Goal: Task Accomplishment & Management: Manage account settings

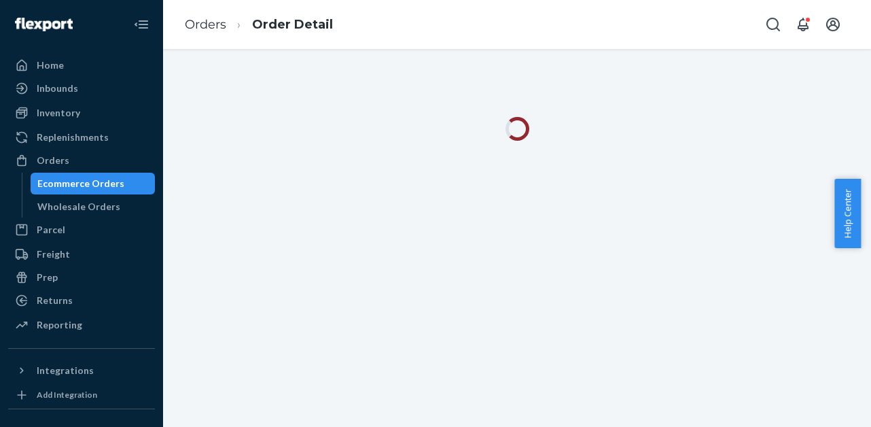
click at [211, 25] on link "Orders" at bounding box center [205, 24] width 41 height 15
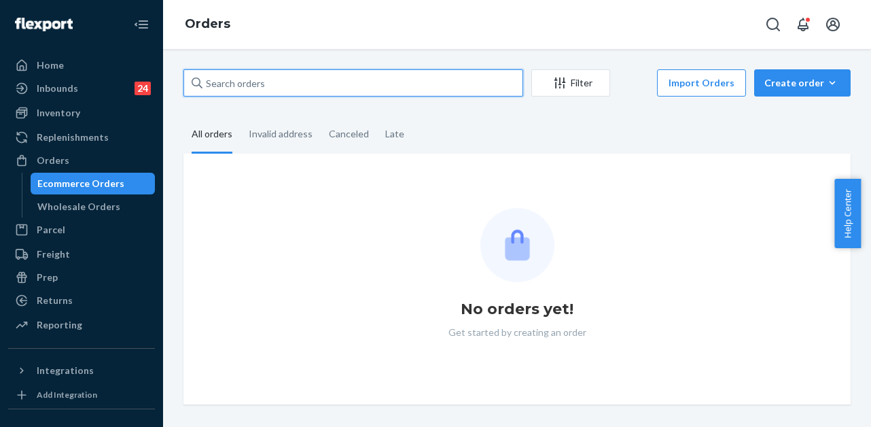
click at [256, 83] on input "text" at bounding box center [354, 82] width 340 height 27
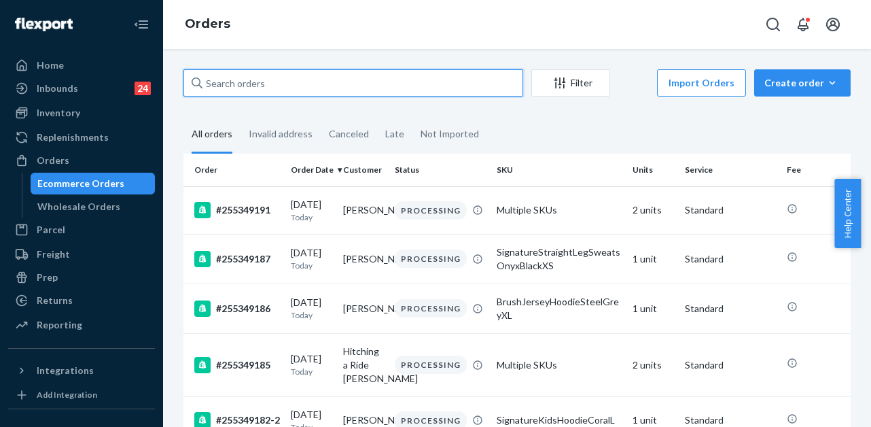
paste input "255115986"
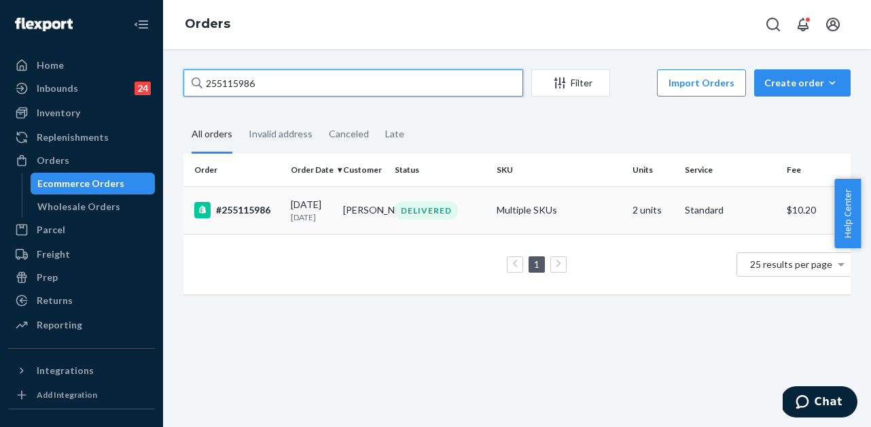
type input "255115986"
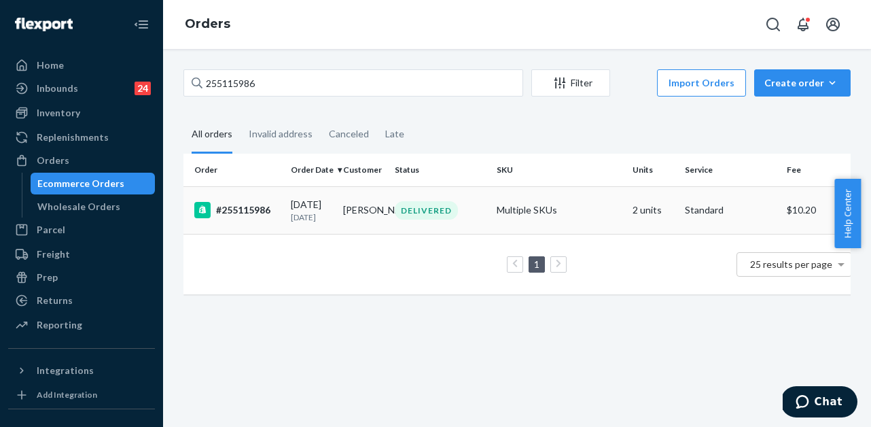
click at [222, 218] on div "#255115986" at bounding box center [237, 210] width 86 height 16
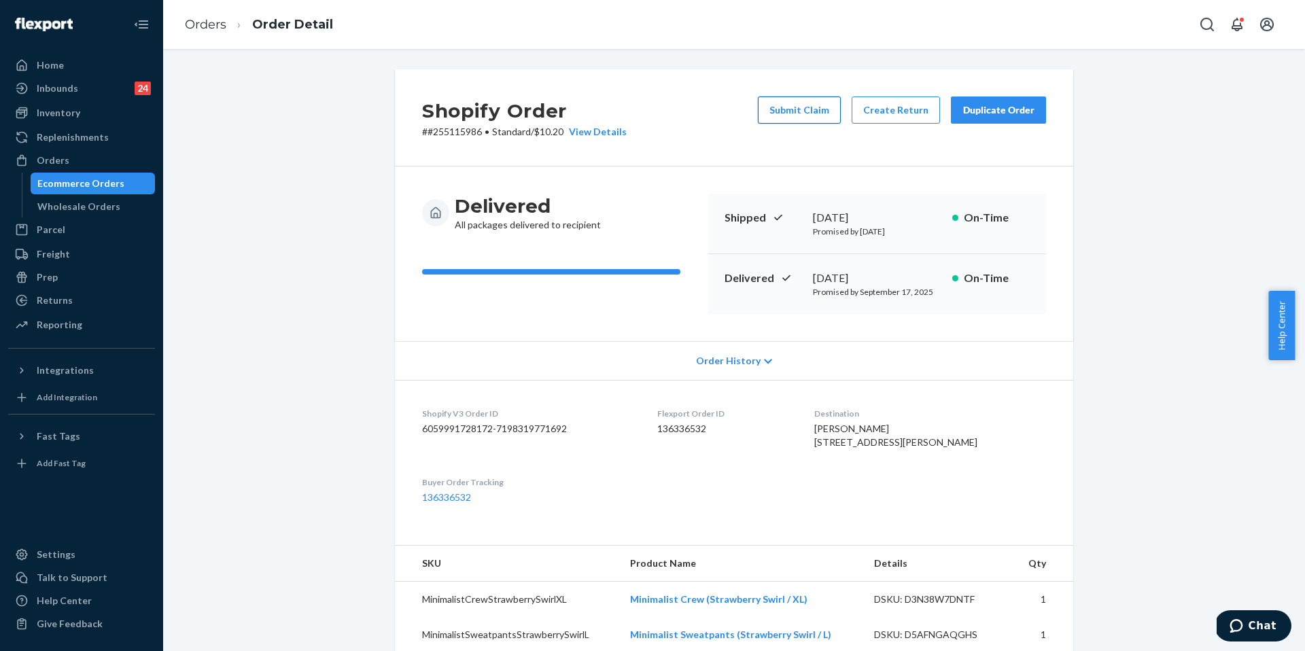
click at [791, 107] on button "Submit Claim" at bounding box center [799, 110] width 83 height 27
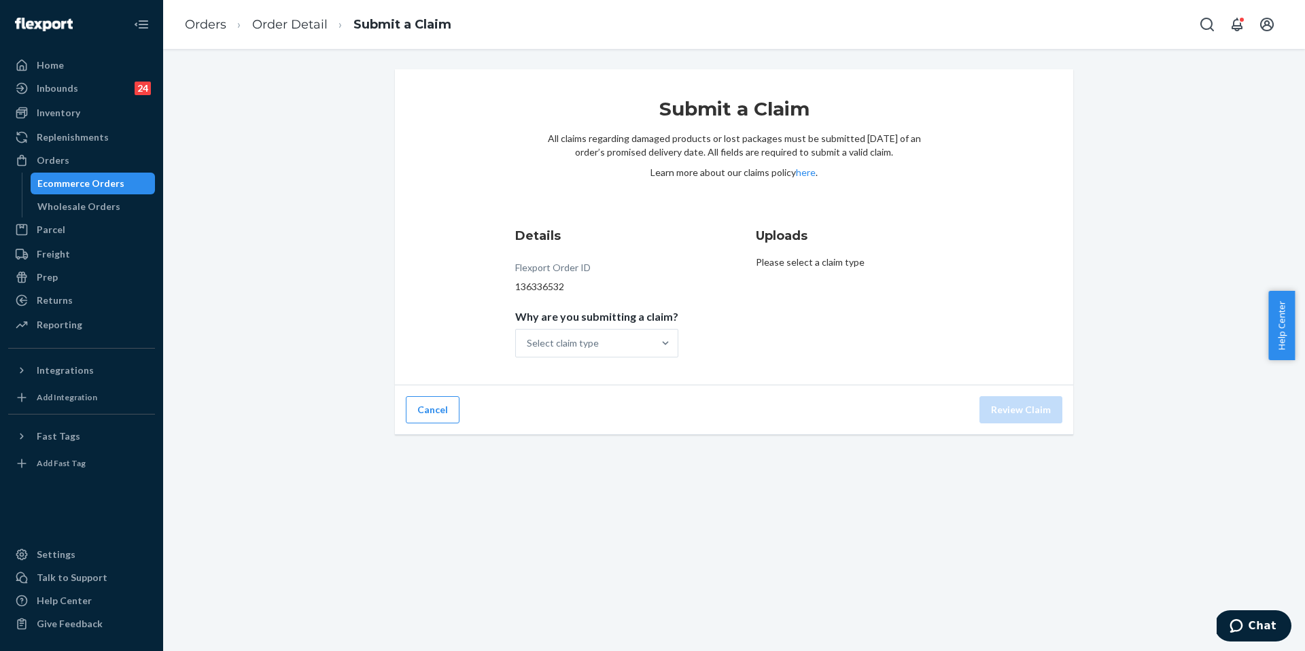
drag, startPoint x: 672, startPoint y: 358, endPoint x: 647, endPoint y: 339, distance: 31.5
click at [672, 358] on div "Details Flexport Order ID 136336532 Why are you submitting a claim? Select clai…" at bounding box center [613, 292] width 197 height 147
click at [635, 337] on div "Select claim type" at bounding box center [584, 343] width 137 height 27
click at [528, 337] on input "Why are you submitting a claim? Select claim type" at bounding box center [527, 343] width 1 height 14
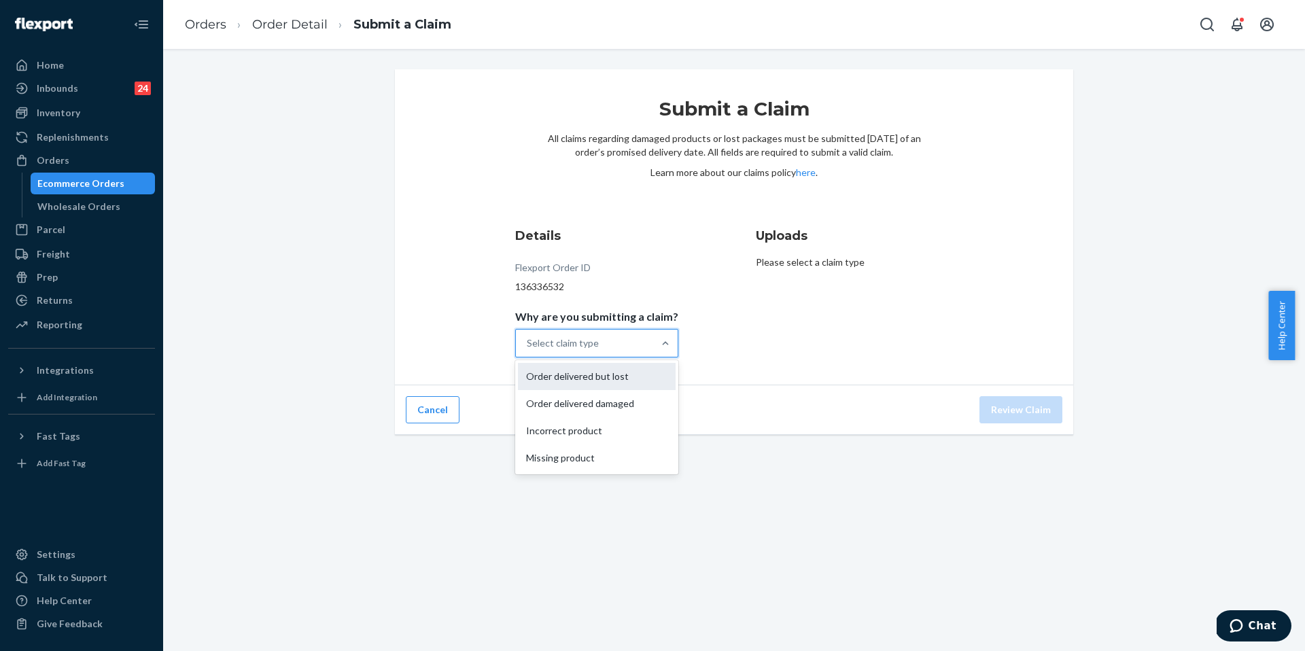
click at [640, 385] on div "Order delivered but lost" at bounding box center [597, 376] width 158 height 27
click at [528, 350] on input "Why are you submitting a claim? option Order delivered but lost focused, 0 of 4…" at bounding box center [527, 343] width 1 height 14
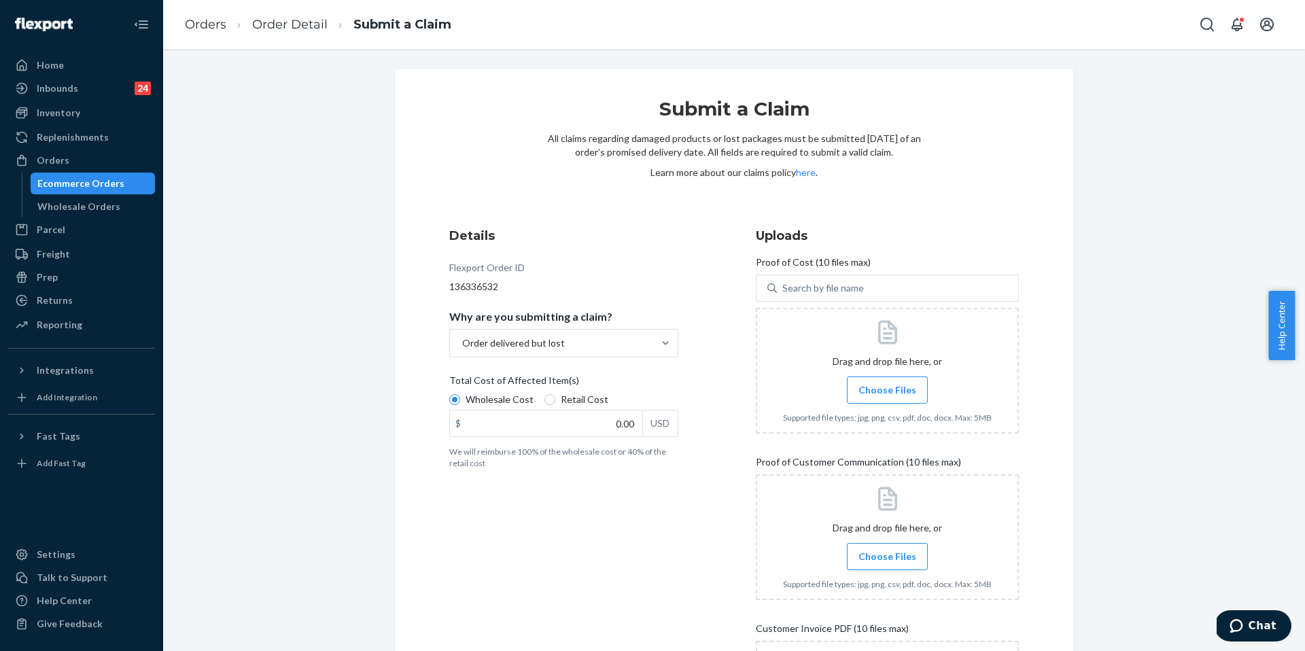
click at [625, 358] on div "Details Flexport Order ID 136336532 Why are you submitting a claim? Order deliv…" at bounding box center [580, 511] width 263 height 584
click at [625, 356] on div "Order delivered but lost" at bounding box center [551, 343] width 203 height 27
click at [462, 350] on input "Why are you submitting a claim? Order delivered but lost" at bounding box center [461, 343] width 1 height 14
click at [625, 356] on div "Order delivered but lost" at bounding box center [551, 343] width 203 height 27
click at [462, 350] on input "Why are you submitting a claim? option Order delivered but lost, selected. 0 re…" at bounding box center [461, 343] width 1 height 14
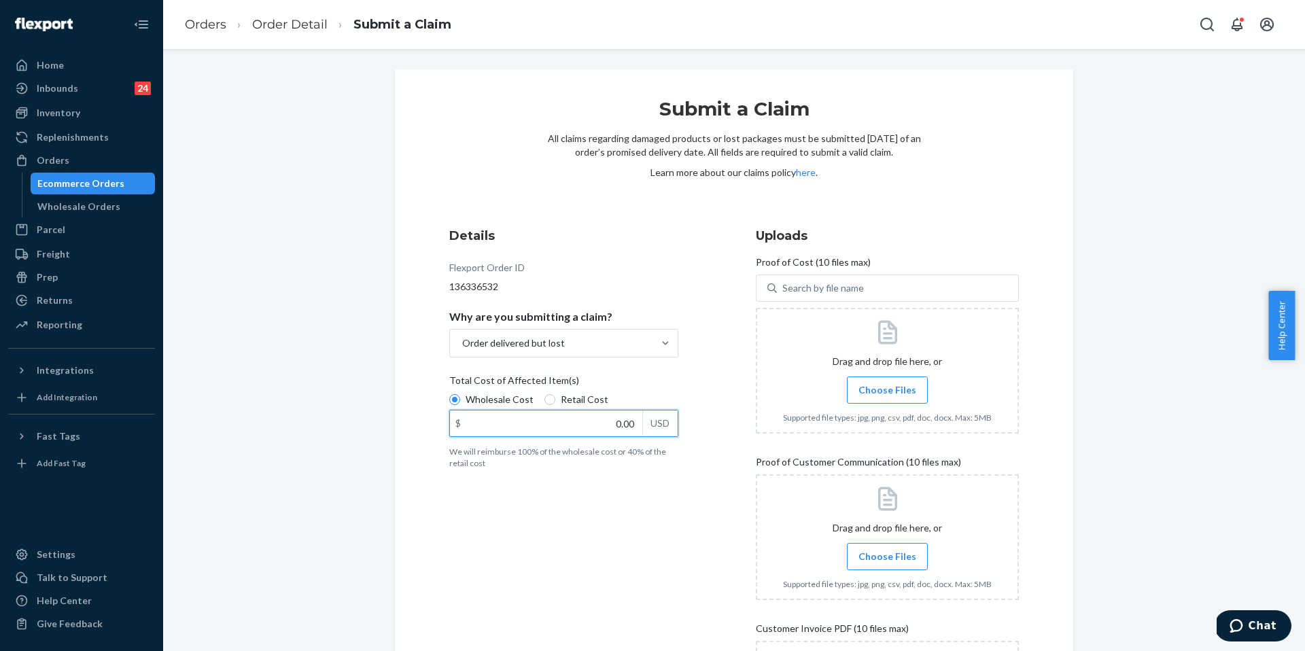
click at [557, 424] on input "0.00" at bounding box center [546, 424] width 192 height 26
type input "23.10"
click at [860, 389] on span "Choose Files" at bounding box center [887, 390] width 58 height 14
click at [860, 389] on input "Choose Files" at bounding box center [887, 390] width 1 height 15
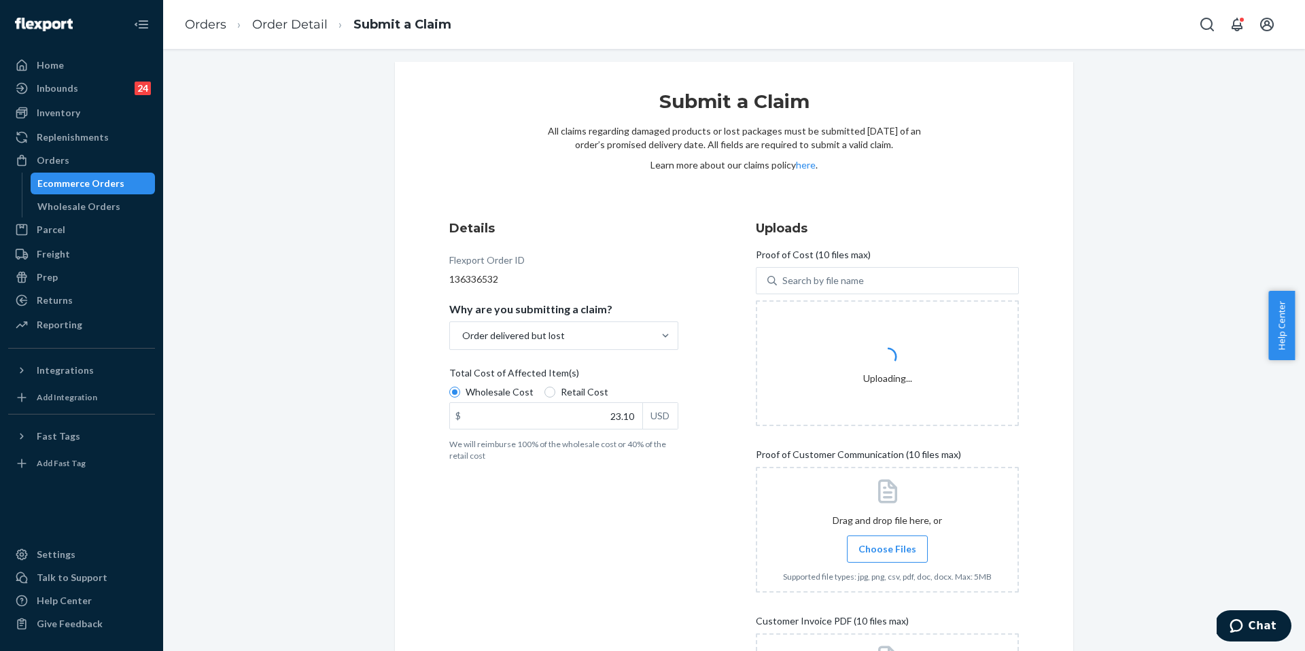
scroll to position [31, 0]
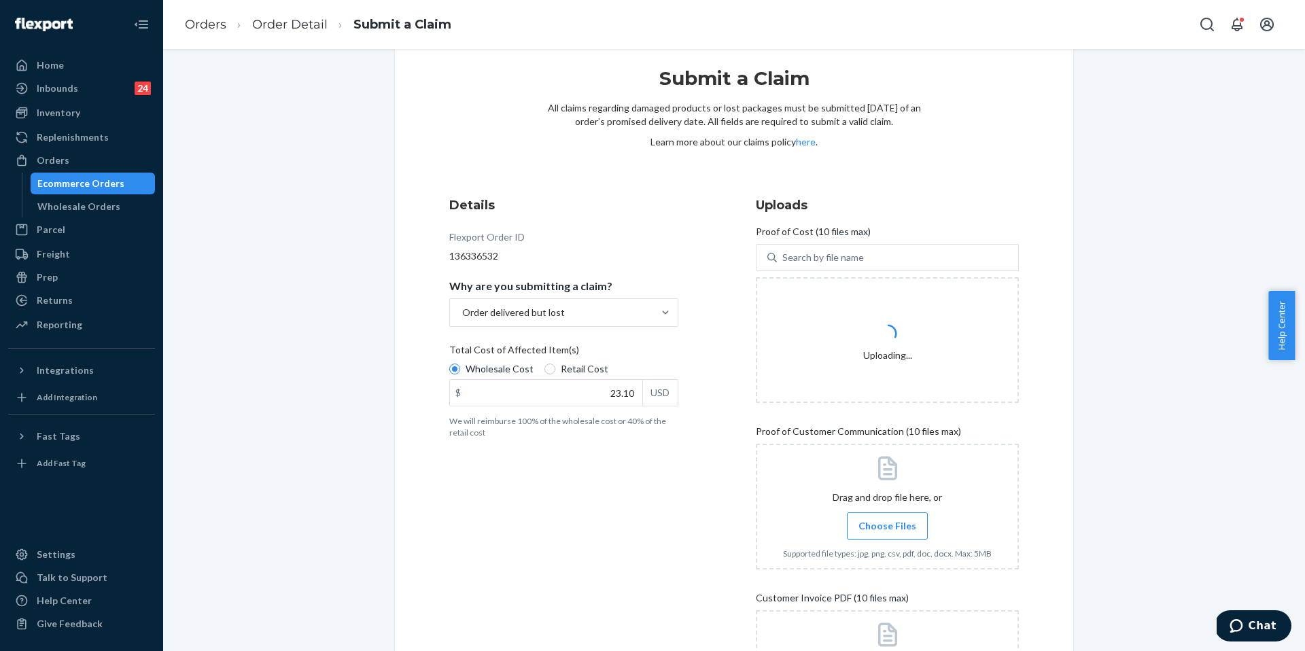
click at [860, 426] on span "Choose Files" at bounding box center [887, 526] width 58 height 14
click at [860, 426] on input "Choose Files" at bounding box center [887, 526] width 1 height 15
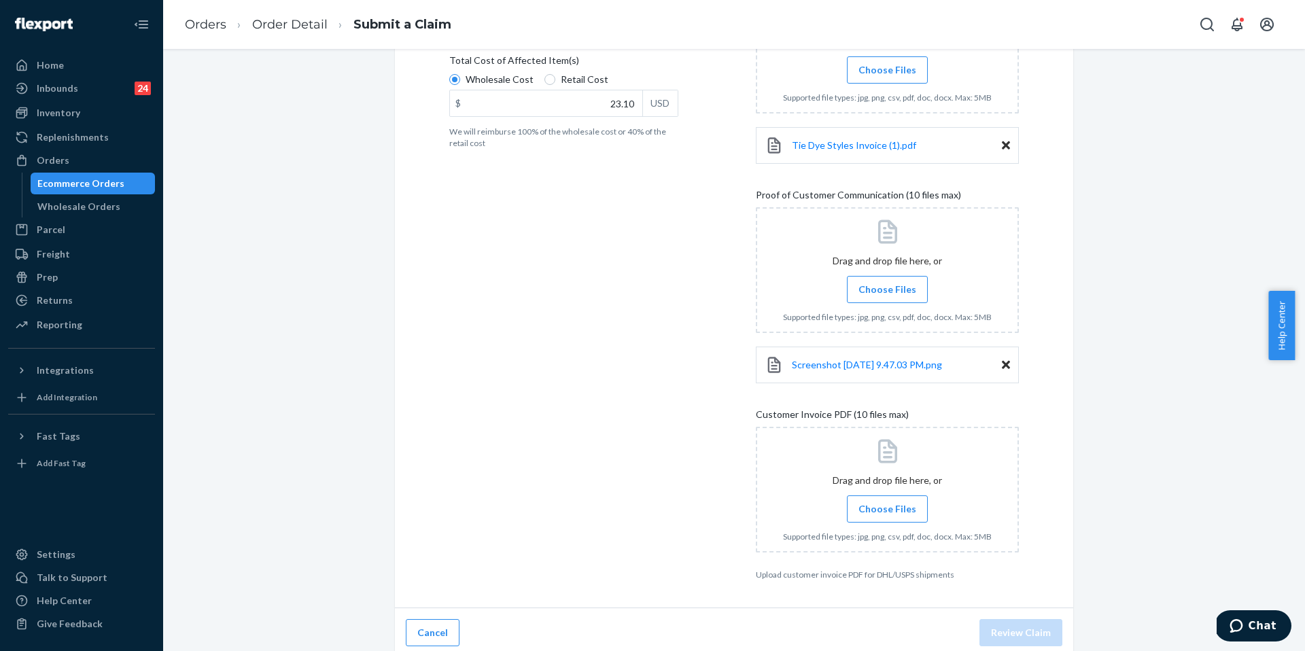
scroll to position [327, 0]
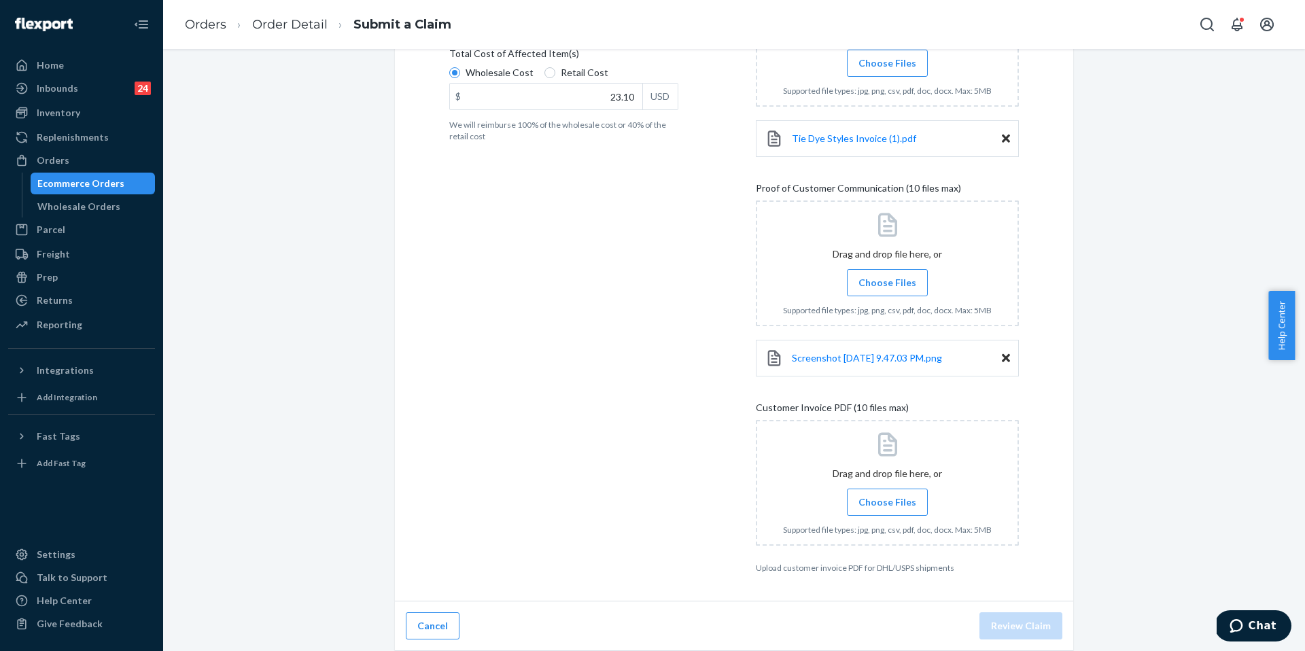
click at [860, 289] on span "Choose Files" at bounding box center [887, 283] width 58 height 14
click at [860, 289] on input "Choose Files" at bounding box center [887, 282] width 1 height 15
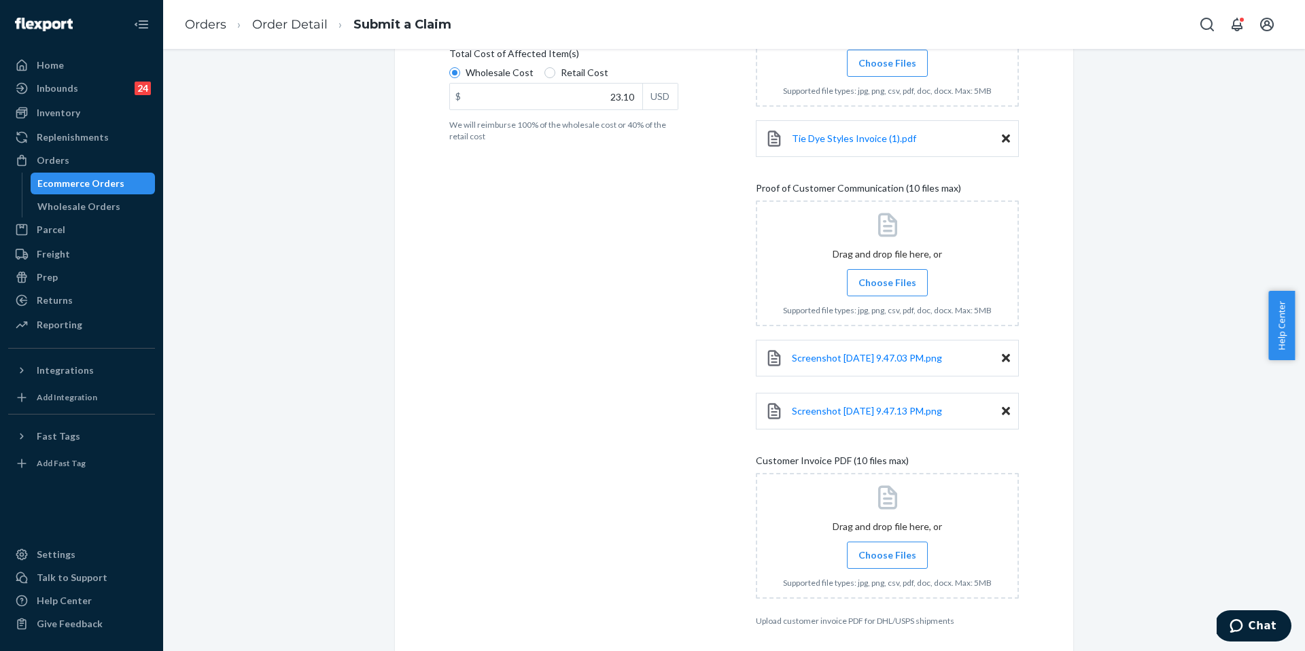
click at [860, 281] on span "Choose Files" at bounding box center [887, 283] width 58 height 14
click at [860, 281] on input "Choose Files" at bounding box center [887, 282] width 1 height 15
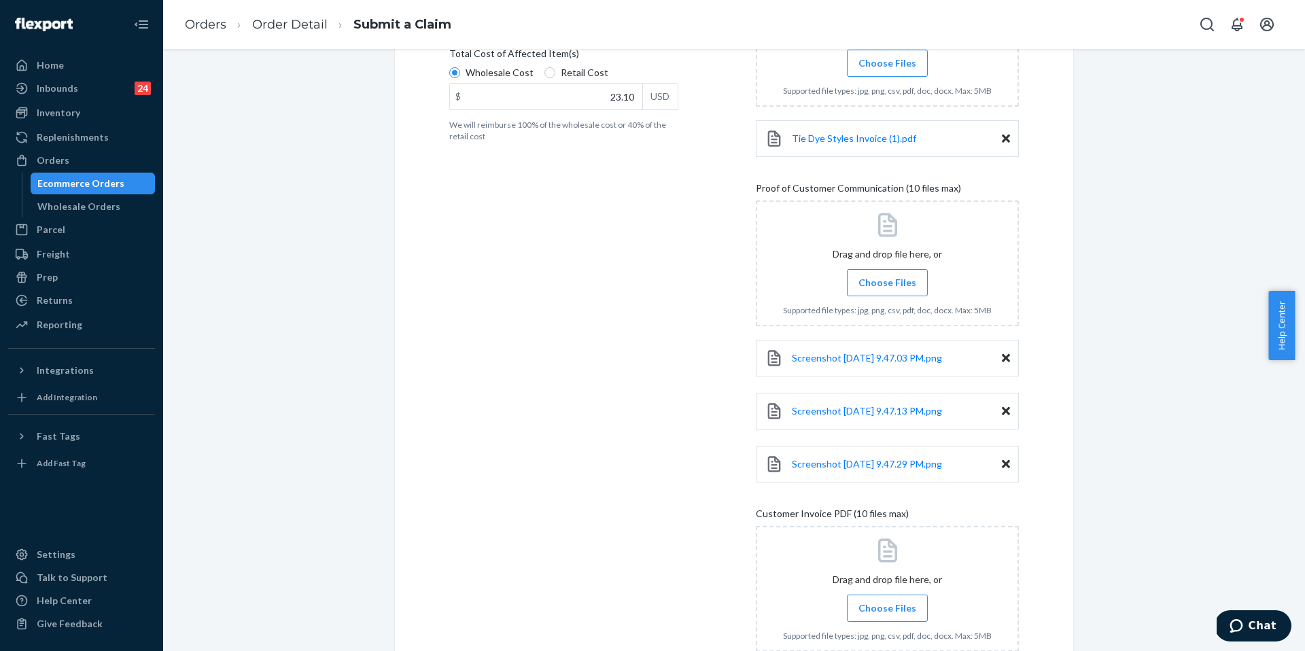
click at [860, 273] on label "Choose Files" at bounding box center [887, 282] width 81 height 27
click at [860, 275] on input "Choose Files" at bounding box center [887, 282] width 1 height 15
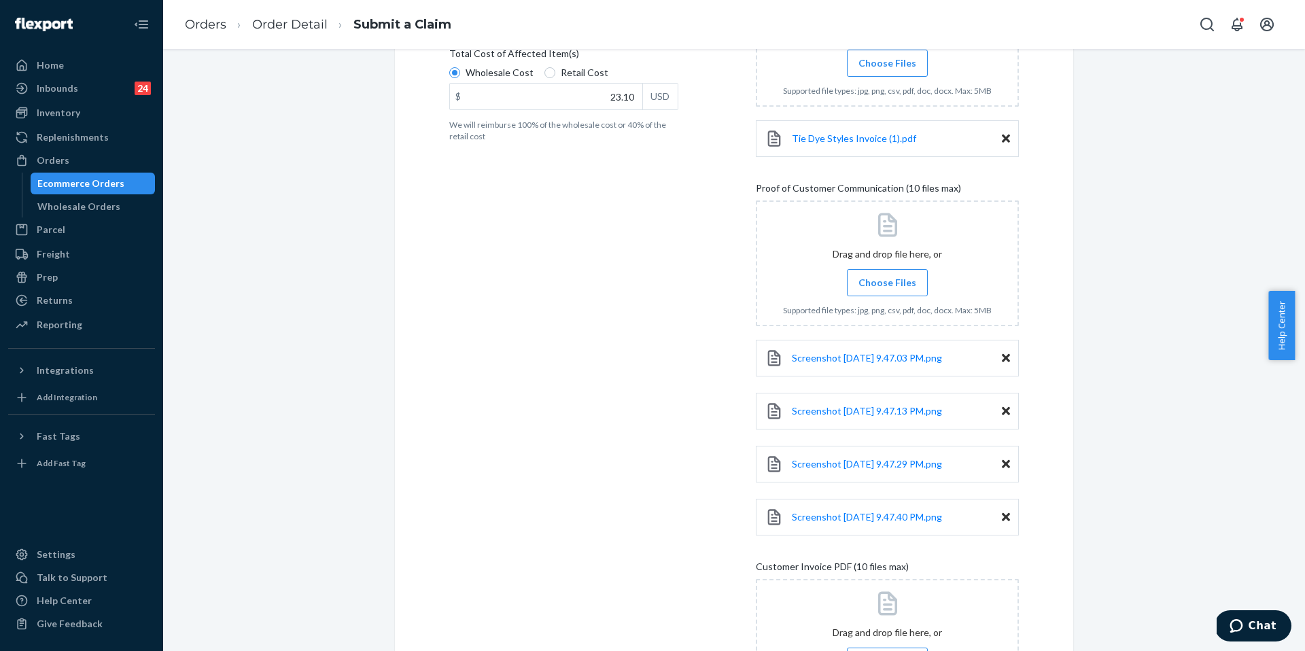
click at [860, 276] on span "Choose Files" at bounding box center [887, 283] width 58 height 14
click at [860, 276] on input "Choose Files" at bounding box center [887, 282] width 1 height 15
click at [860, 274] on label "Choose Files" at bounding box center [887, 282] width 81 height 27
click at [860, 275] on input "Choose Files" at bounding box center [887, 282] width 1 height 15
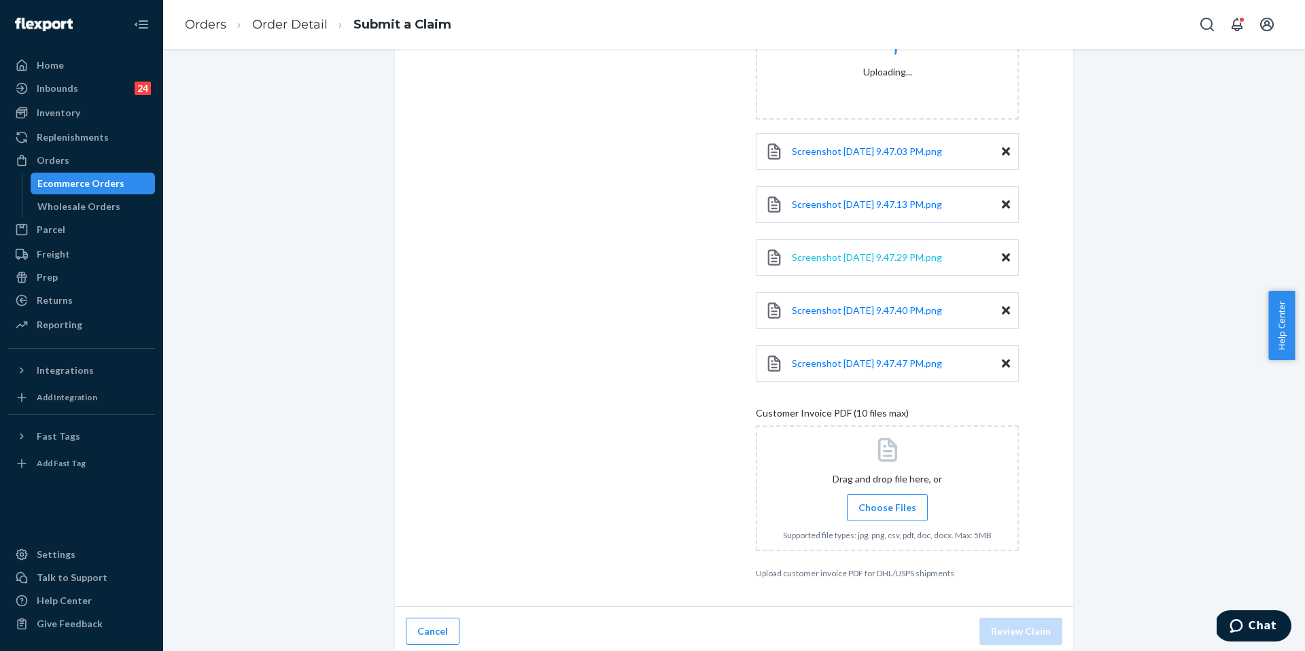
scroll to position [539, 0]
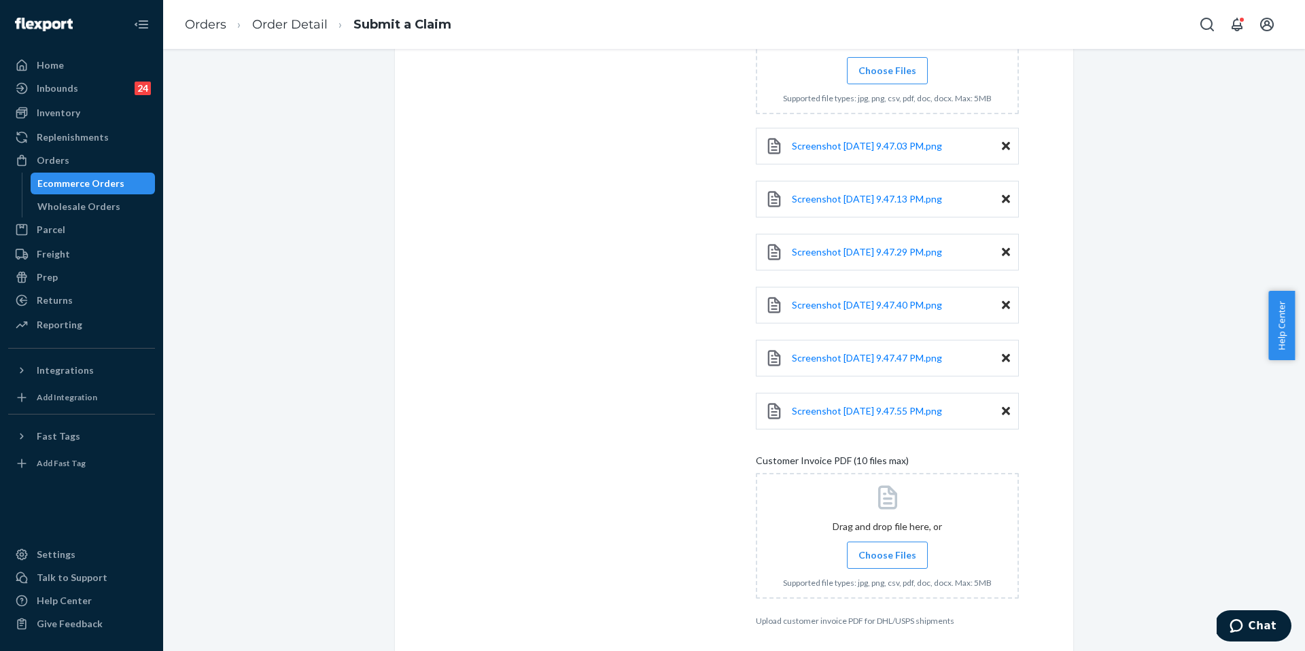
click at [860, 426] on span "Choose Files" at bounding box center [887, 555] width 58 height 14
click at [860, 426] on input "Choose Files" at bounding box center [887, 555] width 1 height 15
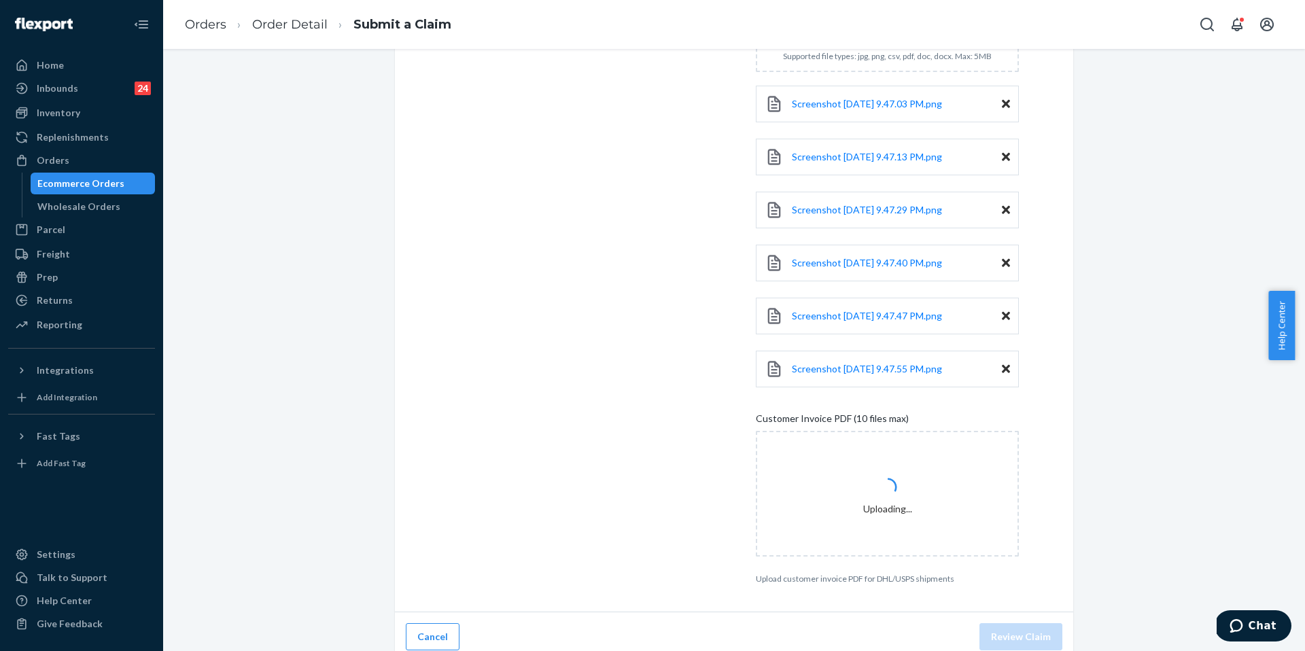
scroll to position [592, 0]
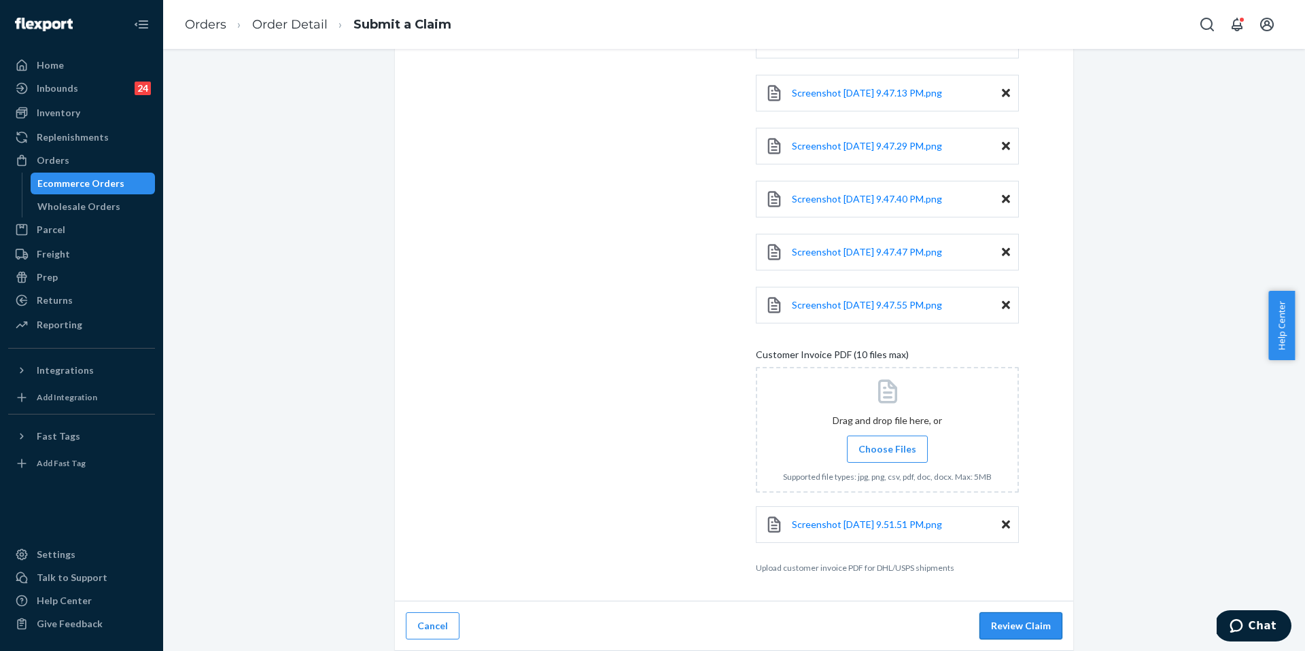
click at [860, 426] on button "Review Claim" at bounding box center [1020, 625] width 83 height 27
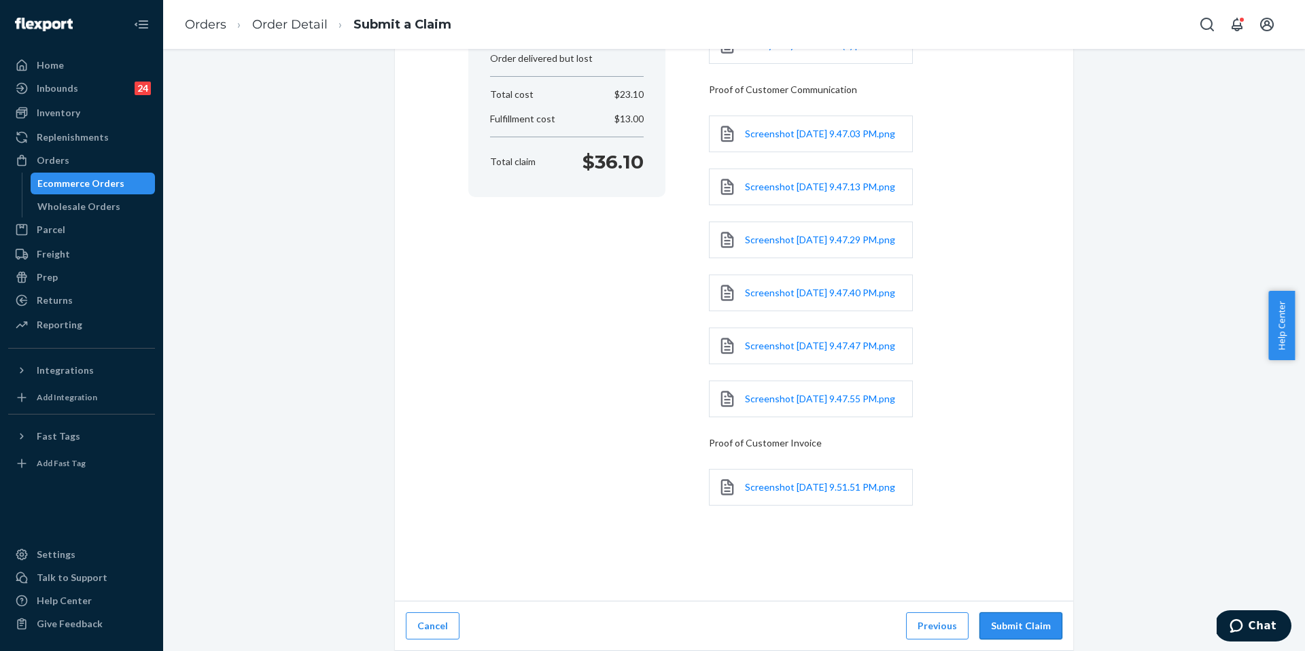
click at [860, 426] on button "Submit Claim" at bounding box center [1020, 625] width 83 height 27
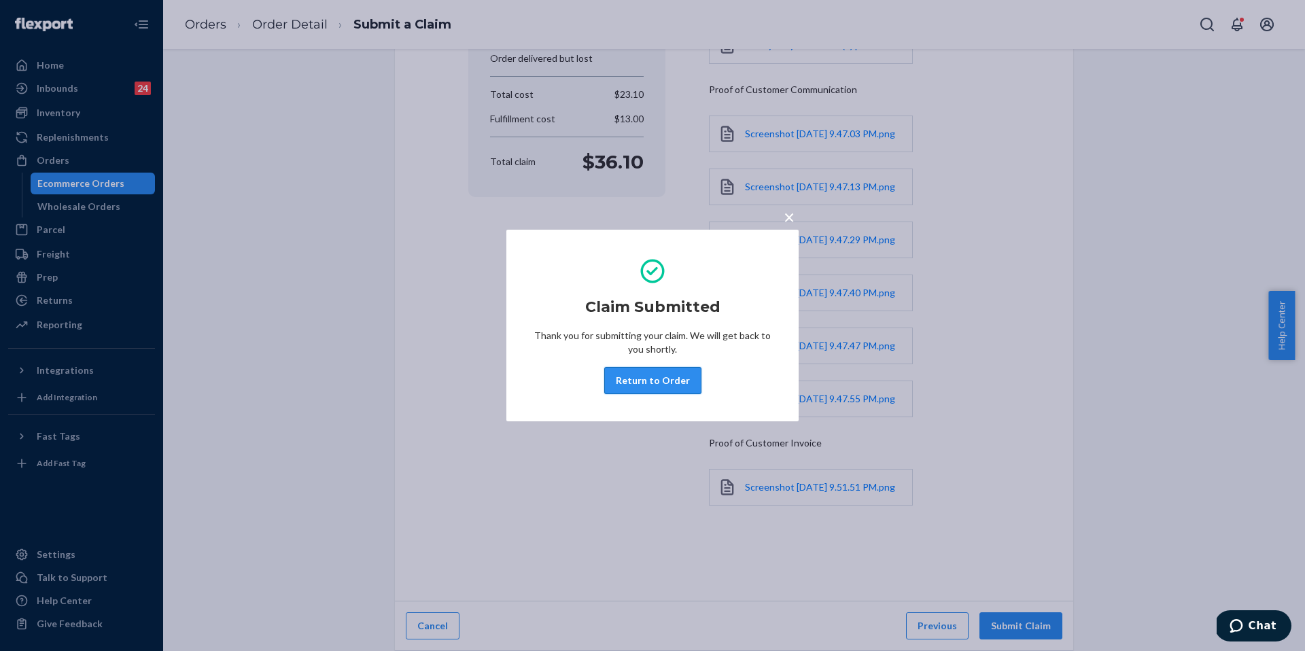
click at [663, 381] on button "Return to Order" at bounding box center [652, 380] width 97 height 27
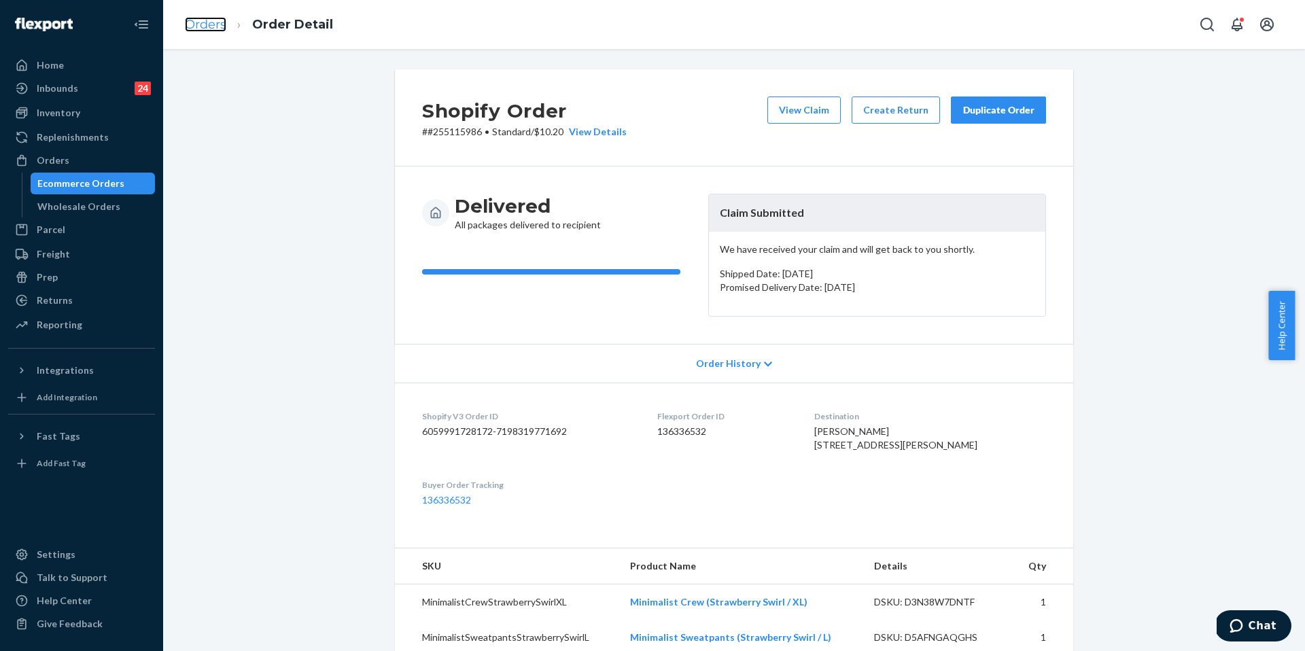
click at [209, 31] on link "Orders" at bounding box center [205, 24] width 41 height 15
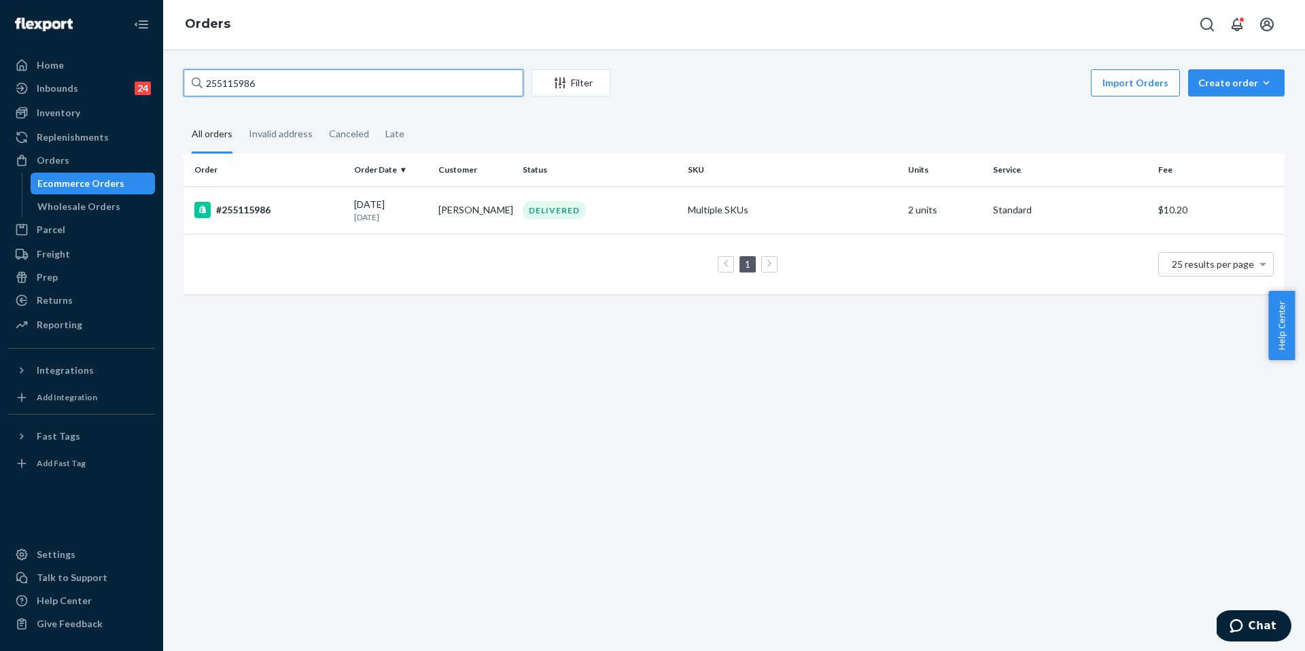
click at [338, 87] on input "255115986" at bounding box center [354, 82] width 340 height 27
click at [338, 88] on input "255115986" at bounding box center [354, 82] width 340 height 27
paste input "3120333"
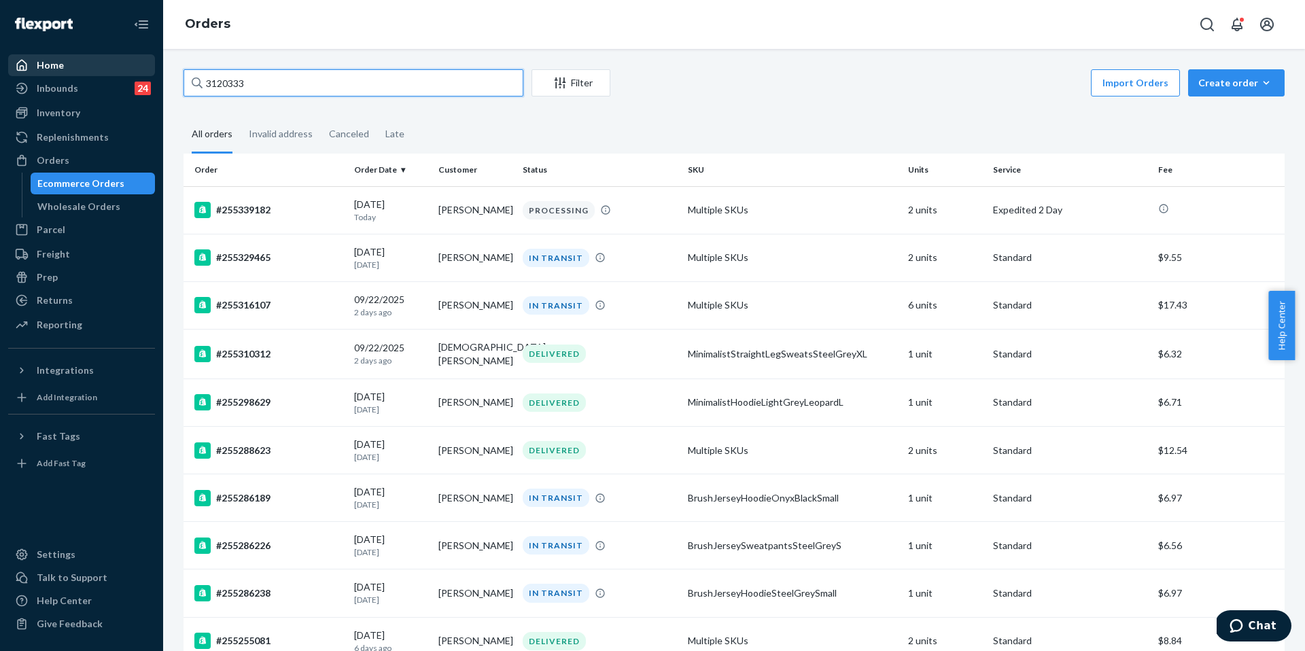
drag, startPoint x: 339, startPoint y: 90, endPoint x: 120, endPoint y: 75, distance: 219.4
click at [120, 75] on div "Home Inbounds 24 Shipping Plans Problems 24 Inventory Products Replenishments O…" at bounding box center [652, 325] width 1305 height 651
click at [210, 85] on input "3120333" at bounding box center [354, 82] width 340 height 27
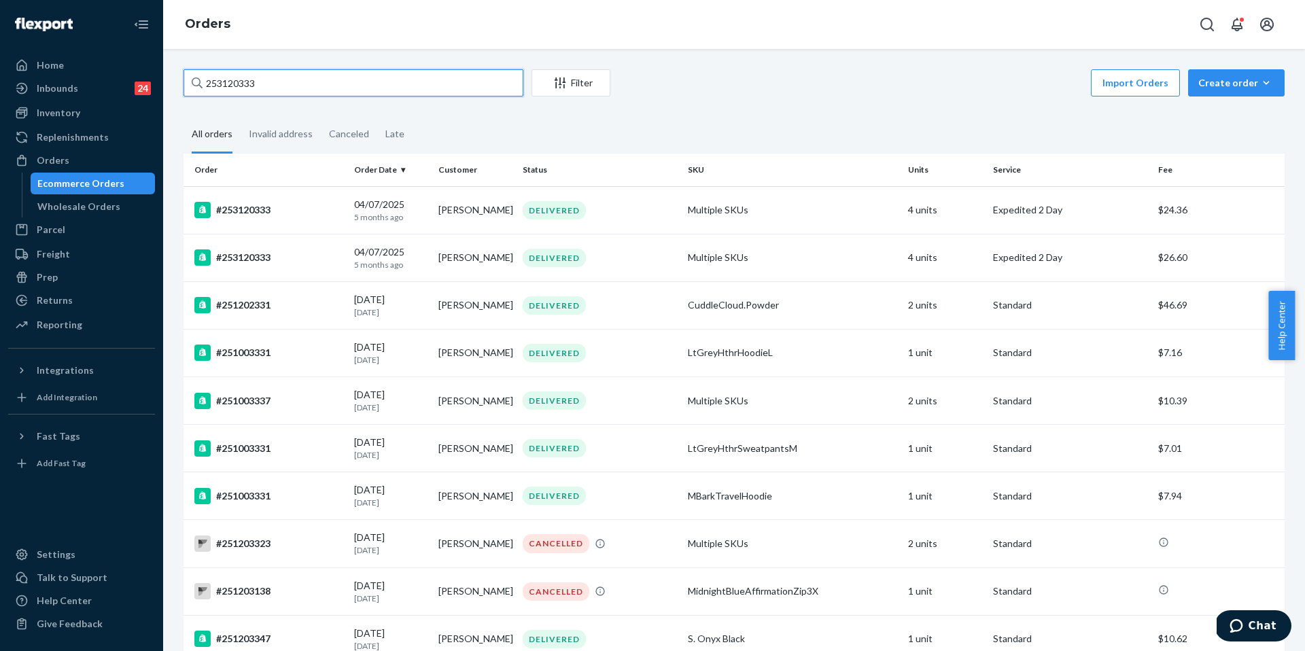
click at [443, 81] on input "253120333" at bounding box center [354, 82] width 340 height 27
type input "253120333"
drag, startPoint x: 353, startPoint y: 80, endPoint x: 110, endPoint y: 55, distance: 244.5
click at [110, 55] on div "Home Inbounds 24 Shipping Plans Problems 24 Inventory Products Replenishments O…" at bounding box center [652, 325] width 1305 height 651
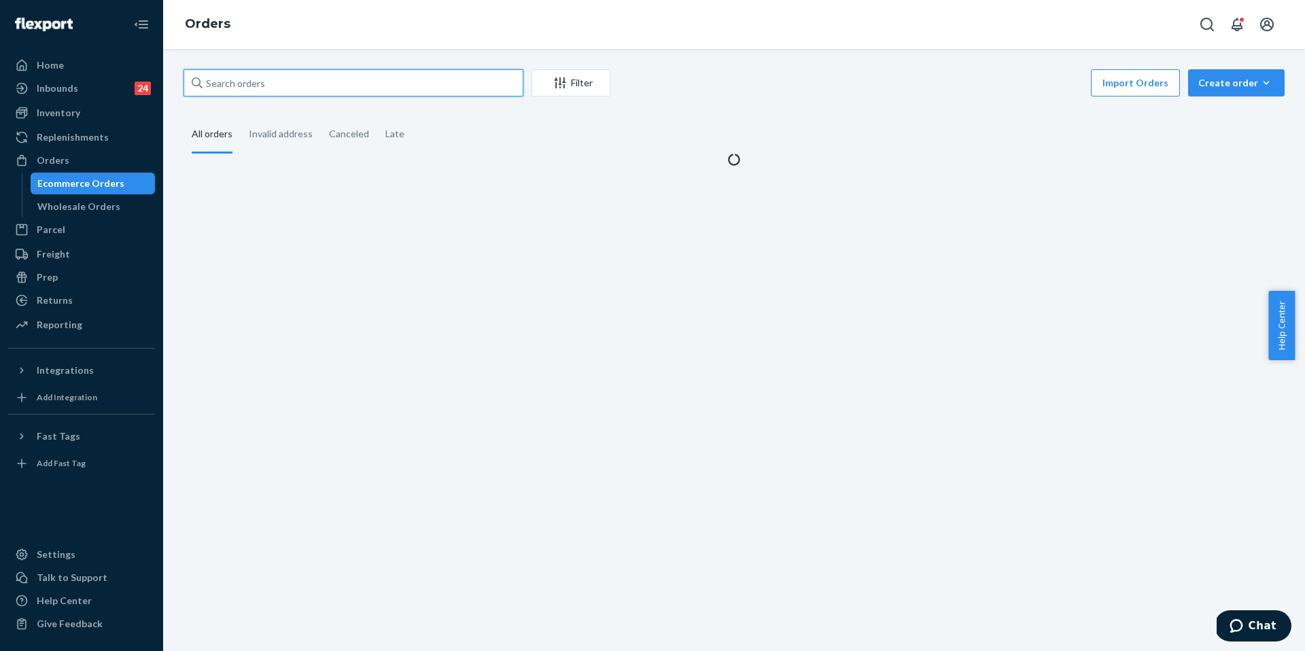
click at [275, 81] on input "text" at bounding box center [354, 82] width 340 height 27
paste input "253120333"
type input "253120333"
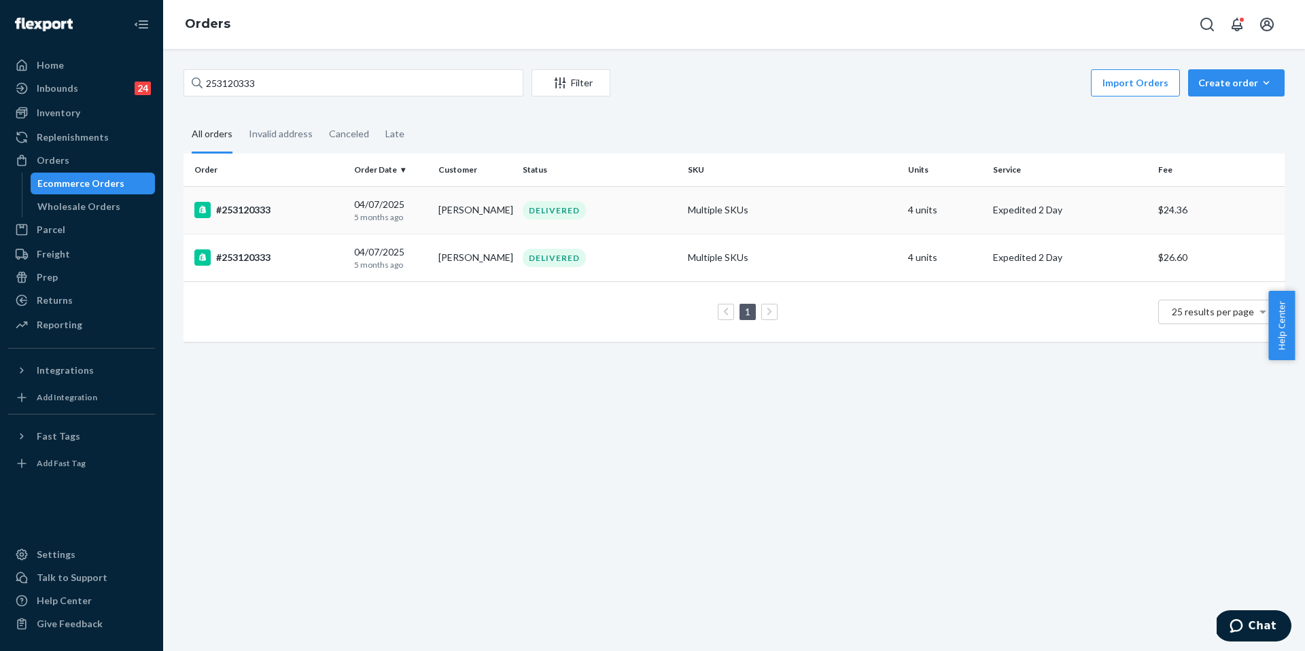
click at [259, 207] on div "#253120333" at bounding box center [268, 210] width 149 height 16
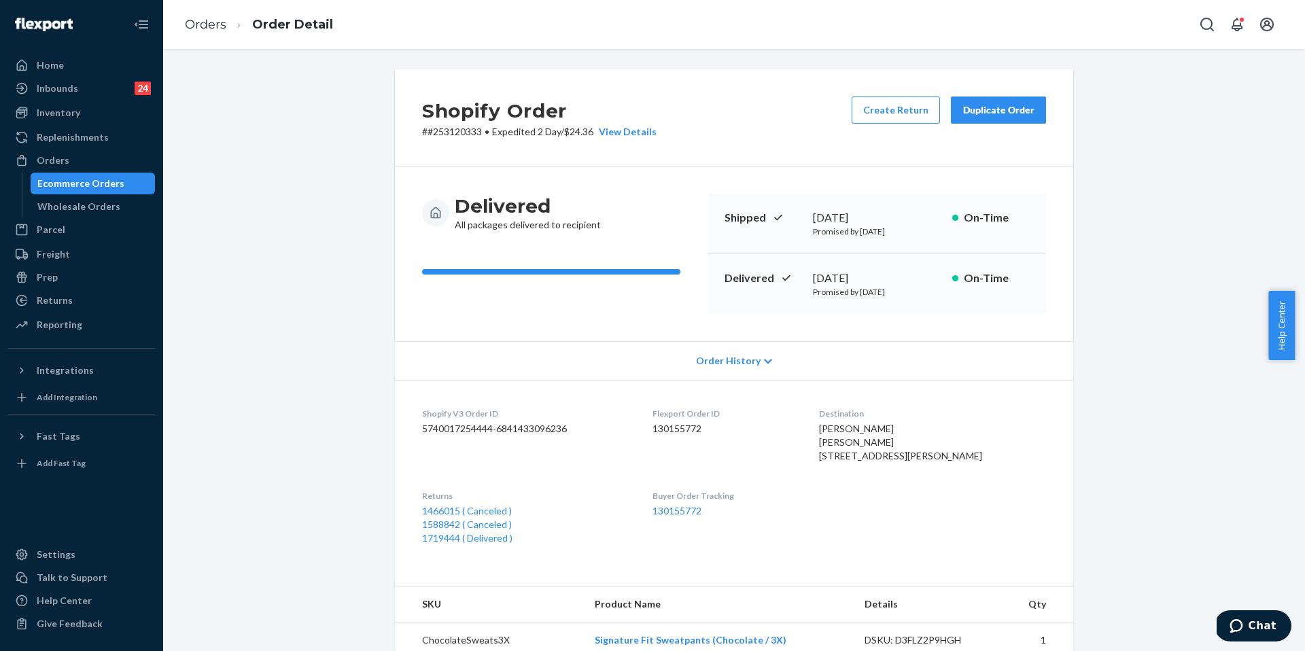
click at [464, 130] on p "# #253120333 • Expedited 2 Day / $24.36 View Details" at bounding box center [539, 132] width 234 height 14
click at [463, 130] on p "# #253120333 • Expedited 2 Day / $24.36 View Details" at bounding box center [539, 132] width 234 height 14
click at [453, 130] on p "# #253120333 • Expedited 2 Day / $24.36 View Details" at bounding box center [539, 132] width 234 height 14
click at [452, 130] on p "# #253120333 • Expedited 2 Day / $24.36 View Details" at bounding box center [539, 132] width 234 height 14
copy p "253120333"
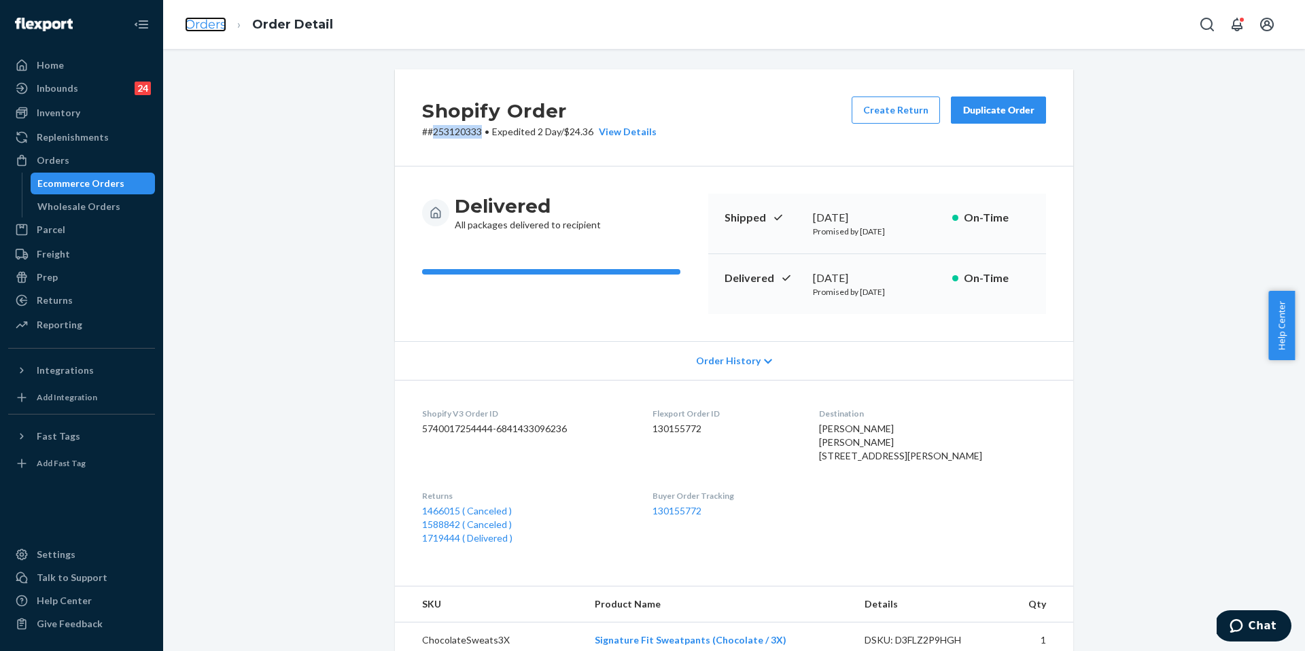
click at [217, 24] on link "Orders" at bounding box center [205, 24] width 41 height 15
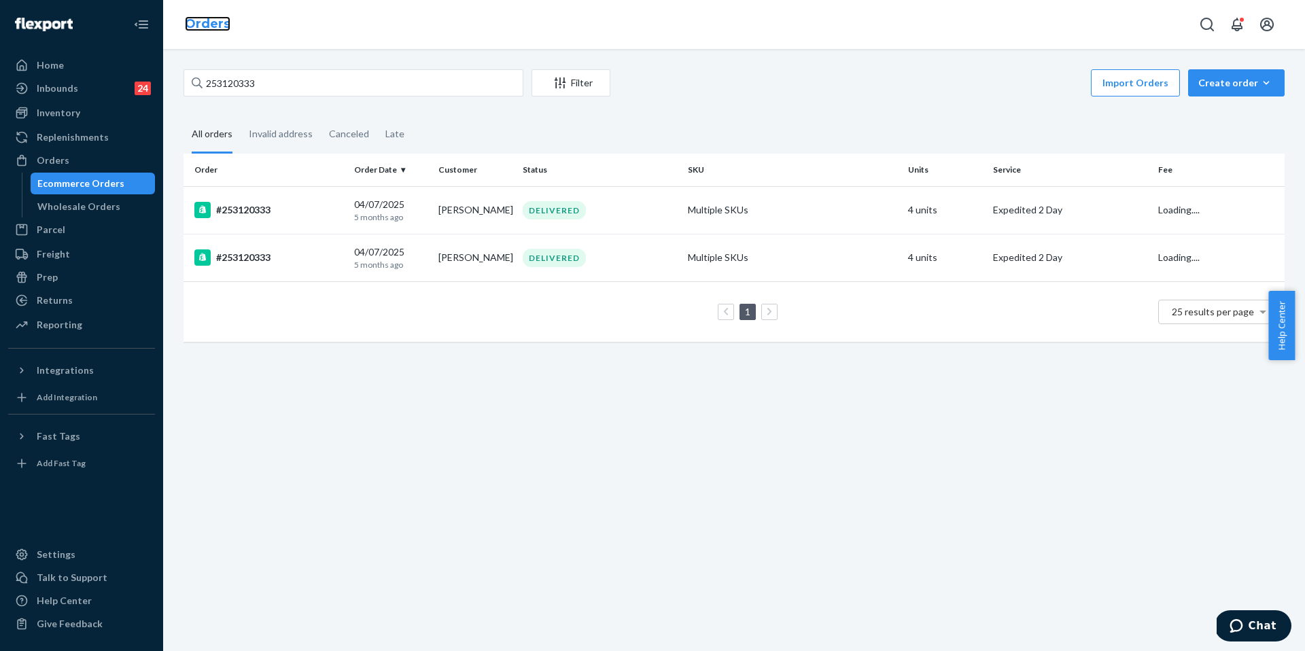
click at [212, 26] on link "Orders" at bounding box center [208, 23] width 46 height 15
click at [257, 255] on div "#253120333" at bounding box center [268, 257] width 149 height 16
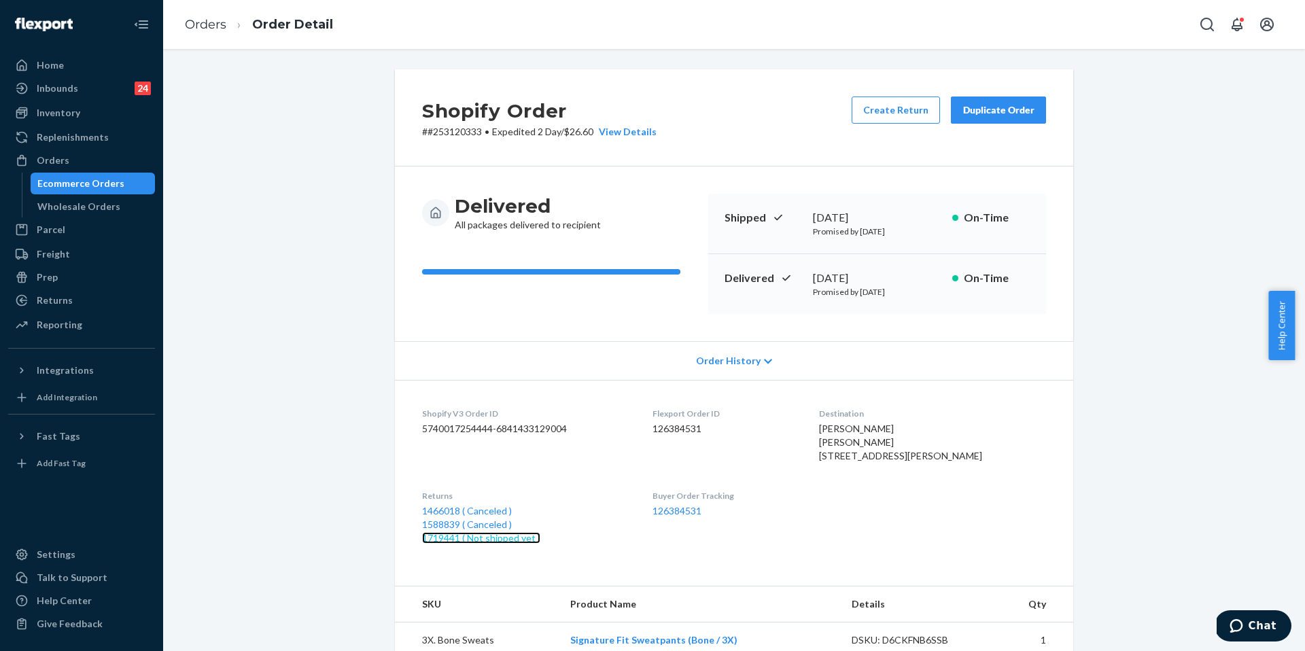
click at [508, 426] on link "1719441 ( Not shipped yet )" at bounding box center [481, 538] width 118 height 12
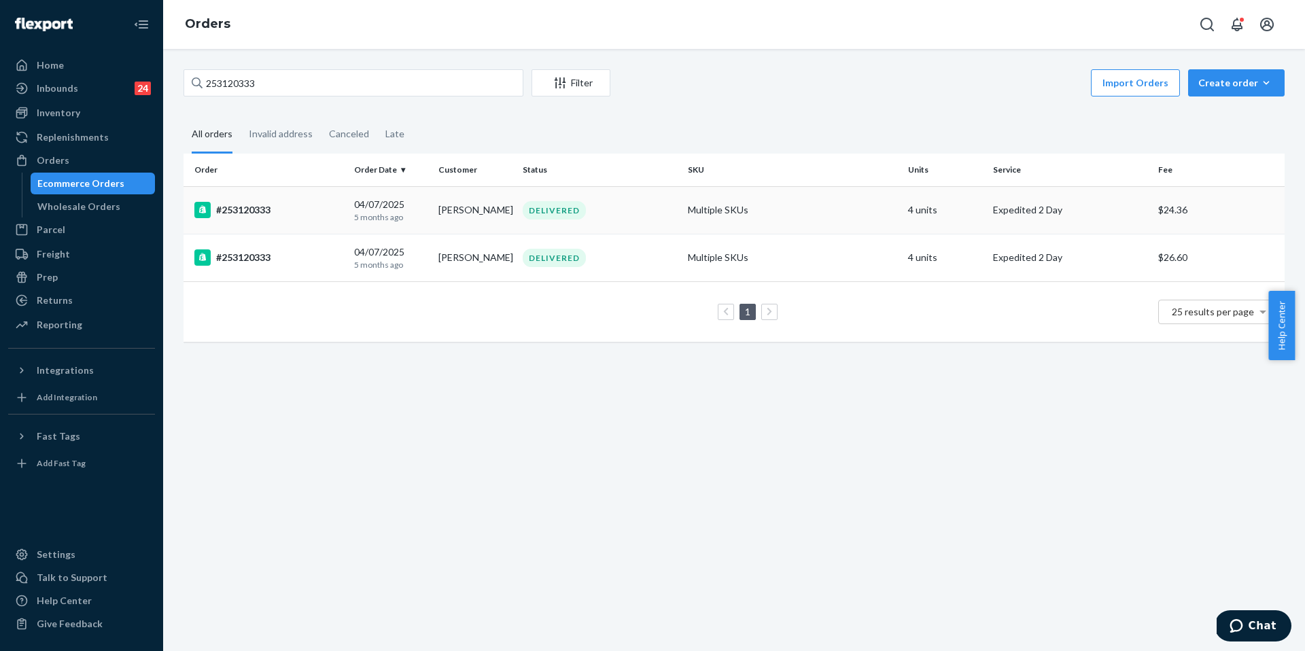
click at [243, 215] on div "#253120333" at bounding box center [268, 210] width 149 height 16
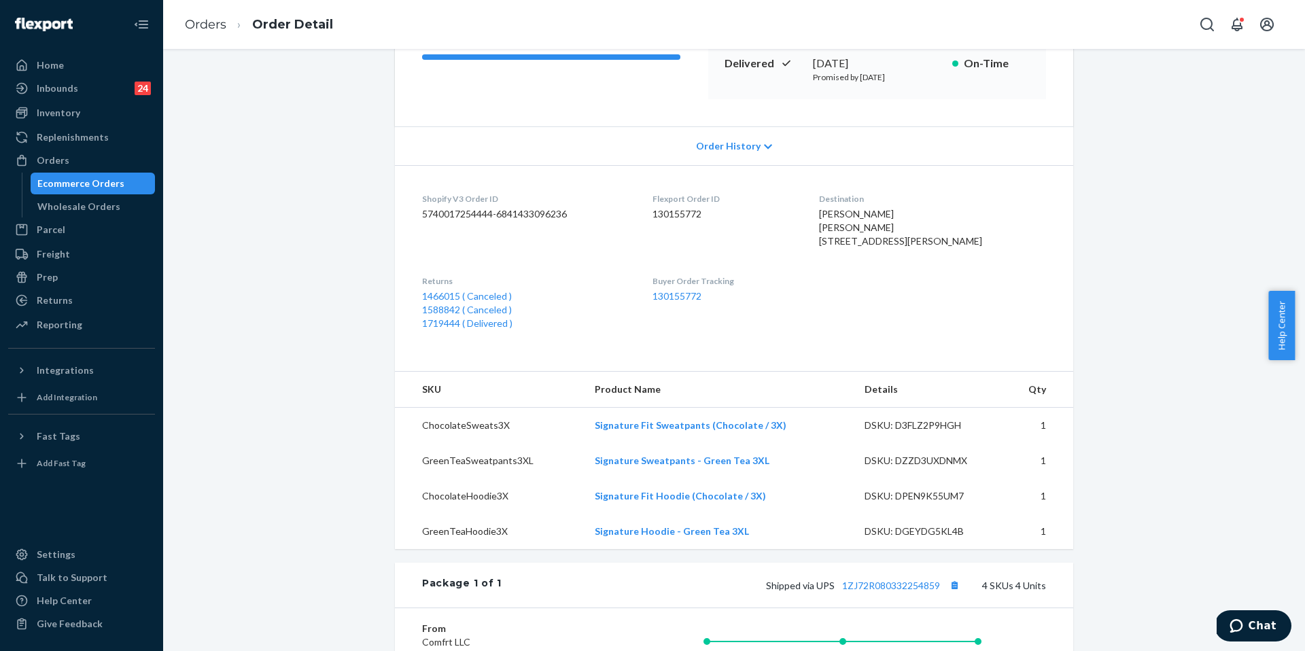
scroll to position [216, 0]
click at [473, 328] on link "1719444 ( Delivered )" at bounding box center [467, 322] width 90 height 12
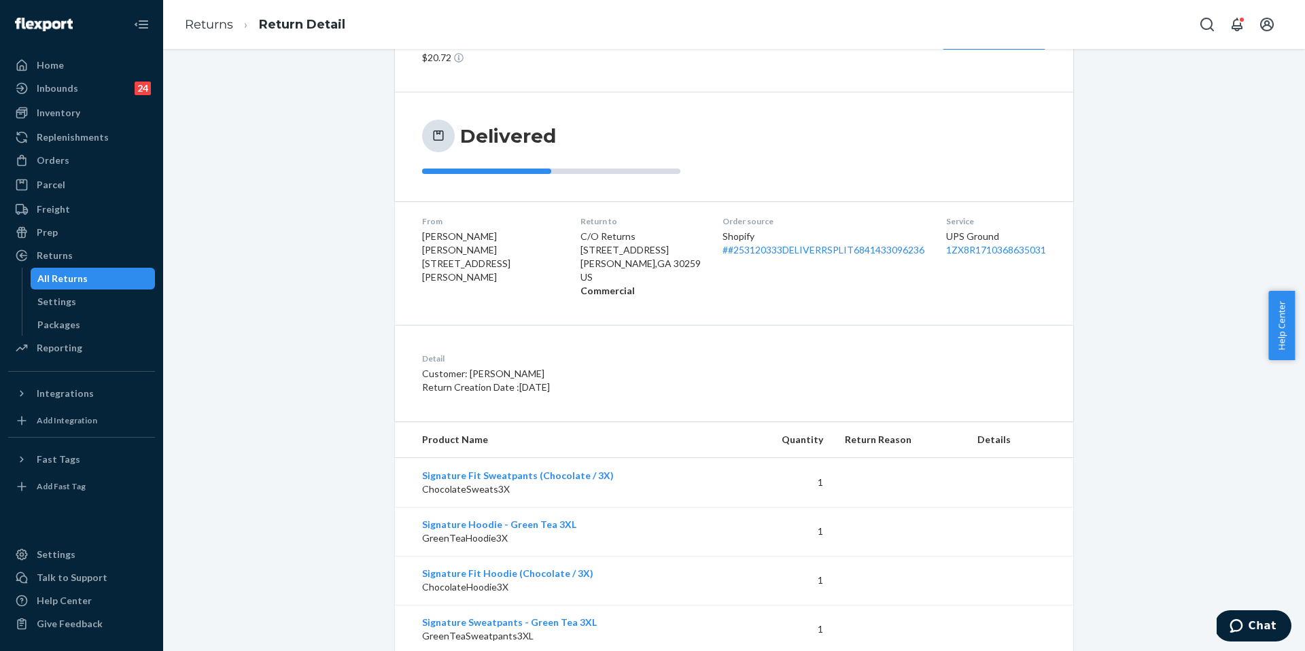
scroll to position [67, 0]
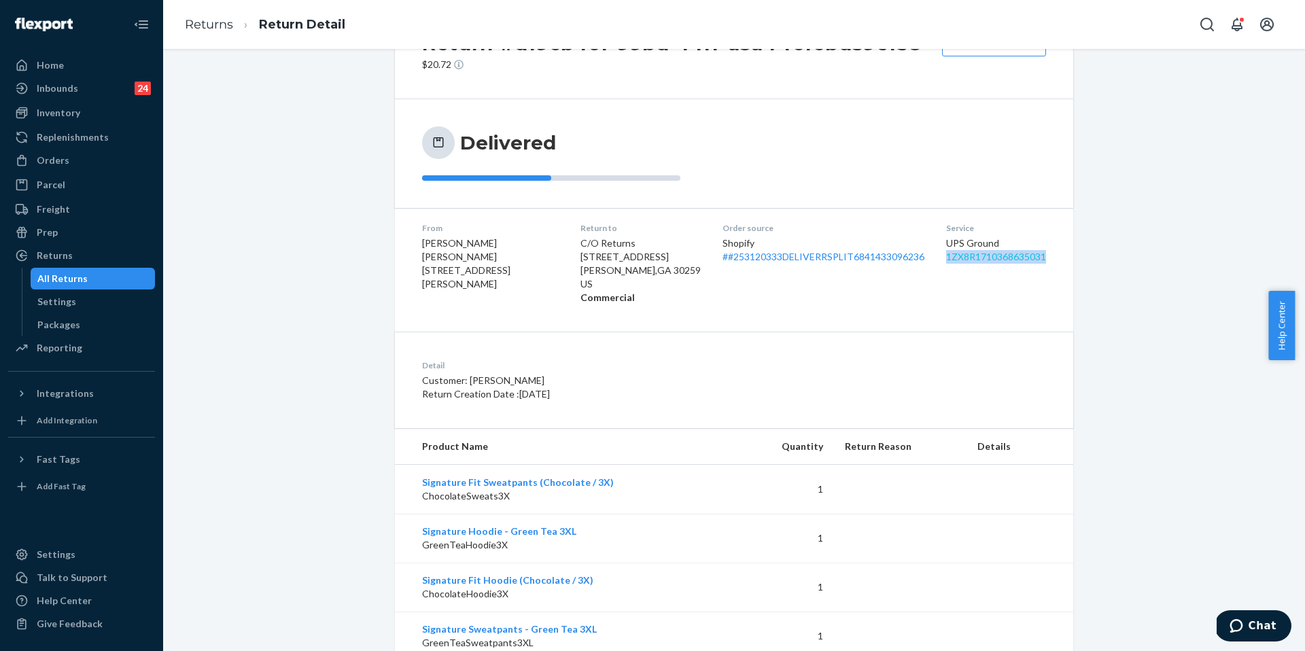
drag, startPoint x: 1052, startPoint y: 258, endPoint x: 928, endPoint y: 254, distance: 123.8
click at [860, 254] on dl "From Alalia Lundy Alalia Lundy 113 Garden Gate Pkwy McDonough, GA 30252-5036 Re…" at bounding box center [734, 263] width 678 height 110
copy link "1ZX8R1710368635031"
click at [113, 277] on div "All Returns" at bounding box center [93, 278] width 122 height 19
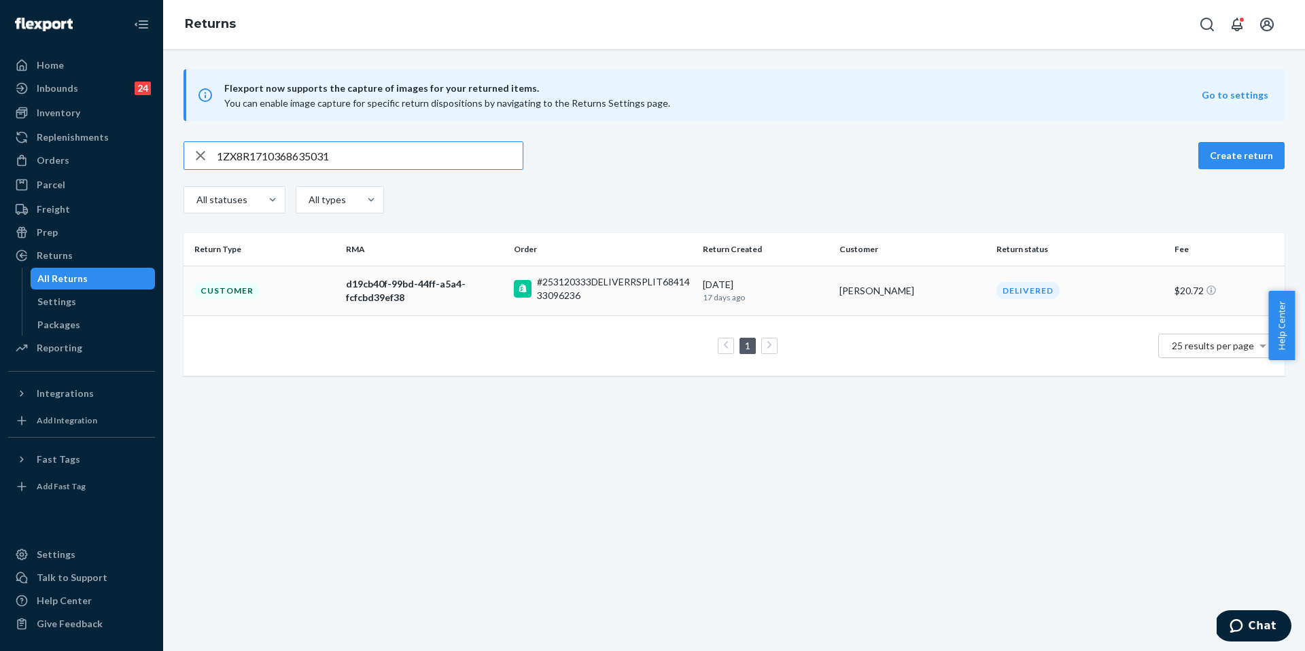
type input "1ZX8R1710368635031"
click at [224, 283] on div "Customer" at bounding box center [226, 290] width 65 height 17
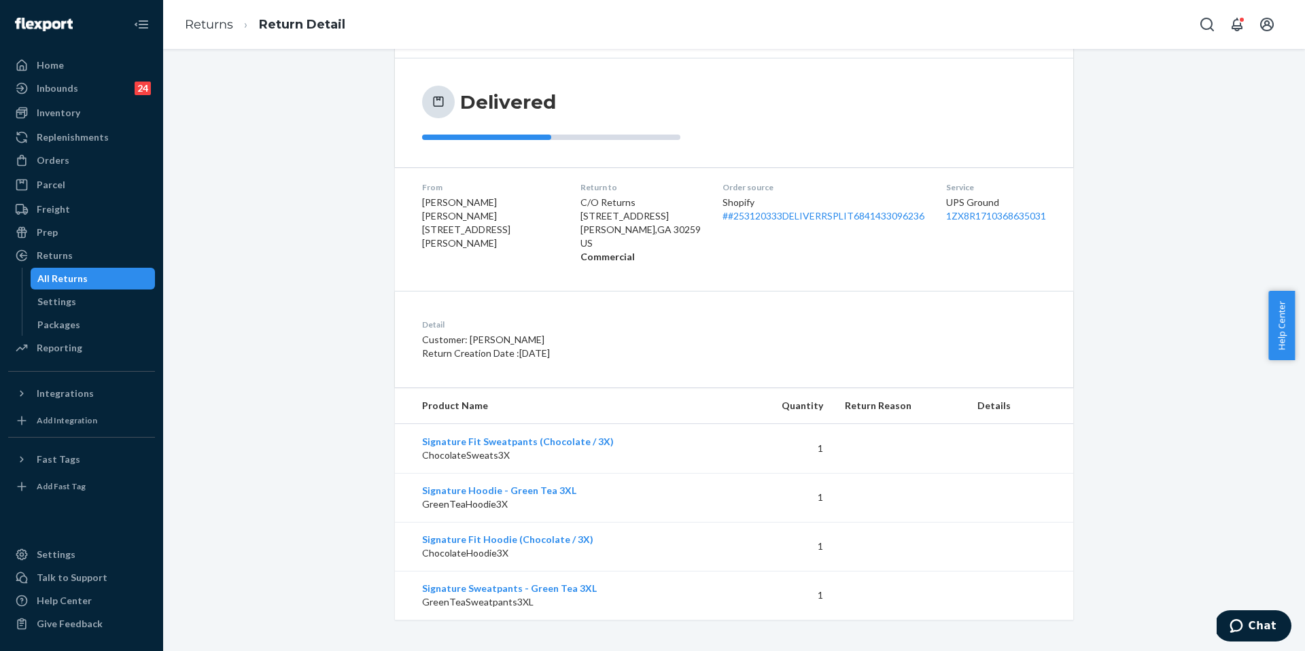
scroll to position [111, 0]
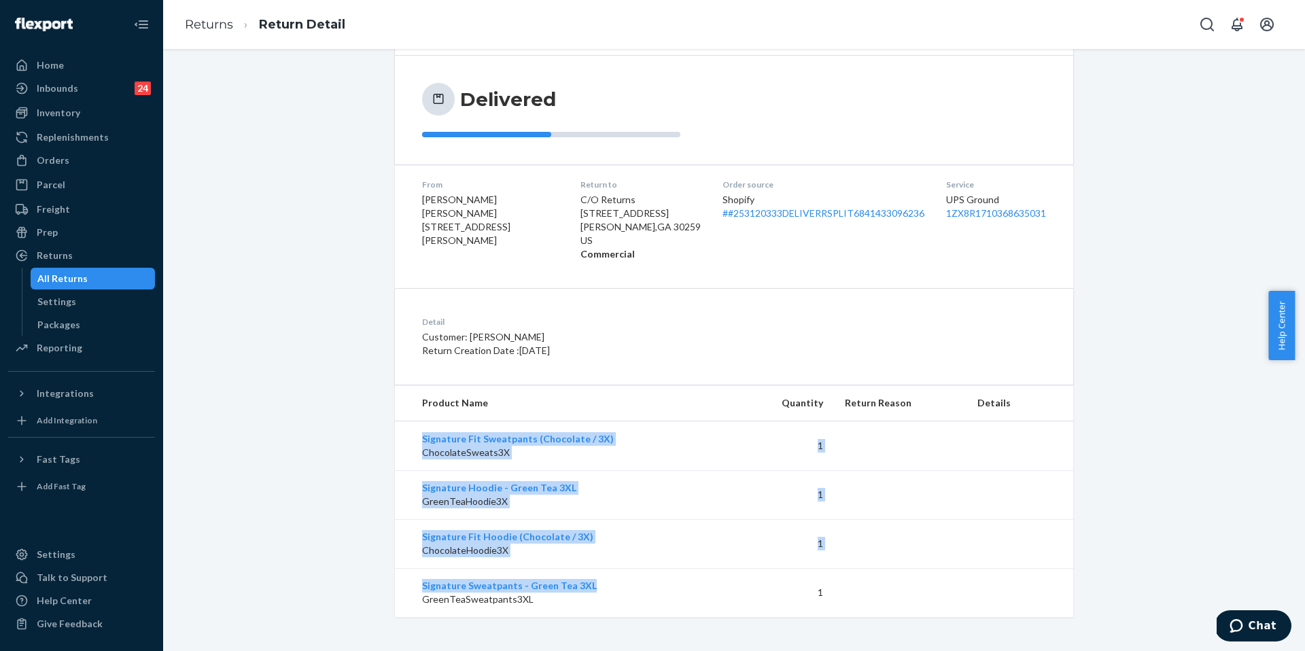
drag, startPoint x: 606, startPoint y: 591, endPoint x: 408, endPoint y: 424, distance: 258.5
click at [408, 424] on tbody "Signature Fit Sweatpants (Chocolate / 3X) ChocolateSweats3X 1 Signature Hoodie …" at bounding box center [734, 519] width 678 height 196
copy tbody "Signature Fit Sweatpants (Chocolate / 3X) ChocolateSweats3X 1 Signature Hoodie …"
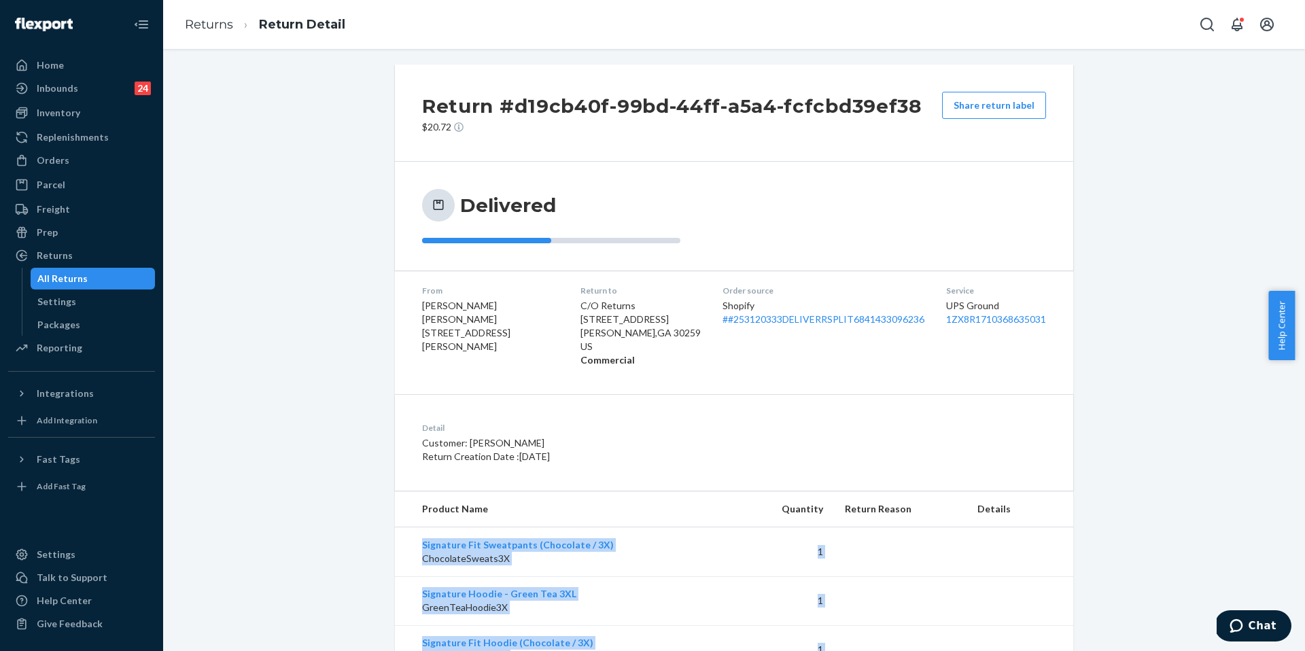
scroll to position [0, 0]
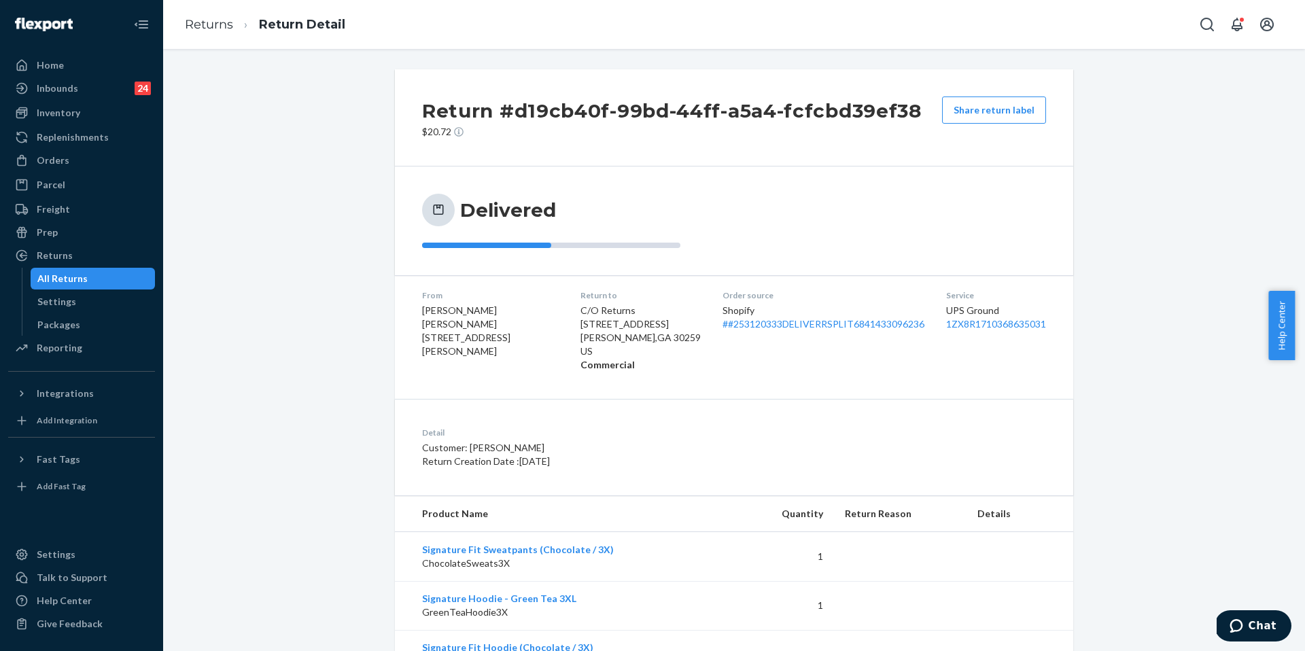
click at [754, 215] on div "Delivered" at bounding box center [734, 221] width 624 height 54
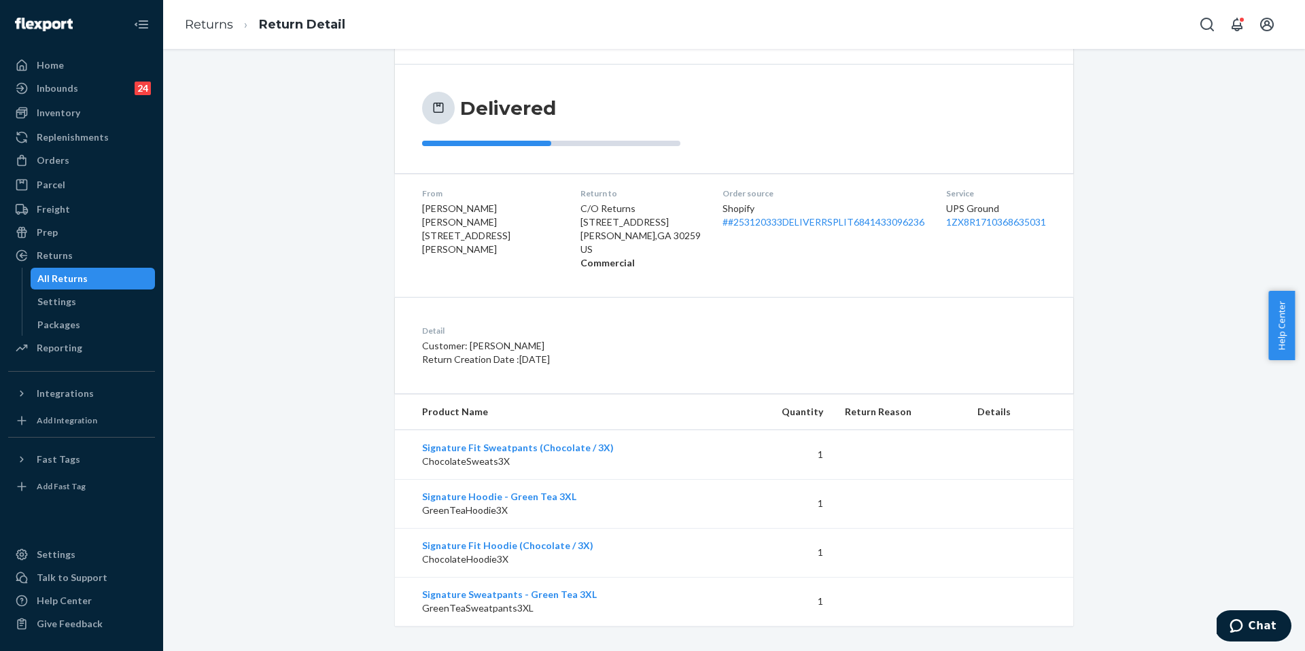
scroll to position [111, 0]
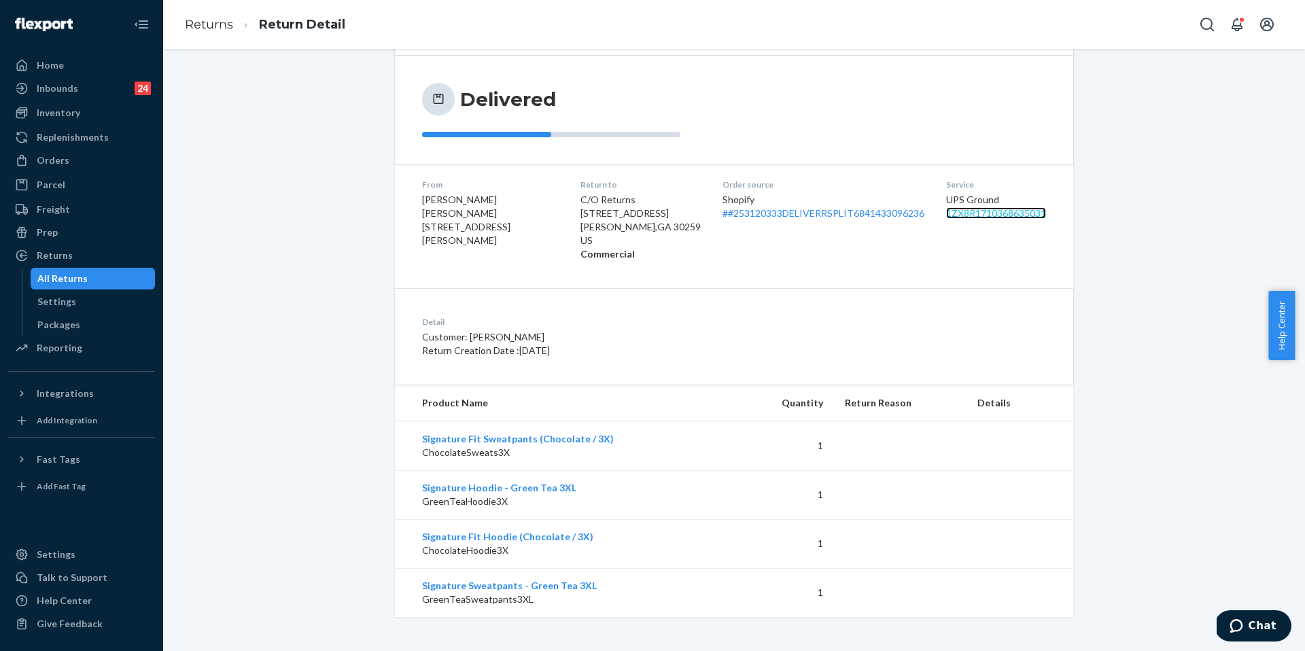
click at [860, 215] on link "1ZX8R1710368635031" at bounding box center [996, 213] width 100 height 12
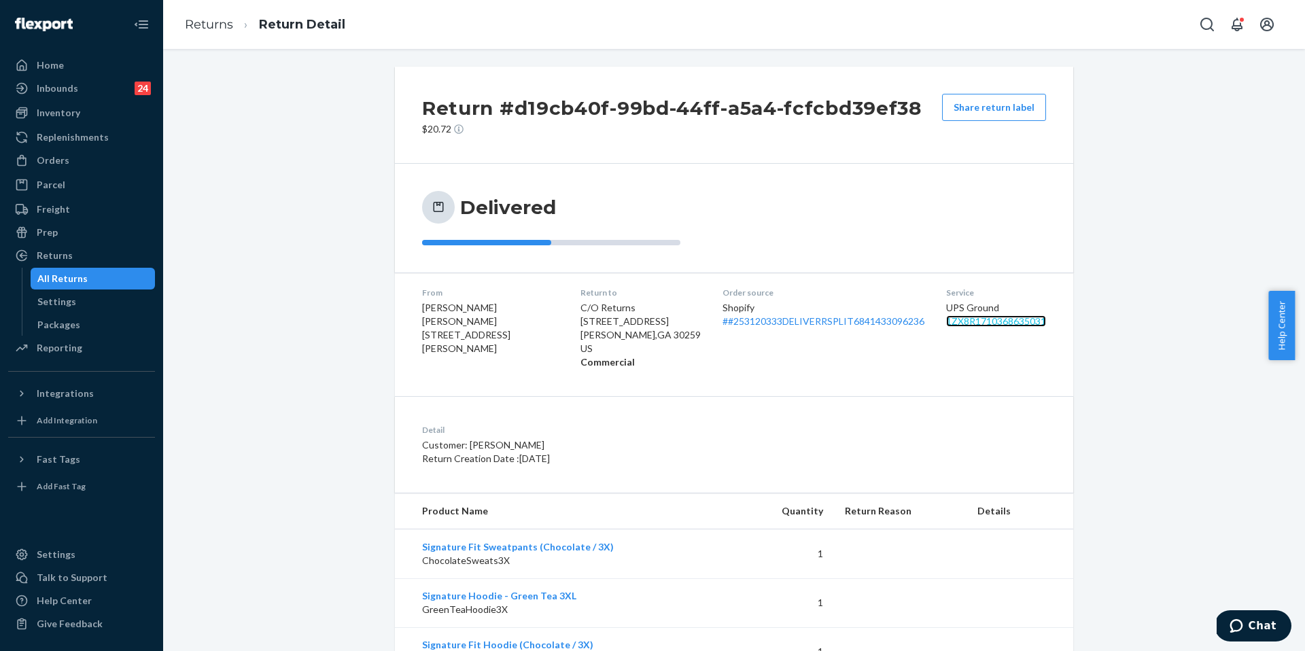
scroll to position [0, 0]
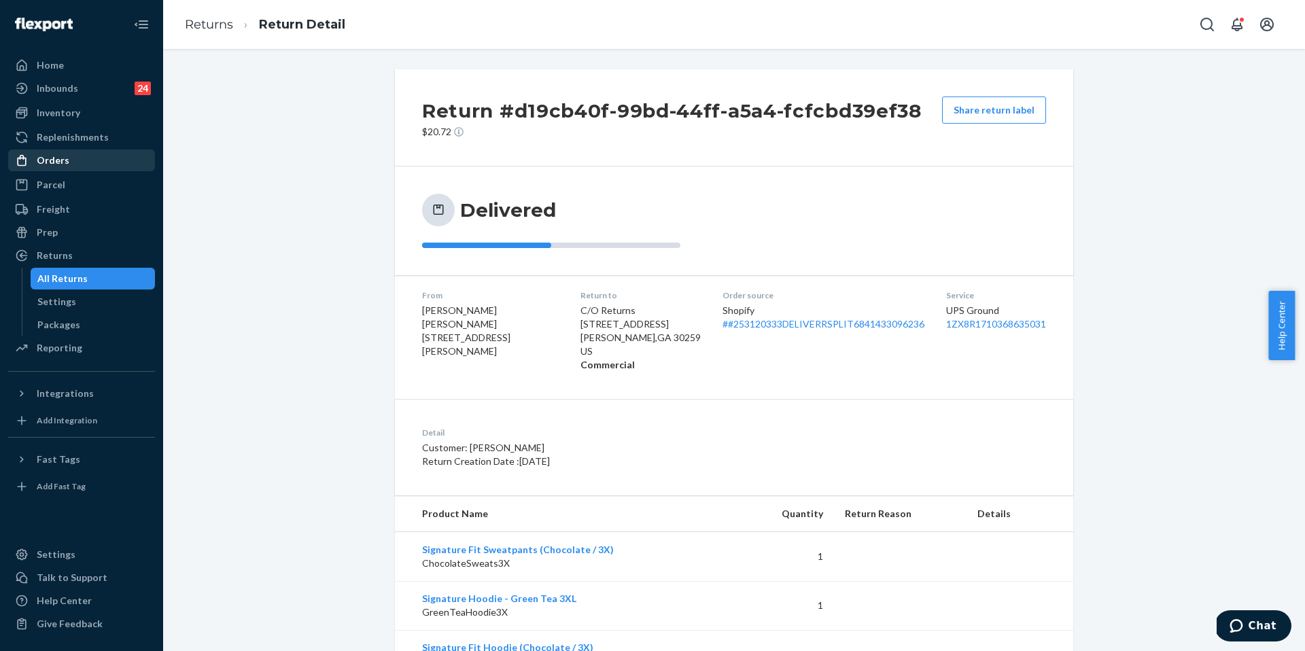
click at [99, 163] on div "Orders" at bounding box center [82, 160] width 144 height 19
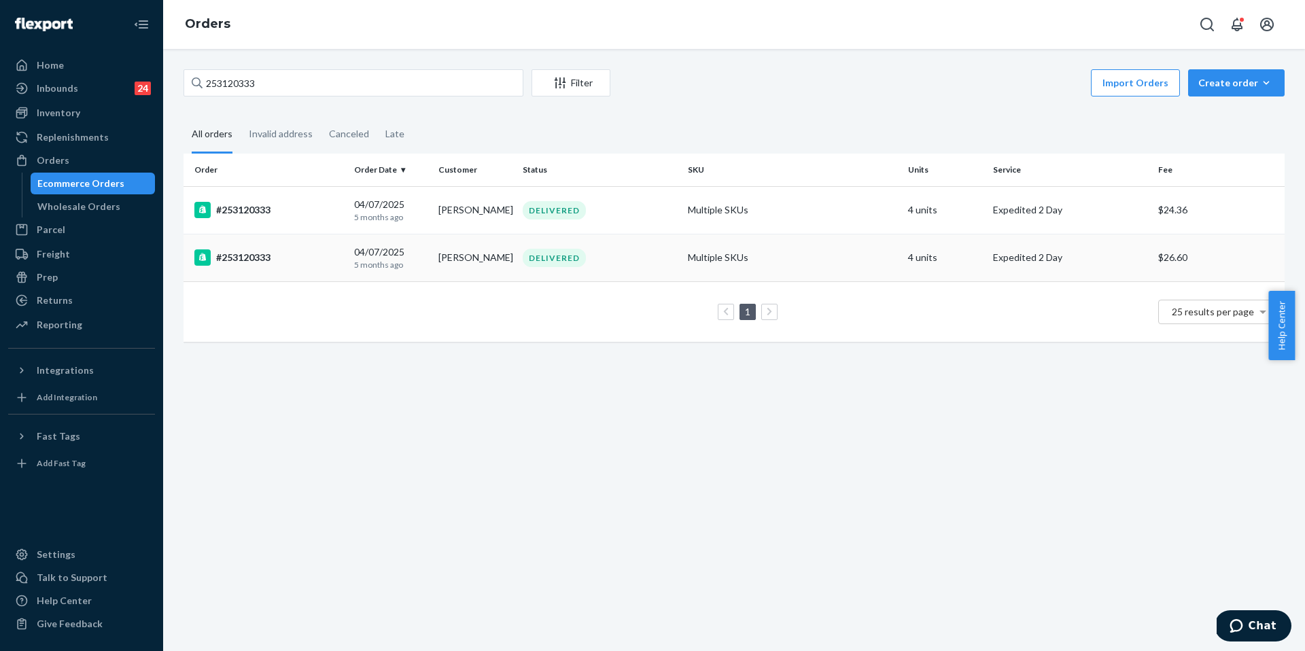
click at [250, 257] on div "#253120333" at bounding box center [268, 257] width 149 height 16
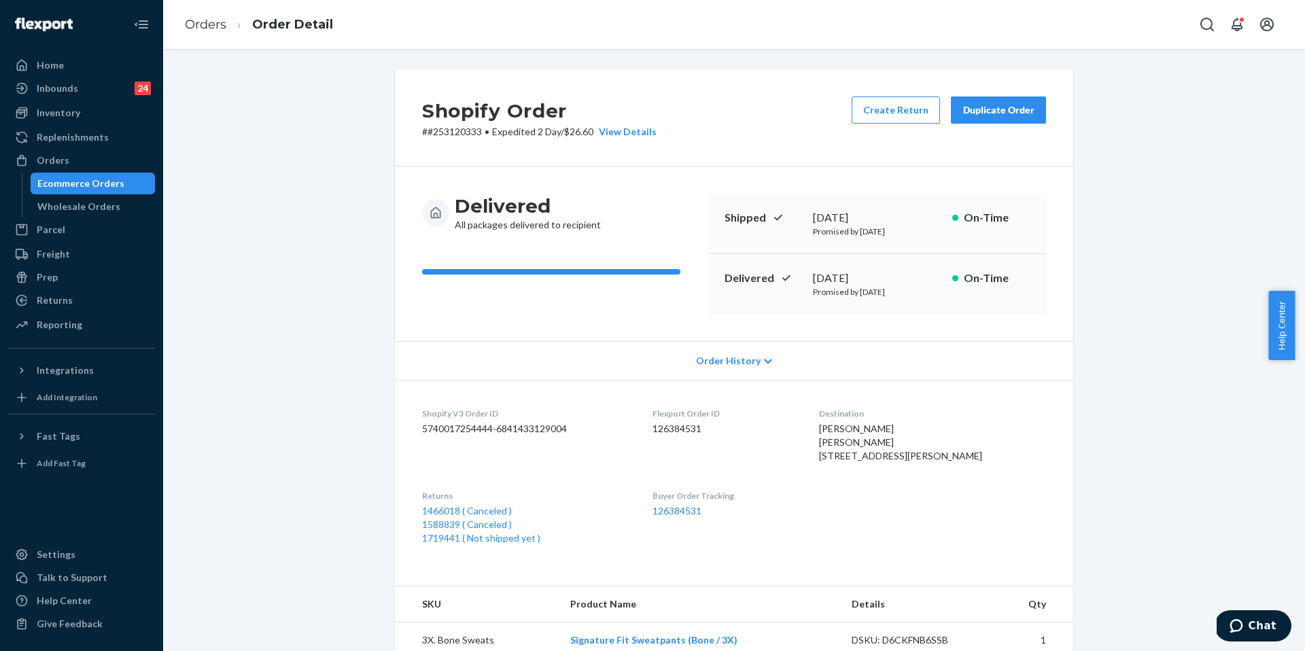
scroll to position [254, 0]
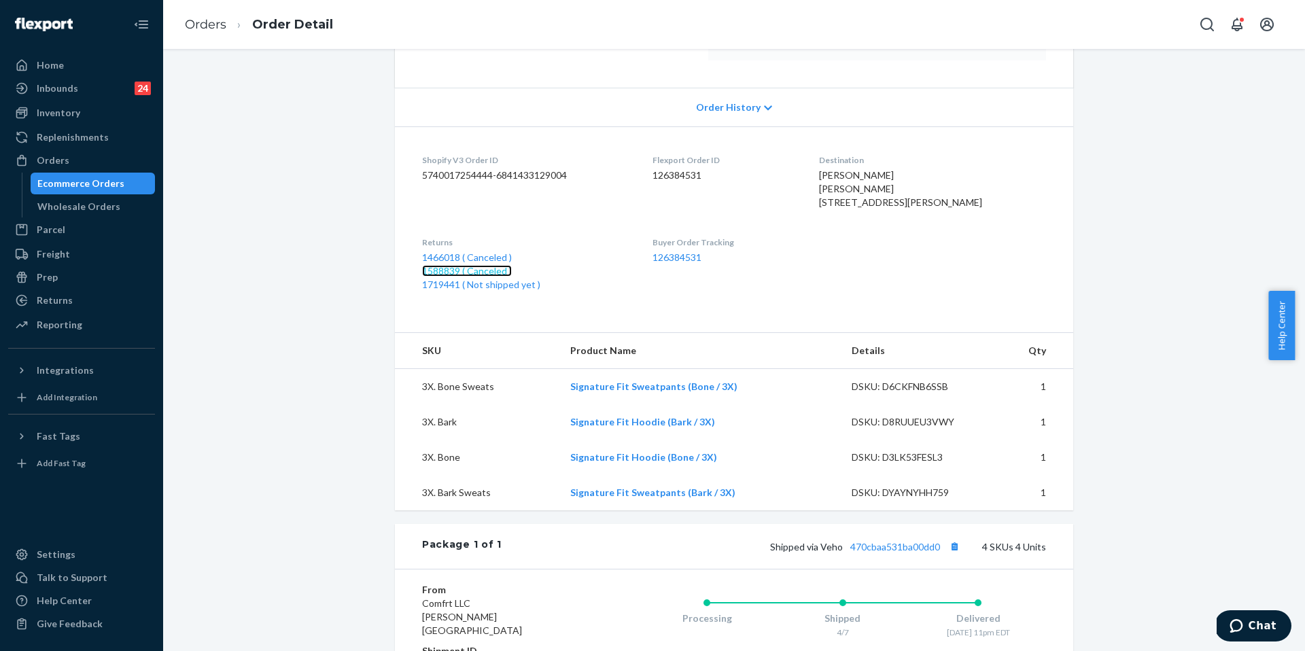
click at [463, 277] on link "1588839 ( Canceled )" at bounding box center [467, 271] width 90 height 12
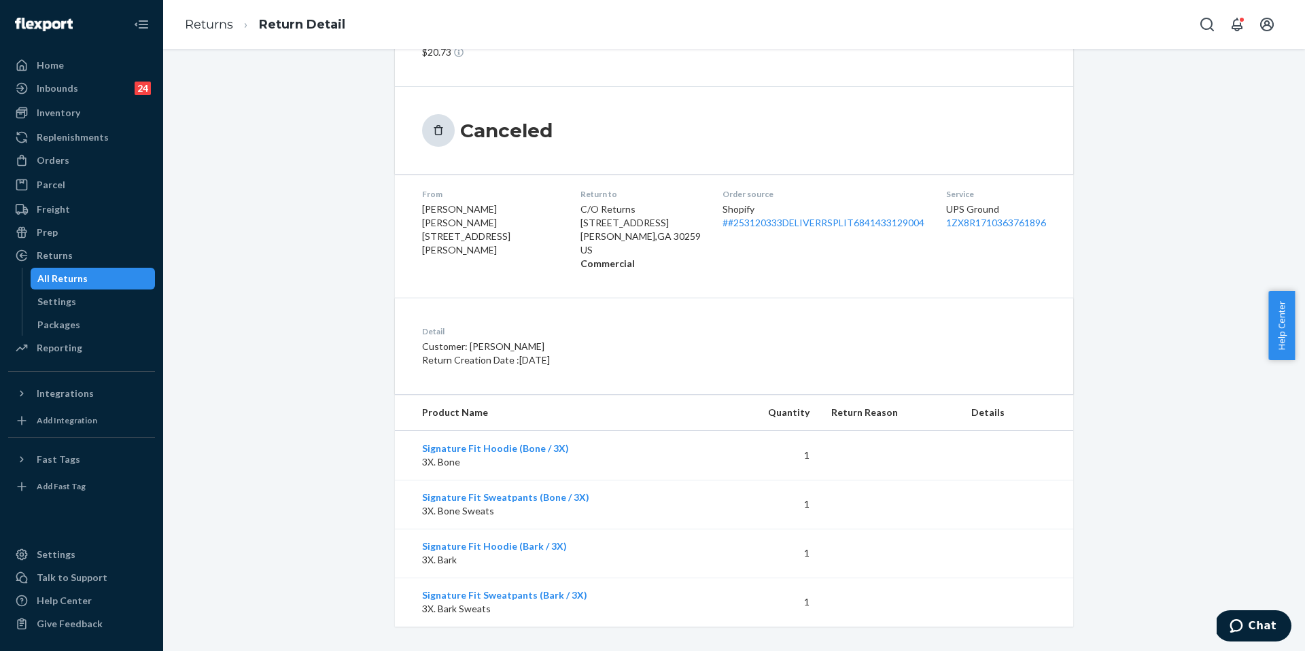
scroll to position [89, 0]
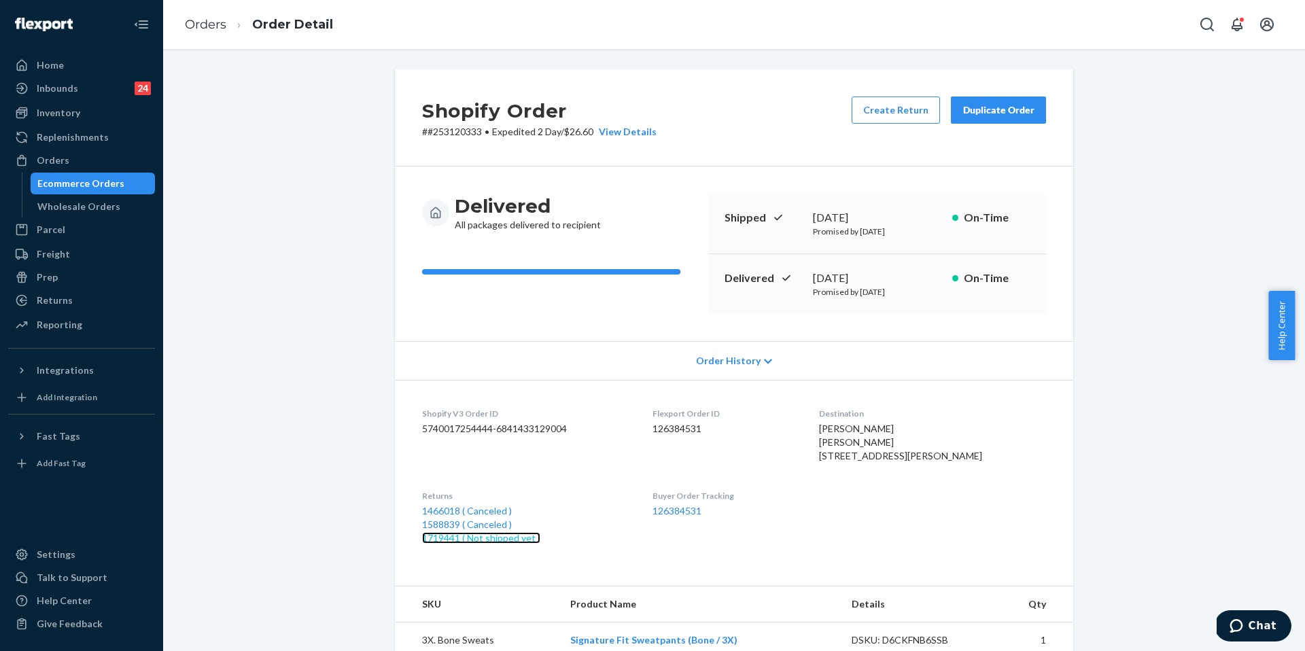
click at [495, 426] on link "1719441 ( Not shipped yet )" at bounding box center [481, 538] width 118 height 12
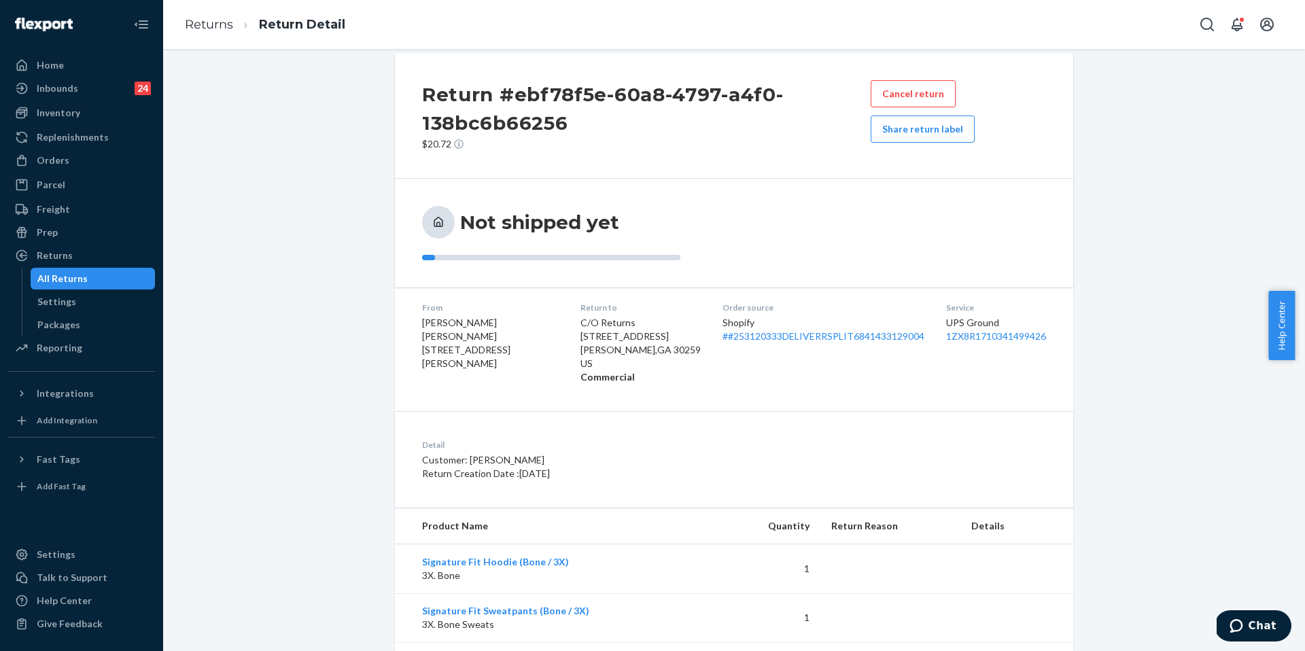
scroll to position [7, 0]
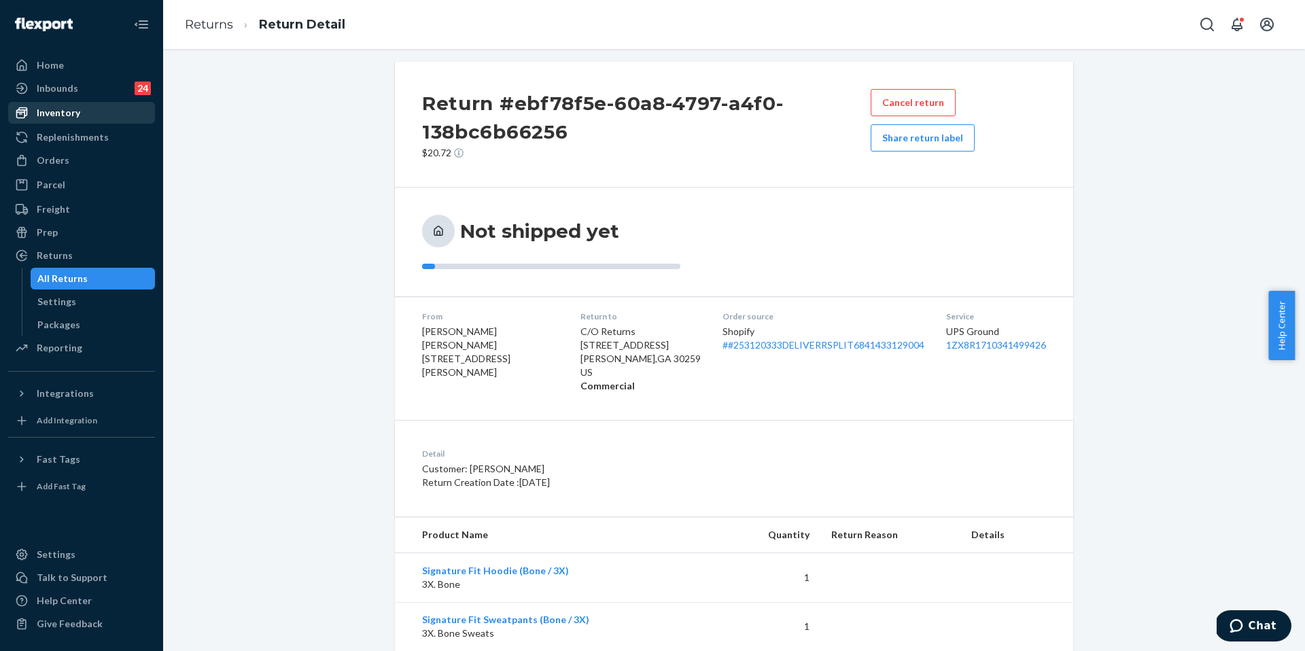
click at [63, 109] on div "Inventory" at bounding box center [58, 113] width 43 height 14
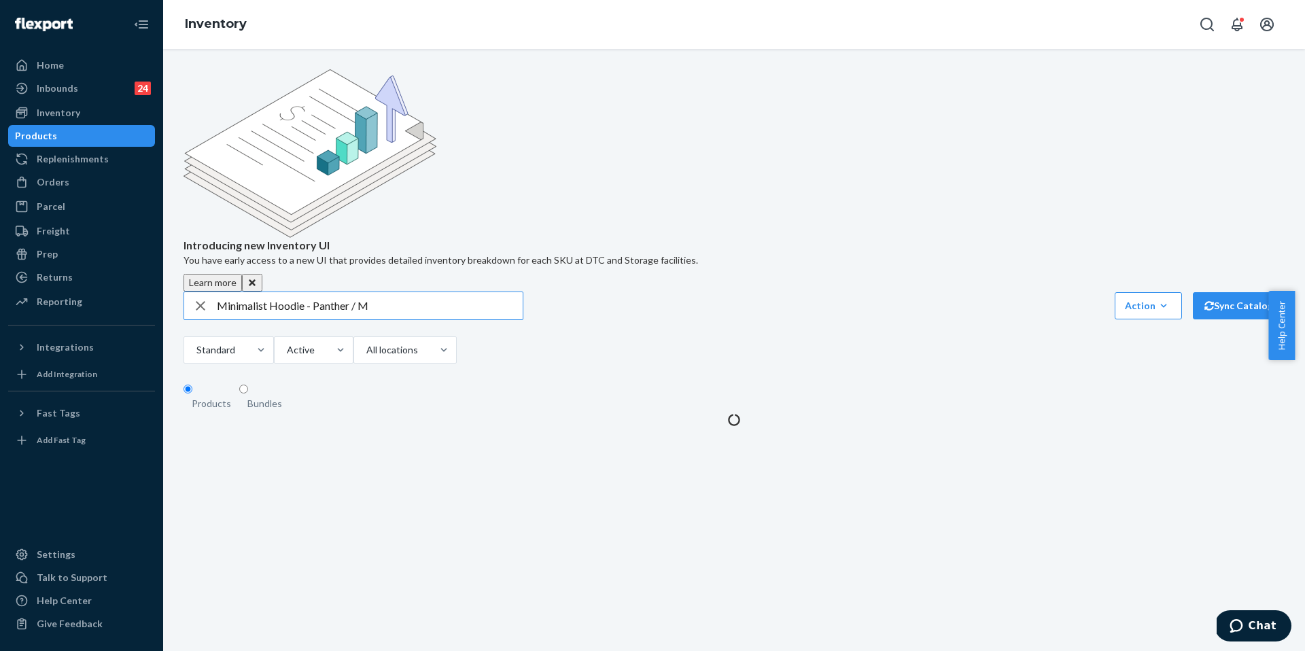
click at [335, 292] on input "Minimalist Hoodie - Panther / M" at bounding box center [370, 305] width 306 height 27
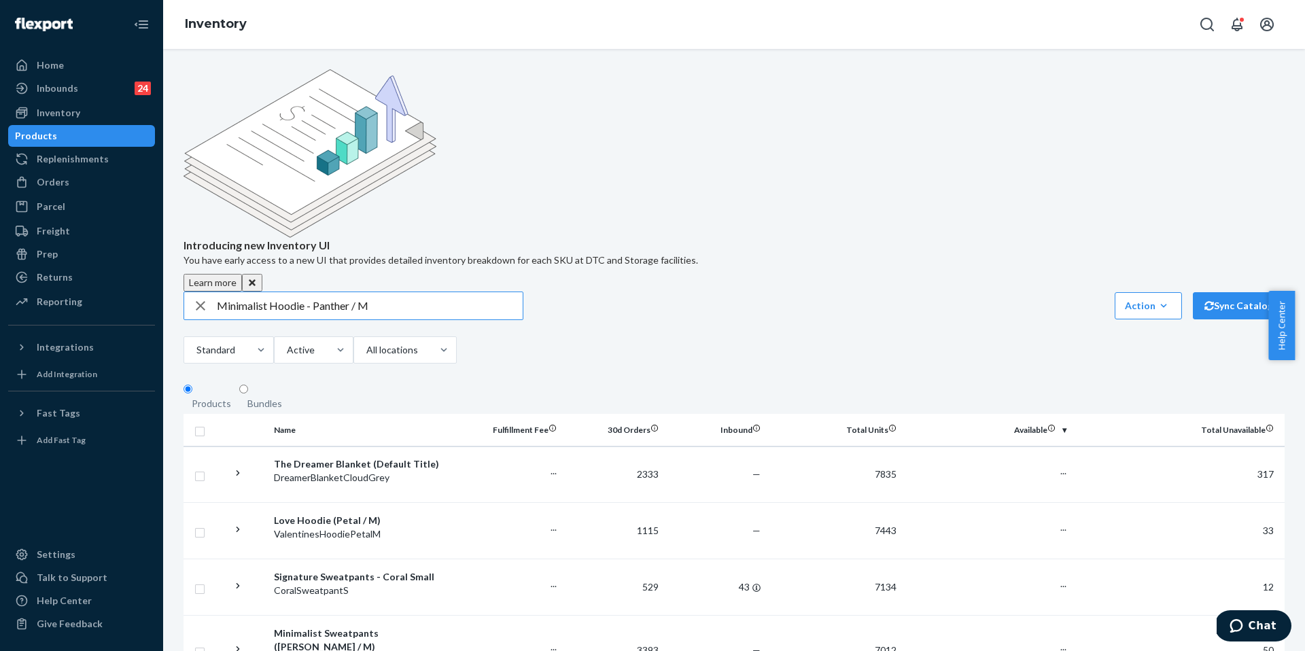
click at [335, 292] on input "Minimalist Hoodie - Panther / M" at bounding box center [370, 305] width 306 height 27
type input "Minimalist Hoodie - Steel Grey Leopard / M"
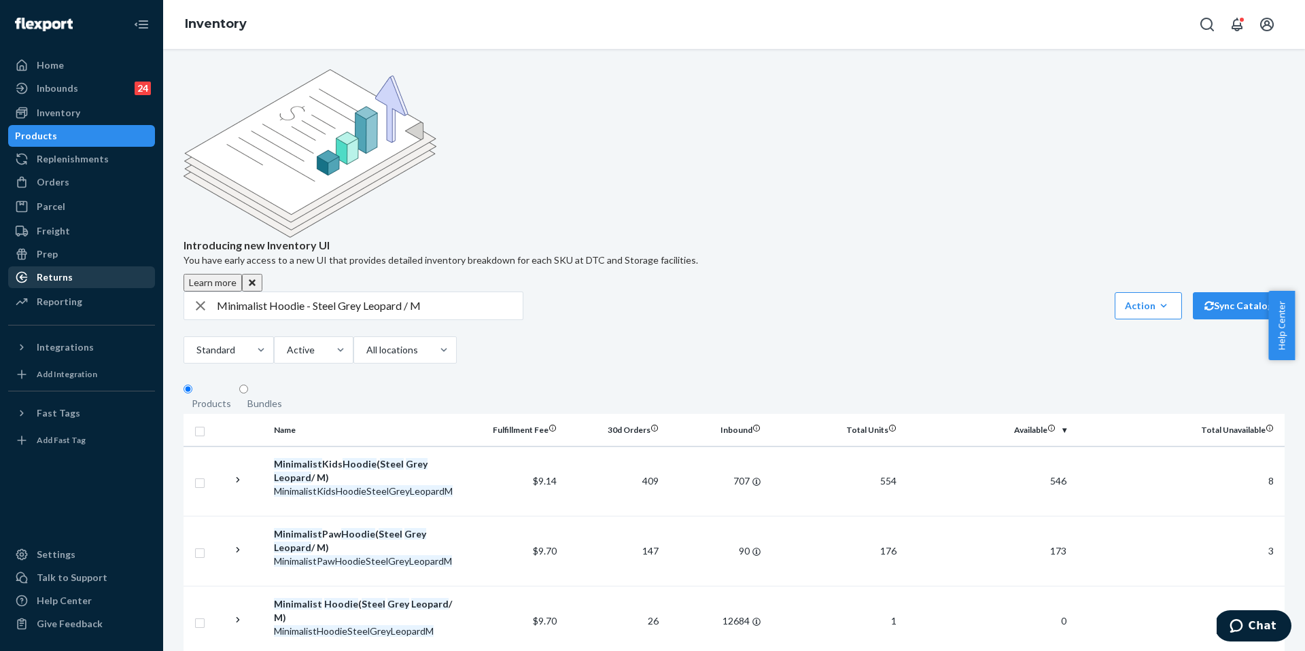
click at [83, 270] on div "Returns" at bounding box center [82, 277] width 144 height 19
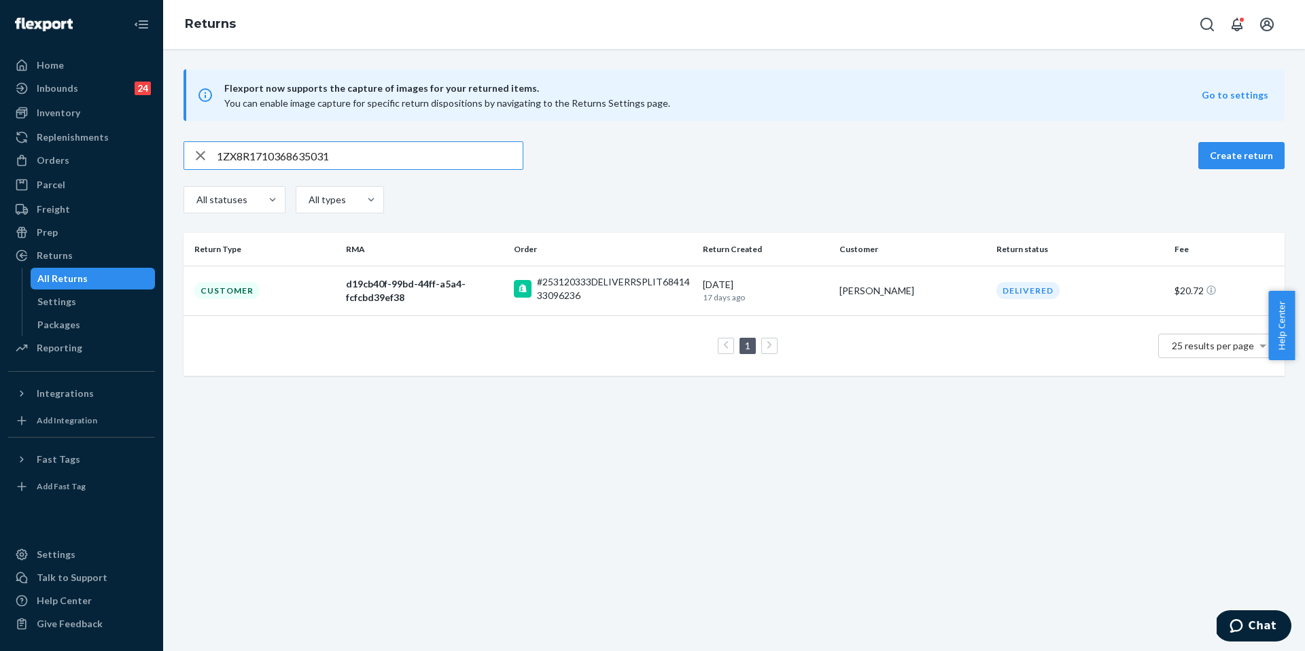
drag, startPoint x: 365, startPoint y: 162, endPoint x: 160, endPoint y: 142, distance: 205.5
click at [160, 142] on div "Home Inbounds 24 Shipping Plans Problems 24 Inventory Products Replenishments O…" at bounding box center [652, 325] width 1305 height 651
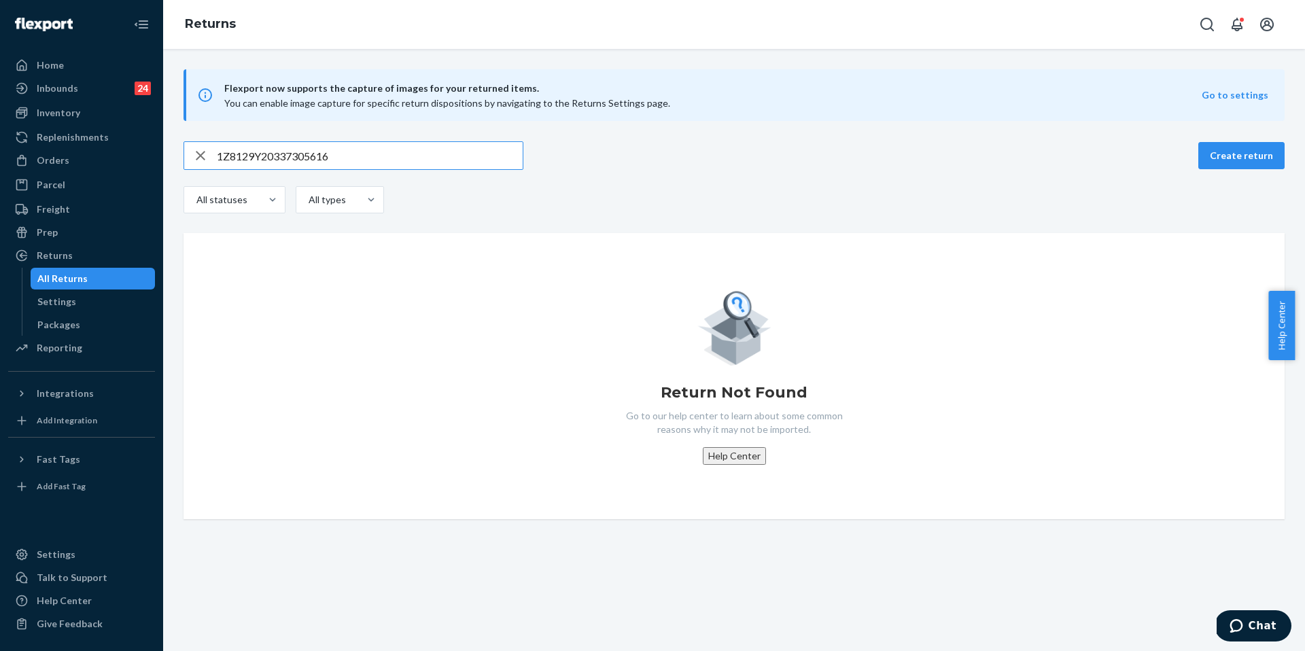
click at [394, 161] on input "1Z8129Y20337305616" at bounding box center [370, 155] width 306 height 27
paste input "9434636106023301699162"
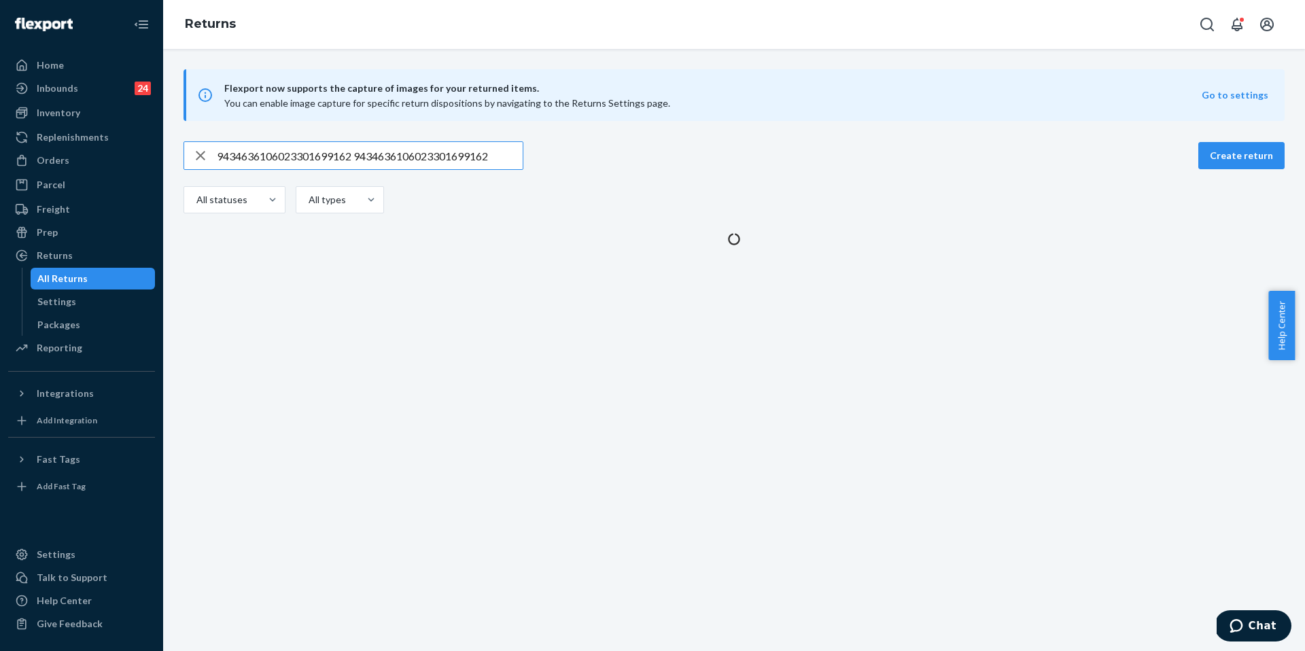
type input "9434636106023301699162"
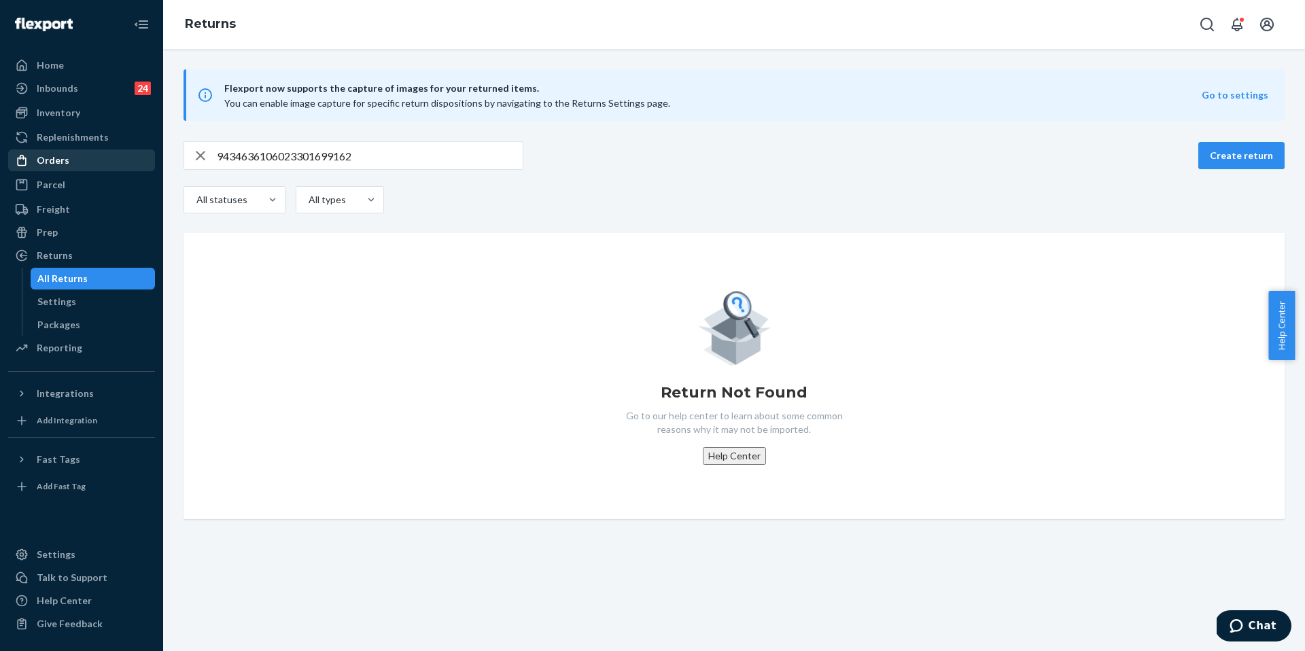
click at [93, 163] on div "Orders" at bounding box center [82, 160] width 144 height 19
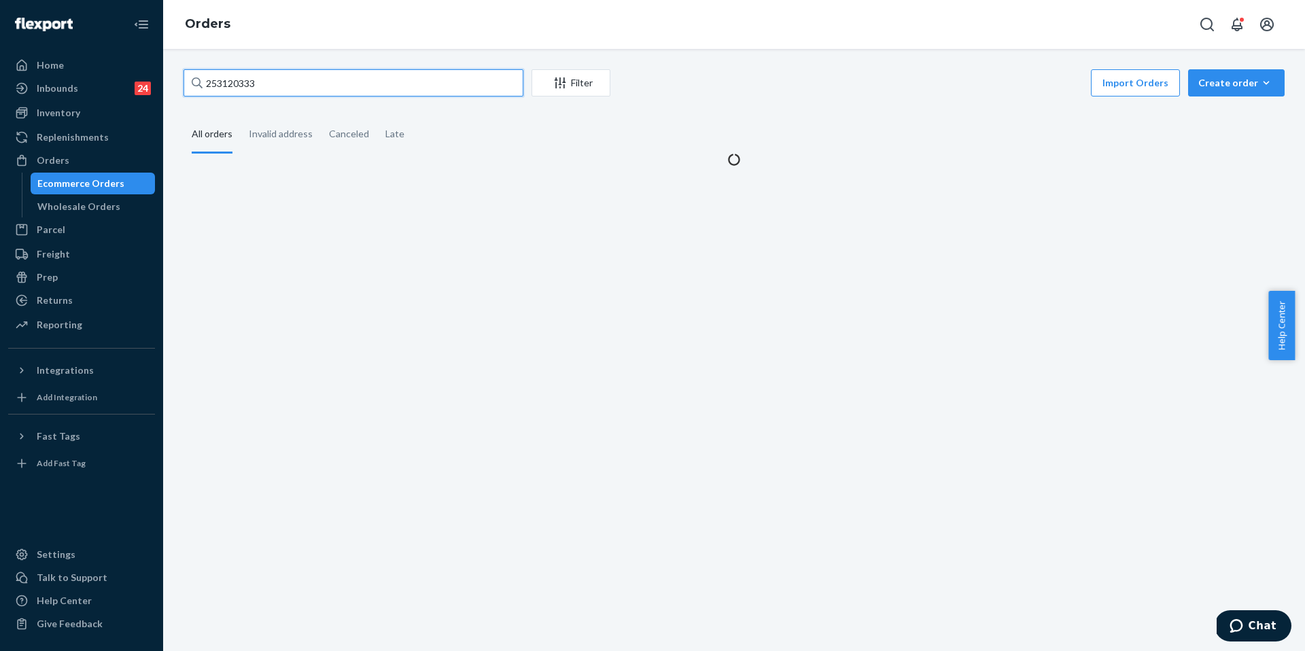
click at [336, 82] on input "253120333" at bounding box center [354, 82] width 340 height 27
paste input "4837554"
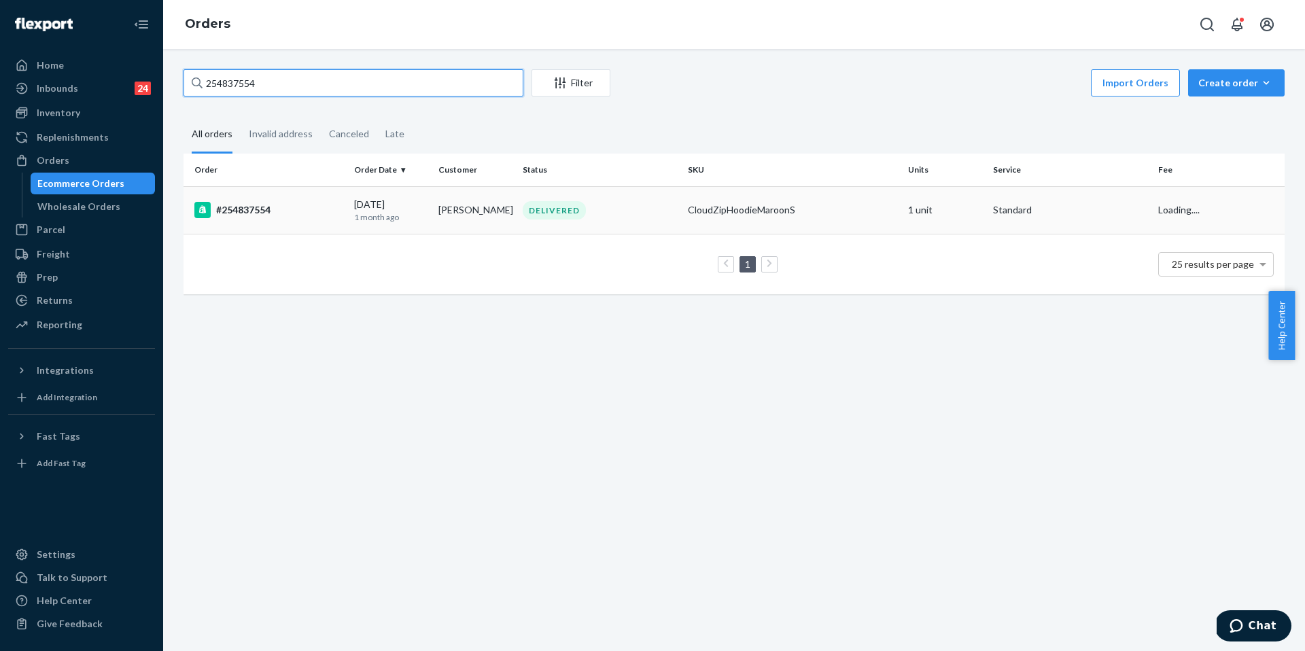
type input "254837554"
click at [281, 207] on div "#254837554" at bounding box center [268, 210] width 149 height 16
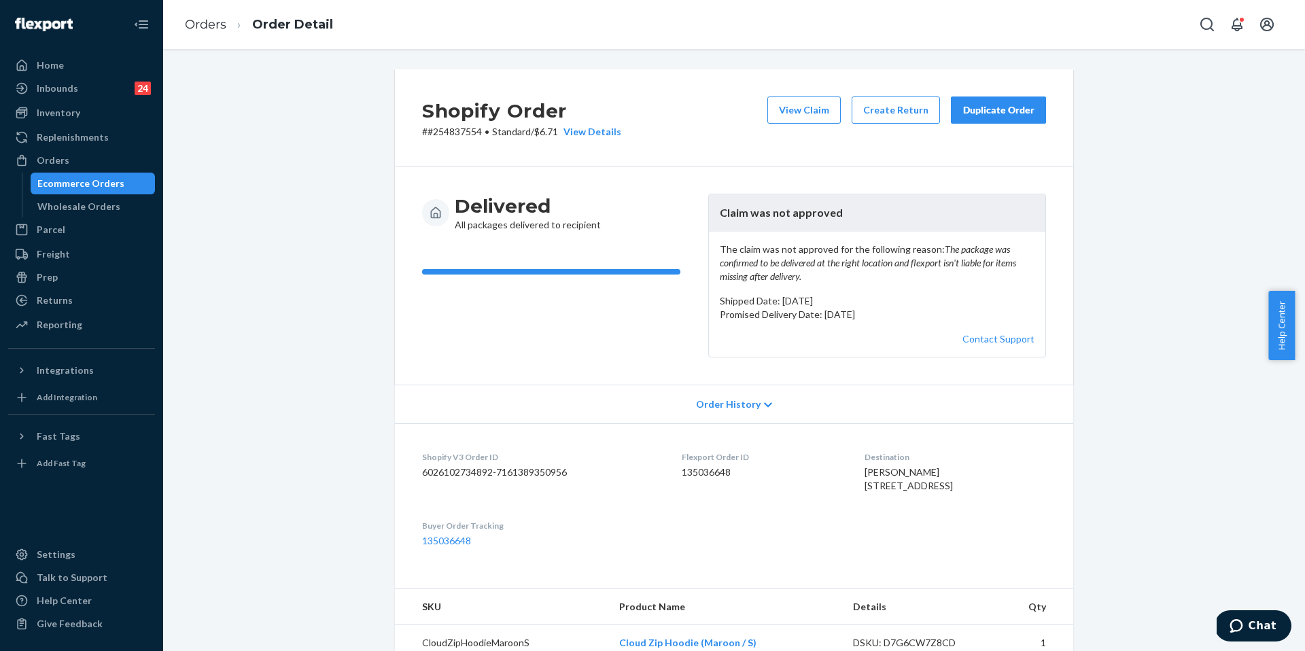
click at [860, 118] on button "Duplicate Order" at bounding box center [998, 110] width 95 height 27
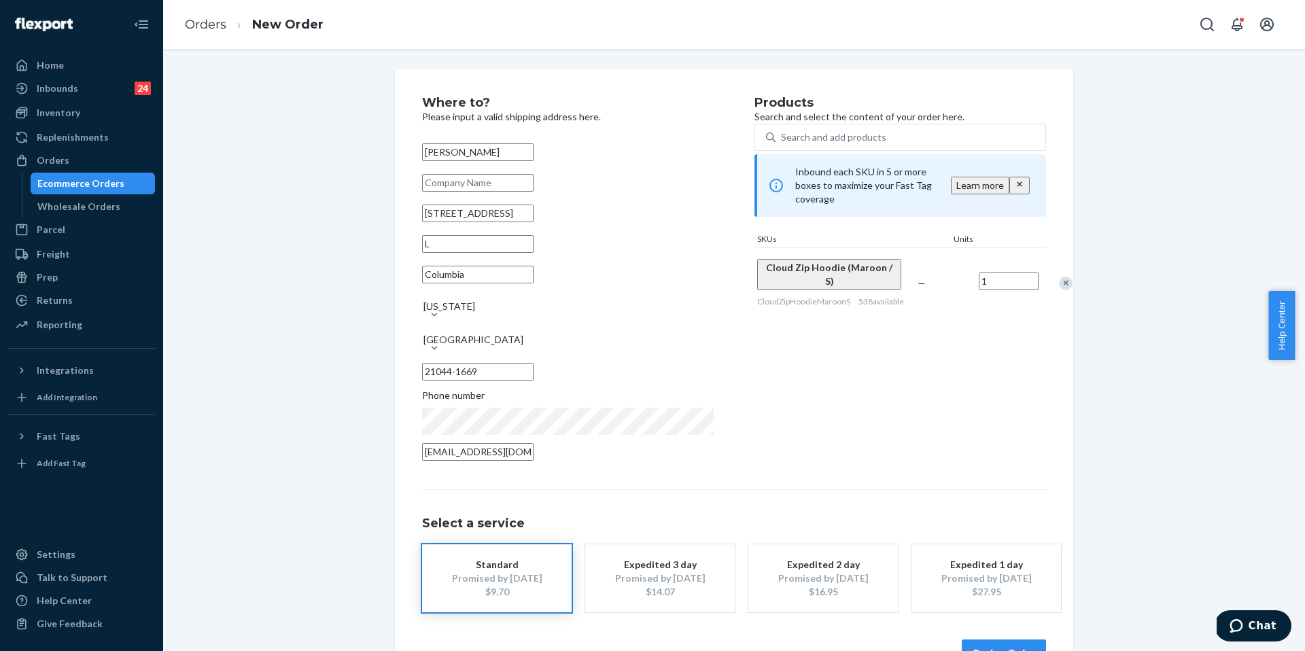
drag, startPoint x: 560, startPoint y: 237, endPoint x: 319, endPoint y: 198, distance: 244.4
click at [319, 198] on div "Where to? Please input a valid shipping address here. Zayneb Hall 4921 Columbia…" at bounding box center [733, 381] width 1121 height 625
paste input "10 mcgrady square Catonsville Md 21228"
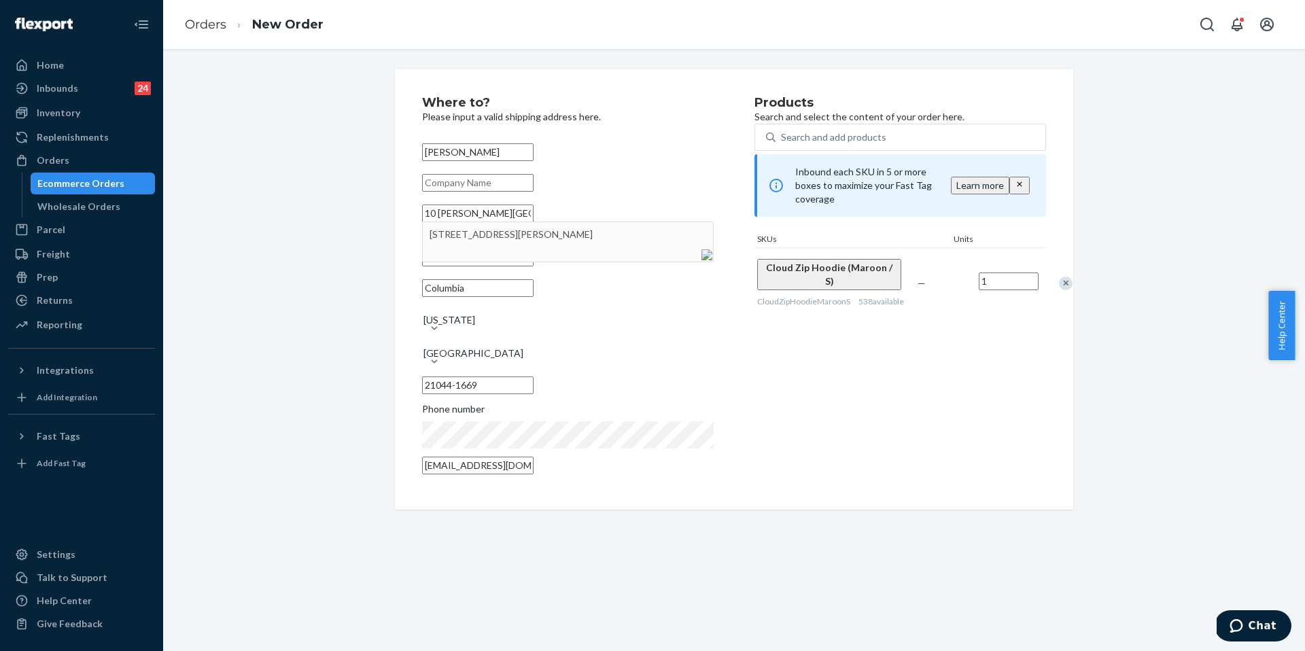
type input "10 mcgrady square Catonsville Md 21228"
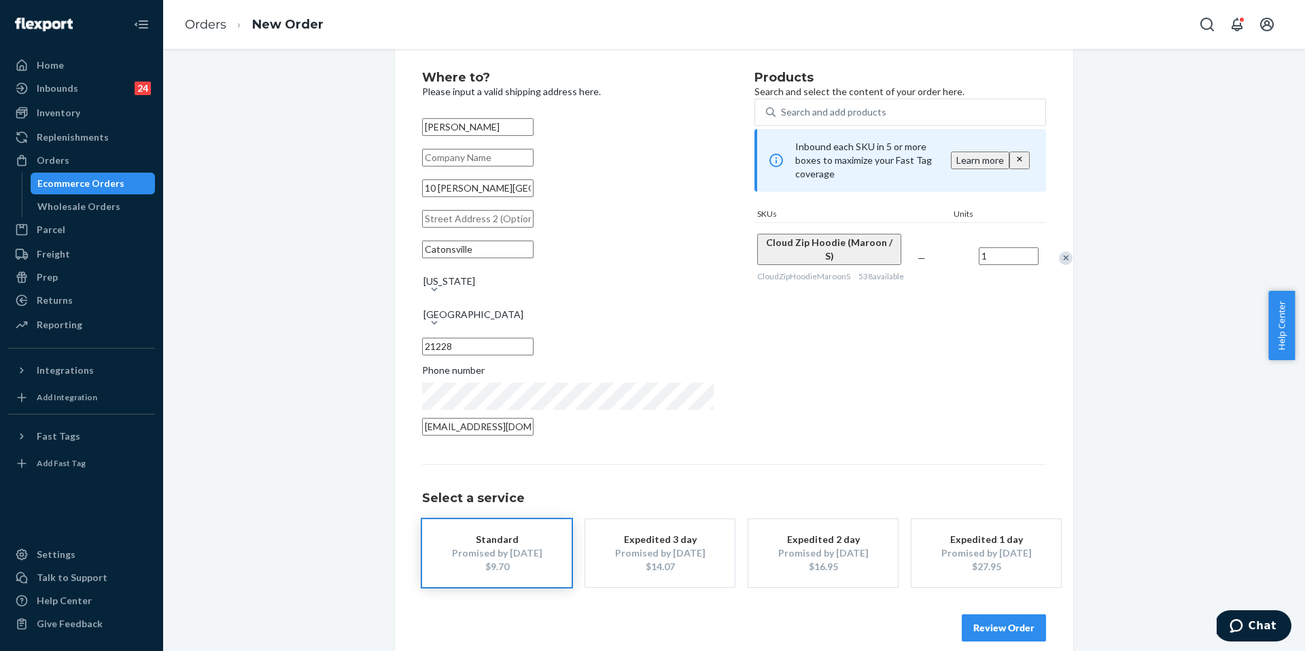
scroll to position [36, 0]
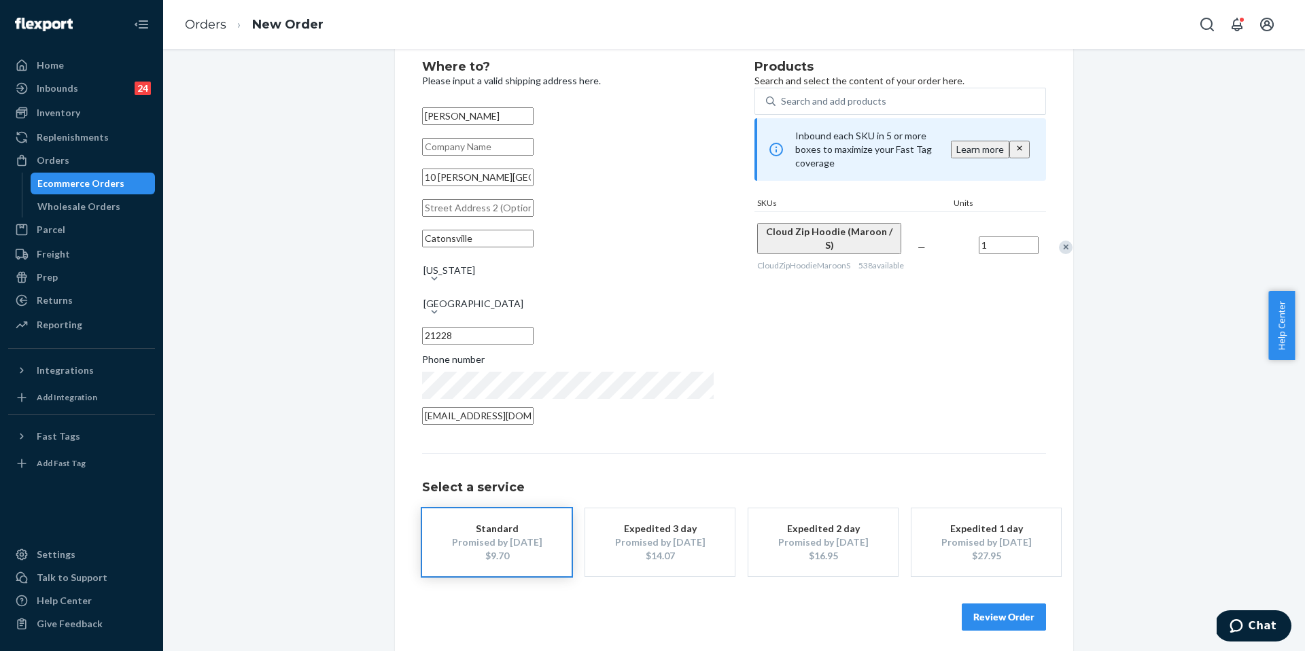
click at [860, 426] on button "Review Order" at bounding box center [1004, 617] width 84 height 27
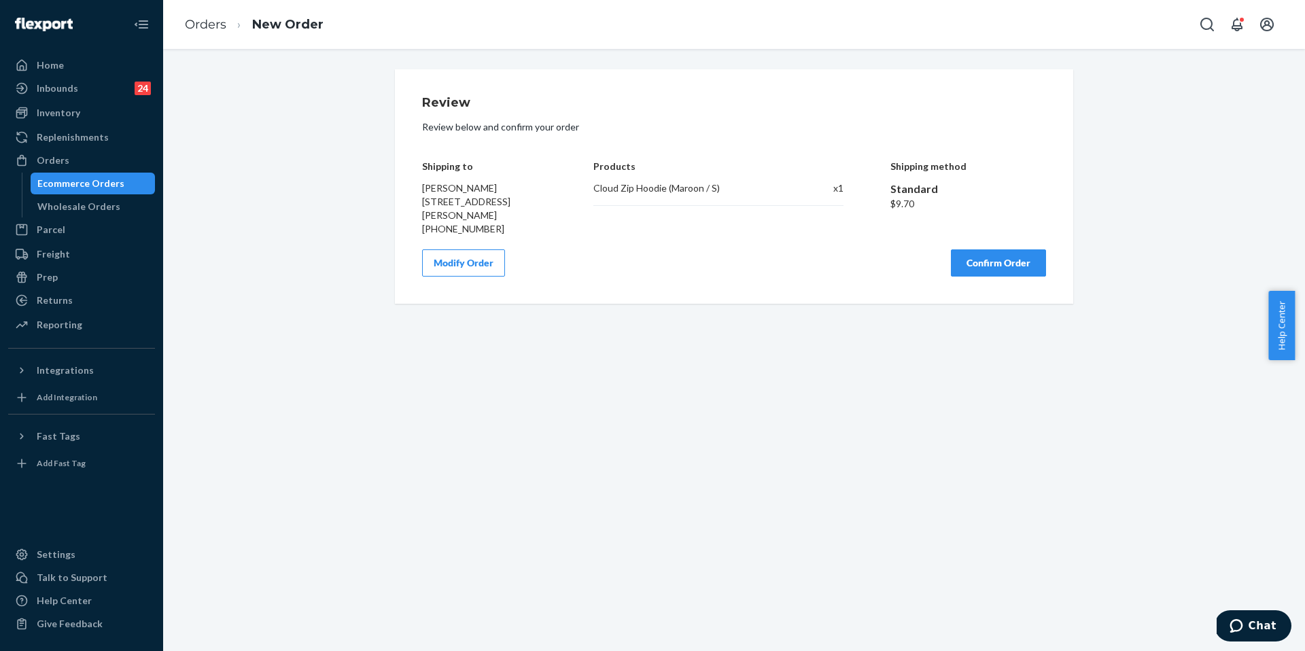
scroll to position [0, 0]
click at [860, 260] on button "Confirm Order" at bounding box center [998, 262] width 95 height 27
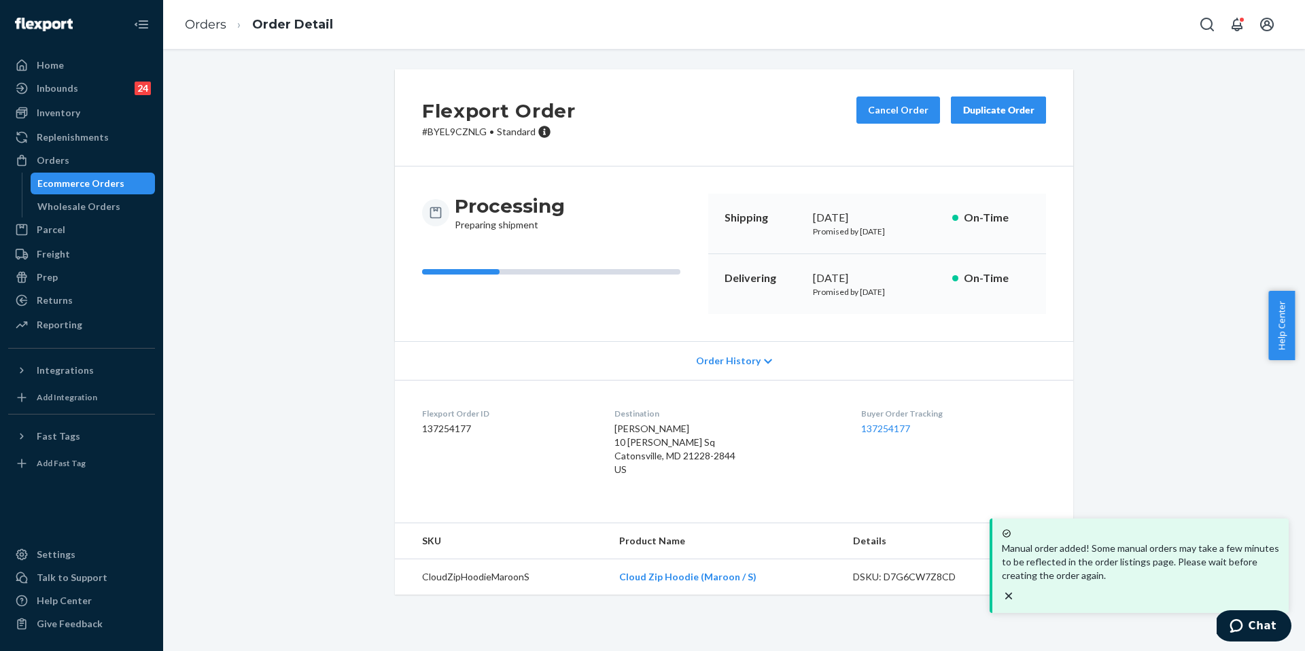
click at [597, 386] on dl "Flexport Order ID 137254177 Destination Zayneb Hall 10 McGrady Sq Catonsville, …" at bounding box center [734, 444] width 678 height 129
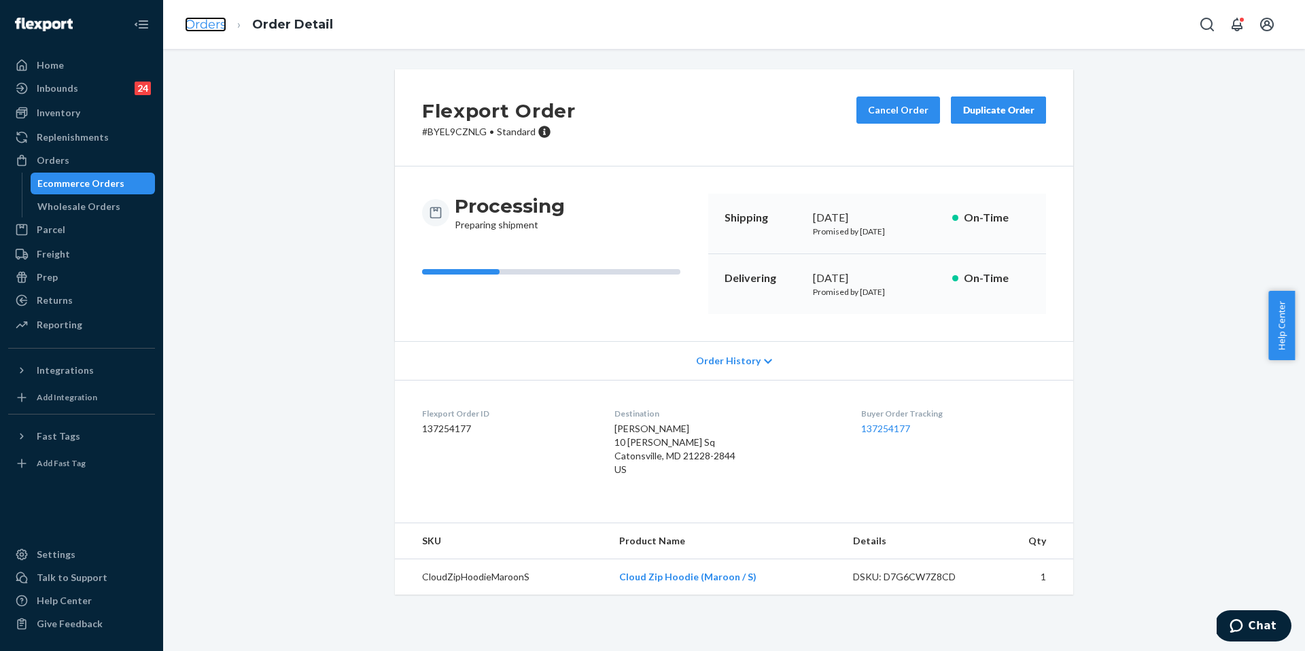
click at [211, 20] on link "Orders" at bounding box center [205, 24] width 41 height 15
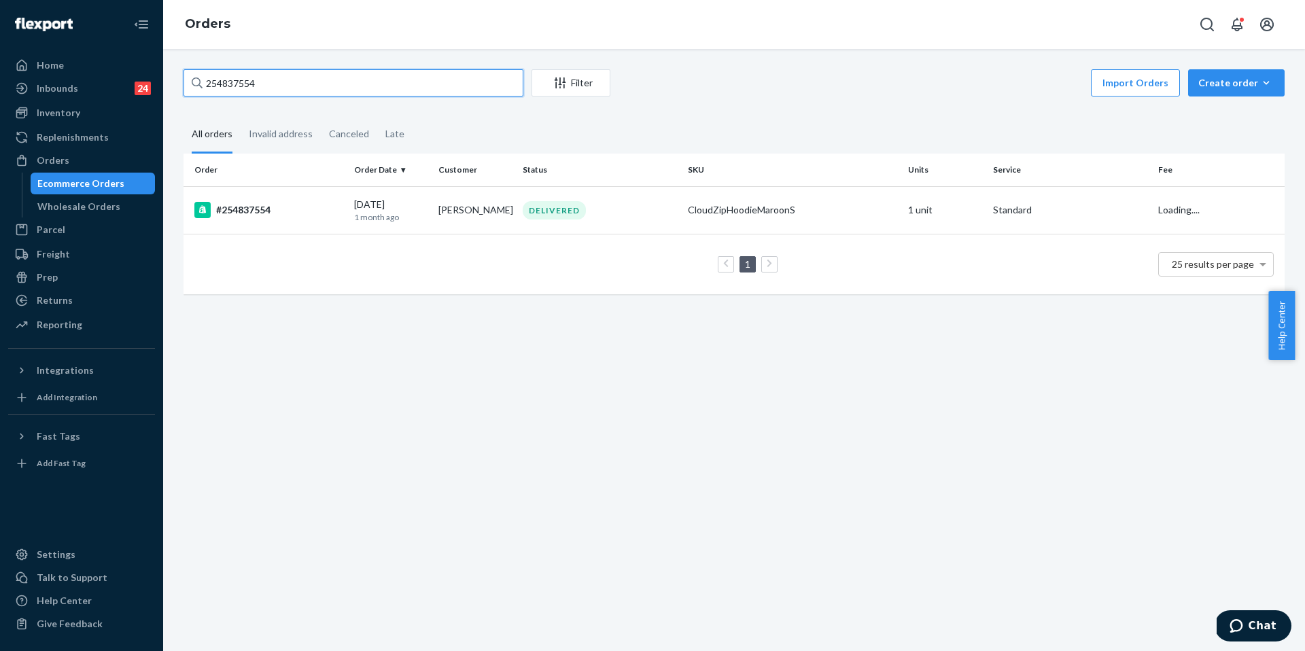
click at [389, 69] on input "254837554" at bounding box center [354, 82] width 340 height 27
click at [393, 81] on input "254837554" at bounding box center [354, 82] width 340 height 27
paste input "5178845"
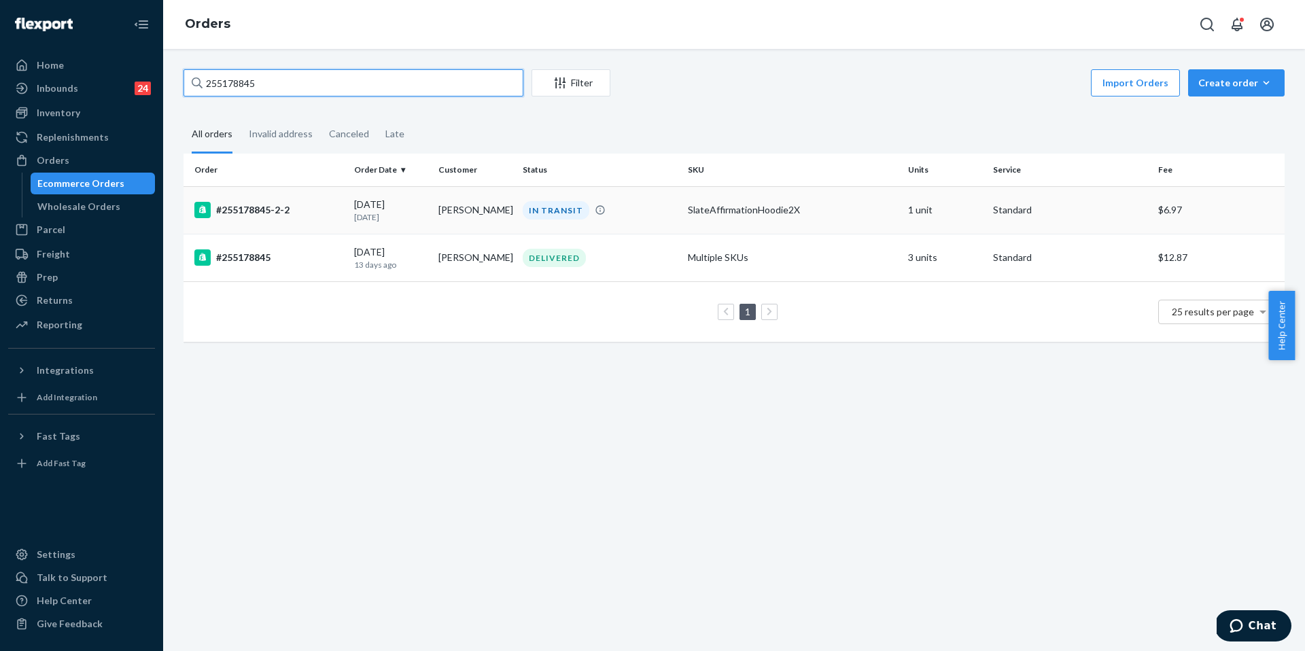
type input "255178845"
click at [290, 207] on div "#255178845-2-2" at bounding box center [268, 210] width 149 height 16
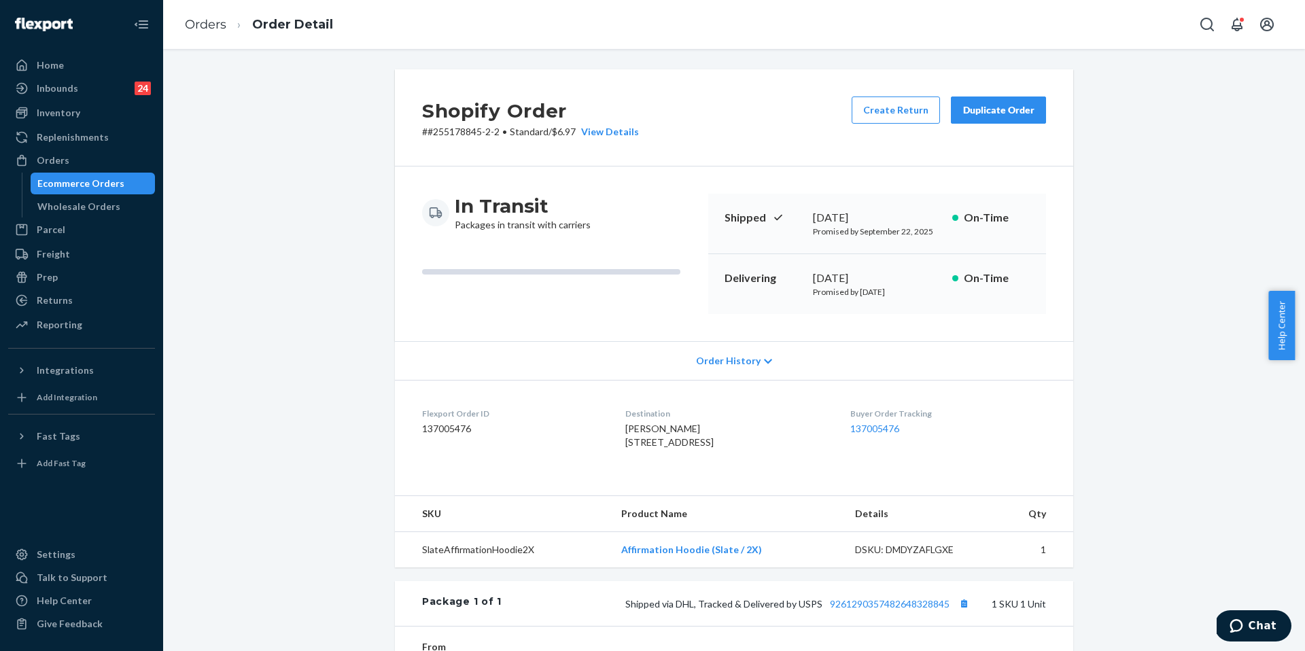
scroll to position [3, 0]
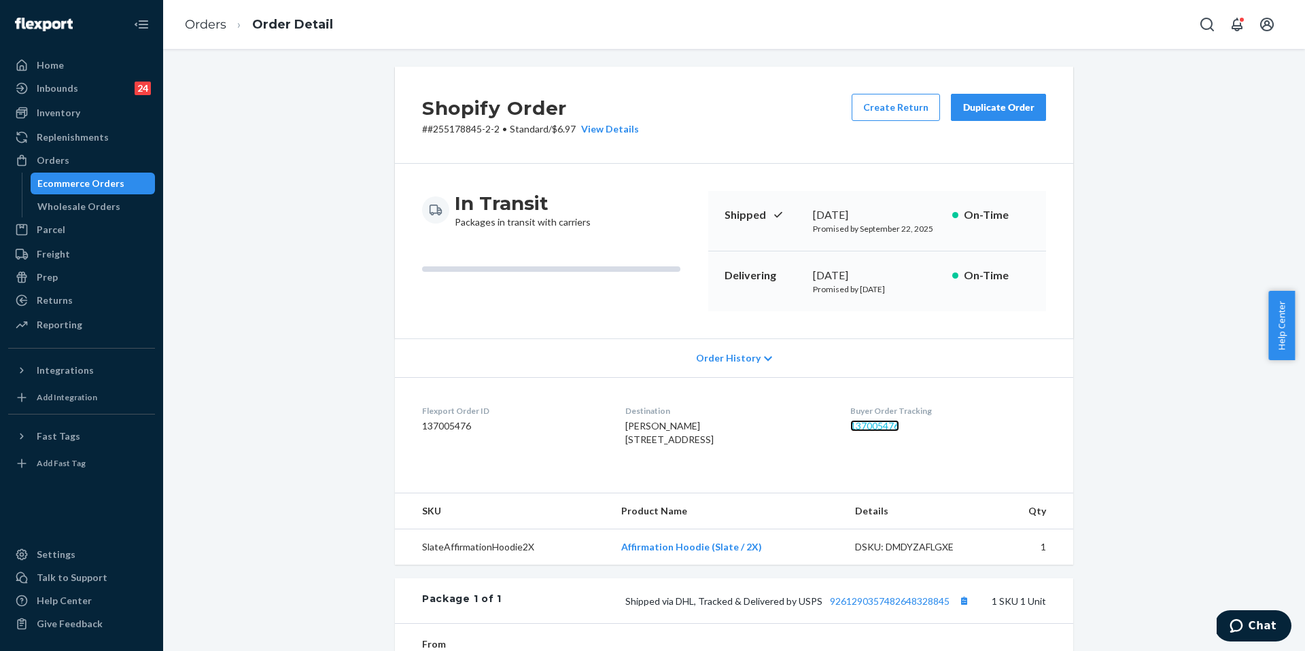
click at [860, 421] on link "137005476" at bounding box center [874, 426] width 49 height 12
click at [204, 24] on link "Orders" at bounding box center [205, 24] width 41 height 15
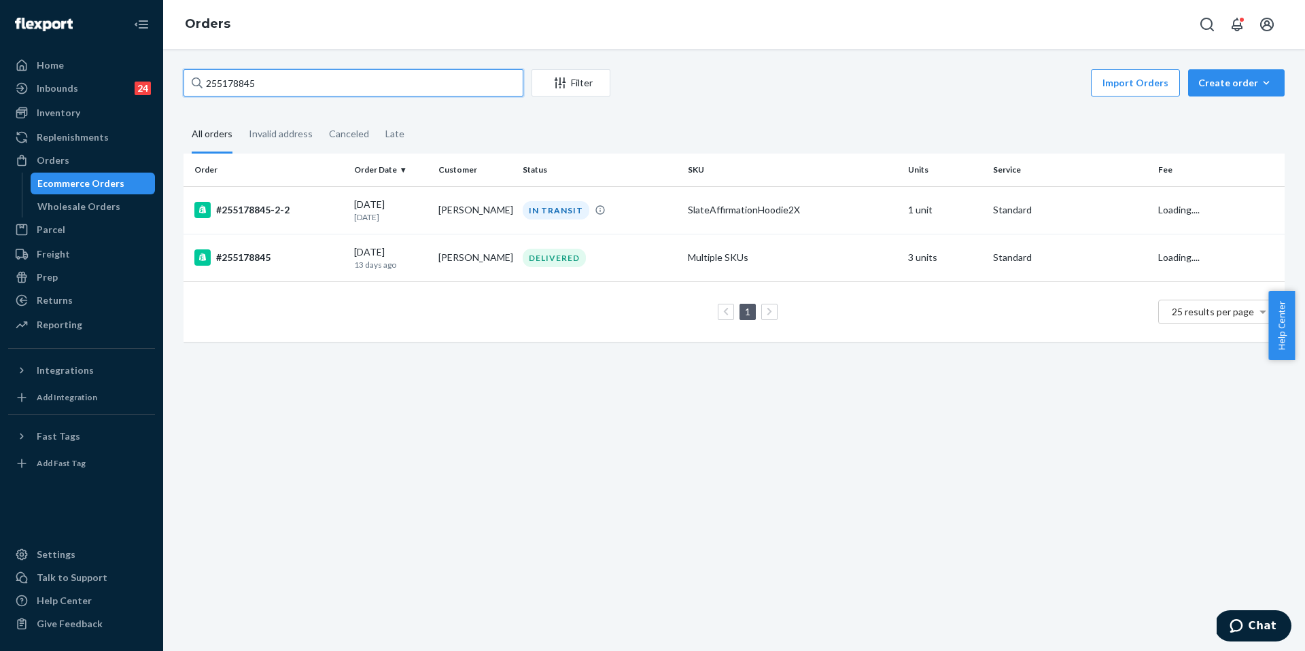
click at [397, 90] on input "255178845" at bounding box center [354, 82] width 340 height 27
paste input "87324"
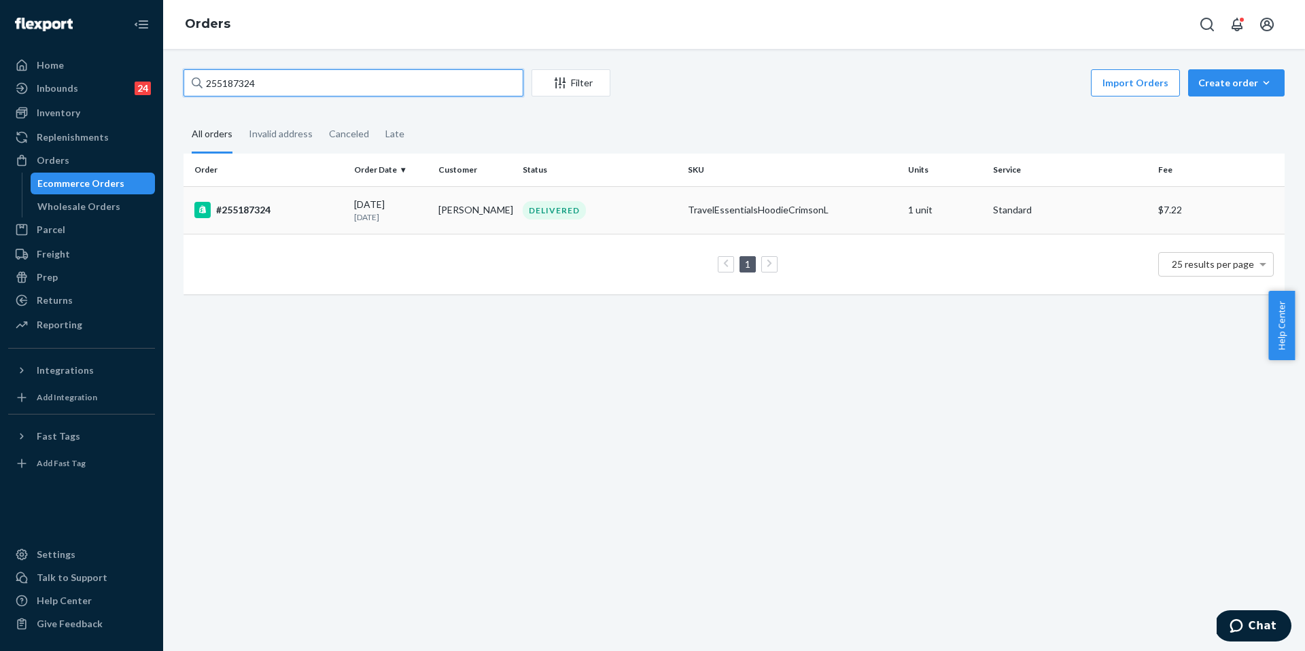
type input "255187324"
click at [279, 207] on div "#255187324" at bounding box center [268, 210] width 149 height 16
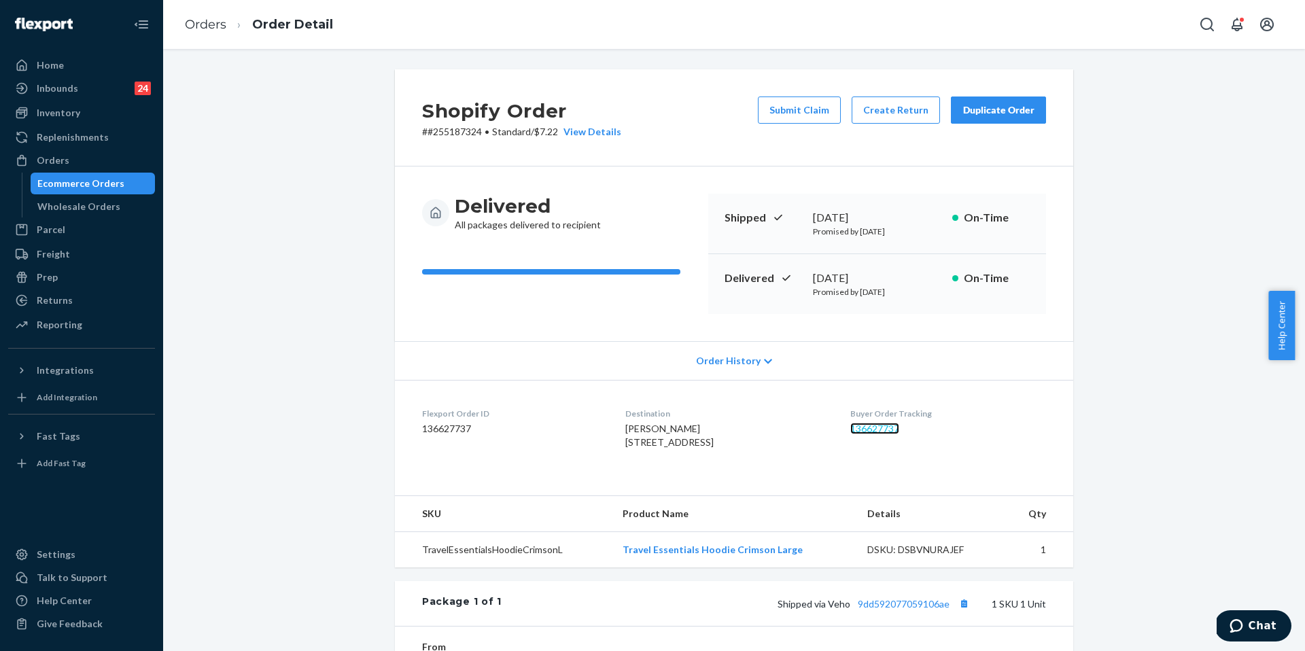
click at [860, 426] on link "136627737" at bounding box center [874, 429] width 49 height 12
click at [202, 27] on link "Orders" at bounding box center [205, 24] width 41 height 15
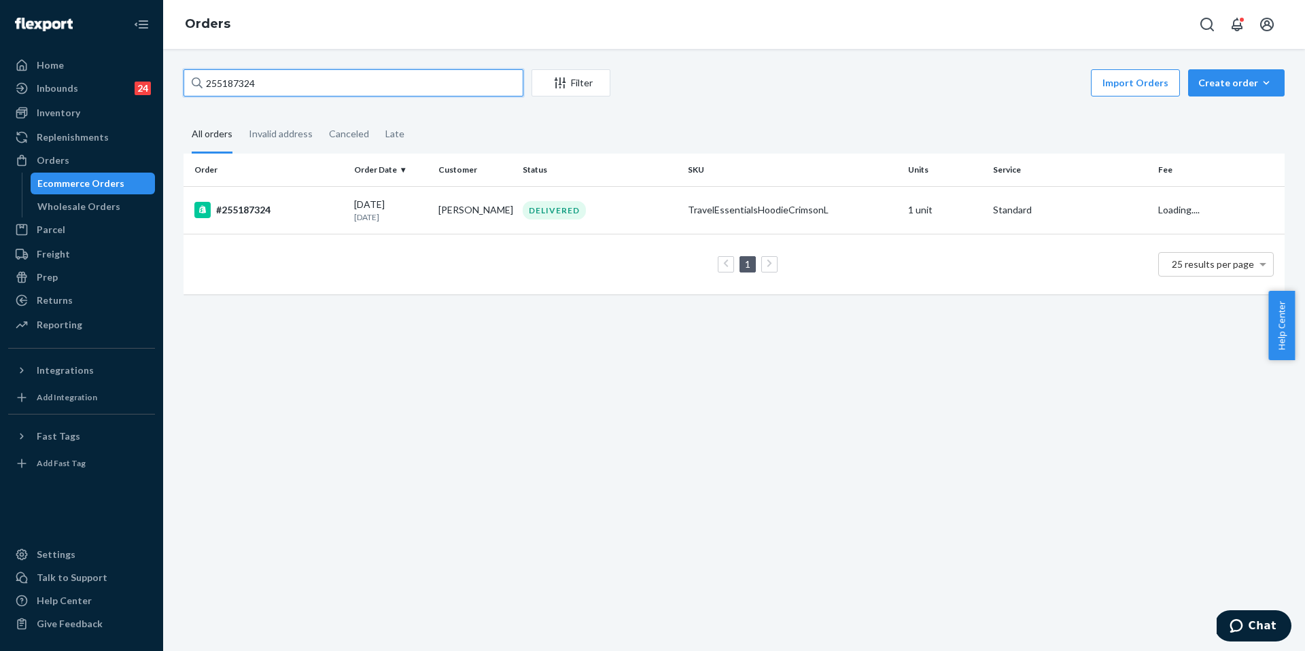
click at [359, 92] on input "255187324" at bounding box center [354, 82] width 340 height 27
paste input "460048"
type input "254600484"
click at [249, 196] on td "#254600484" at bounding box center [266, 210] width 165 height 48
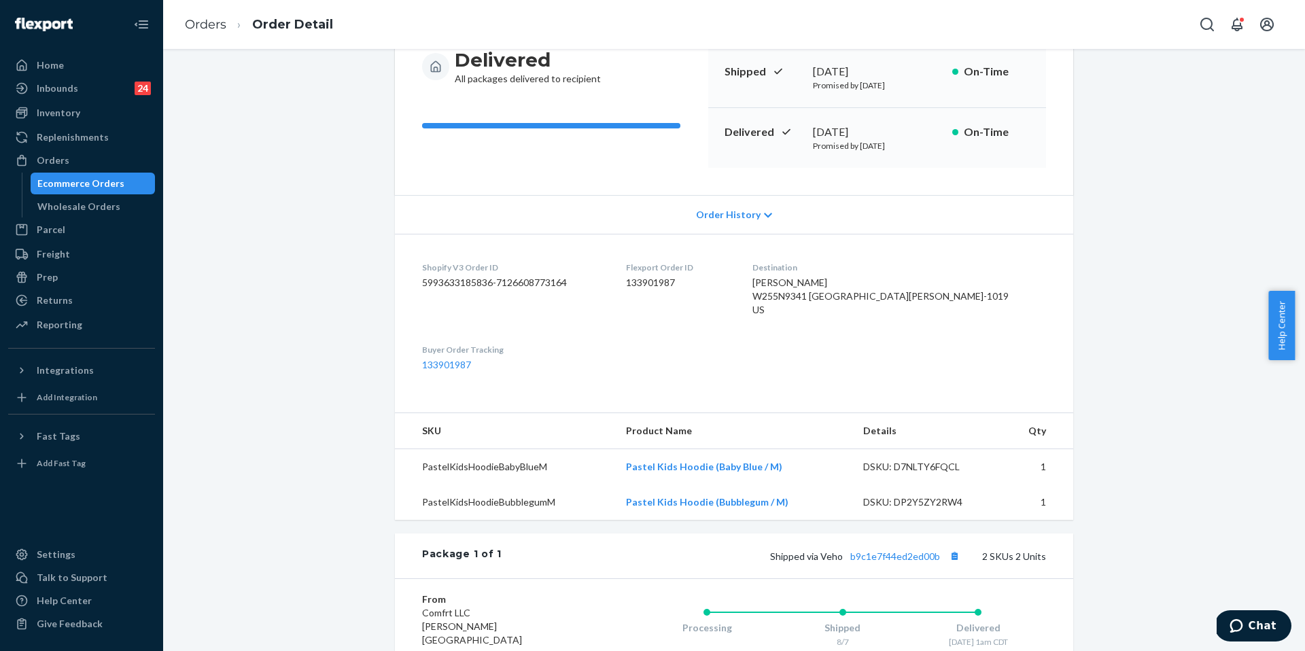
scroll to position [222, 0]
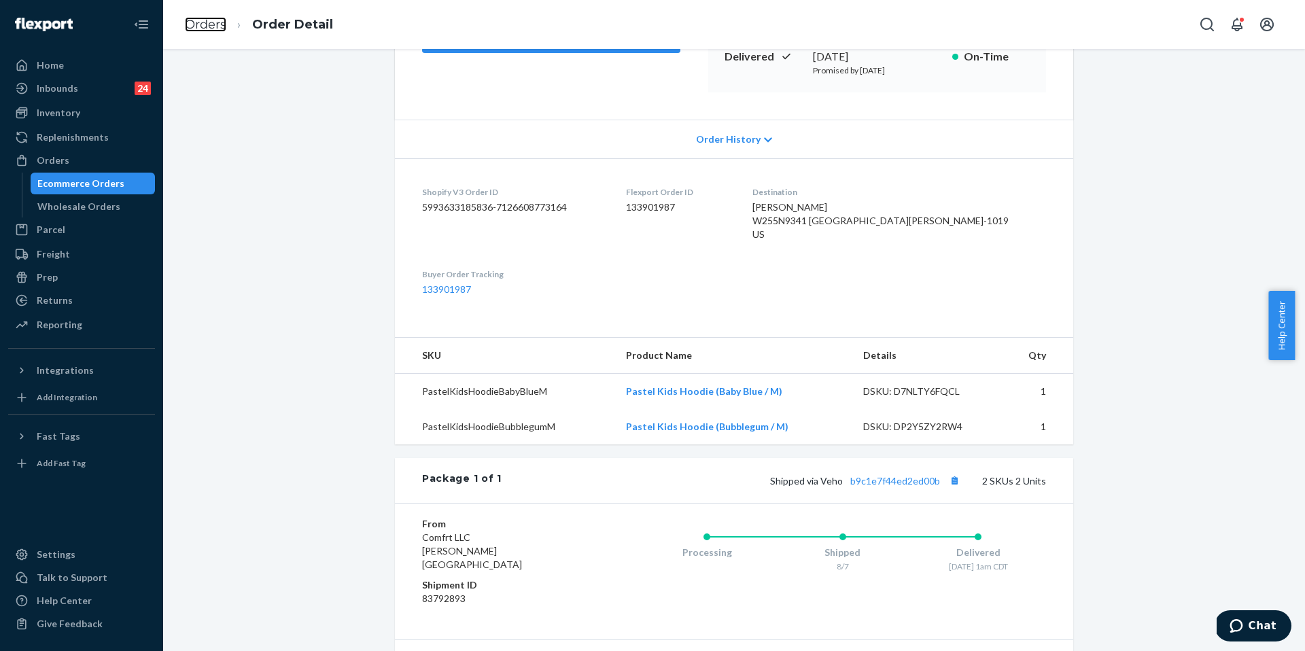
click at [206, 22] on link "Orders" at bounding box center [205, 24] width 41 height 15
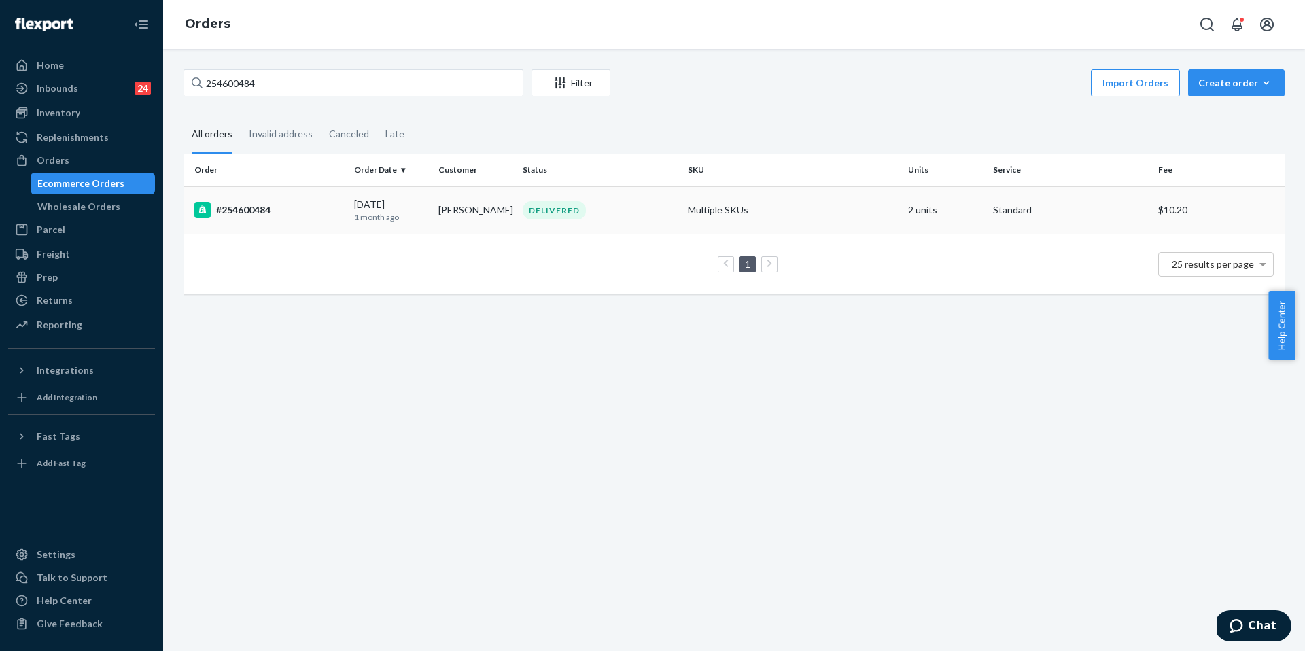
click at [338, 230] on td "#254600484" at bounding box center [266, 210] width 165 height 48
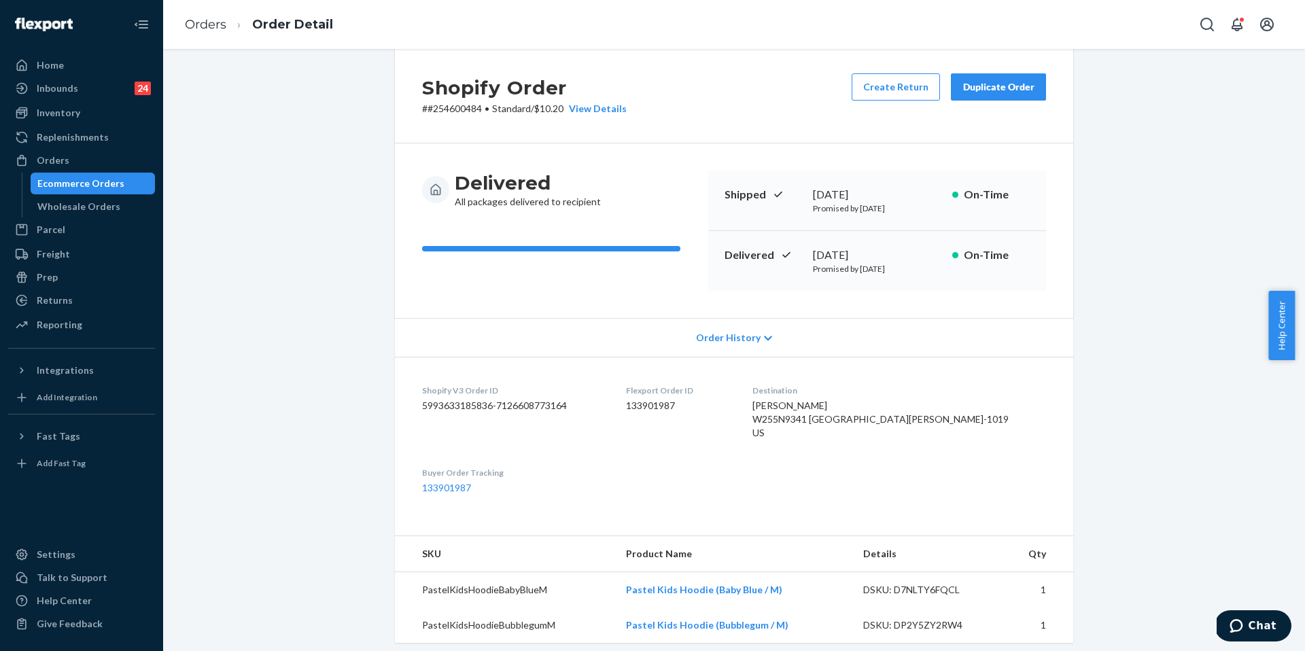
scroll to position [22, 0]
click at [881, 84] on button "Create Return" at bounding box center [896, 87] width 88 height 27
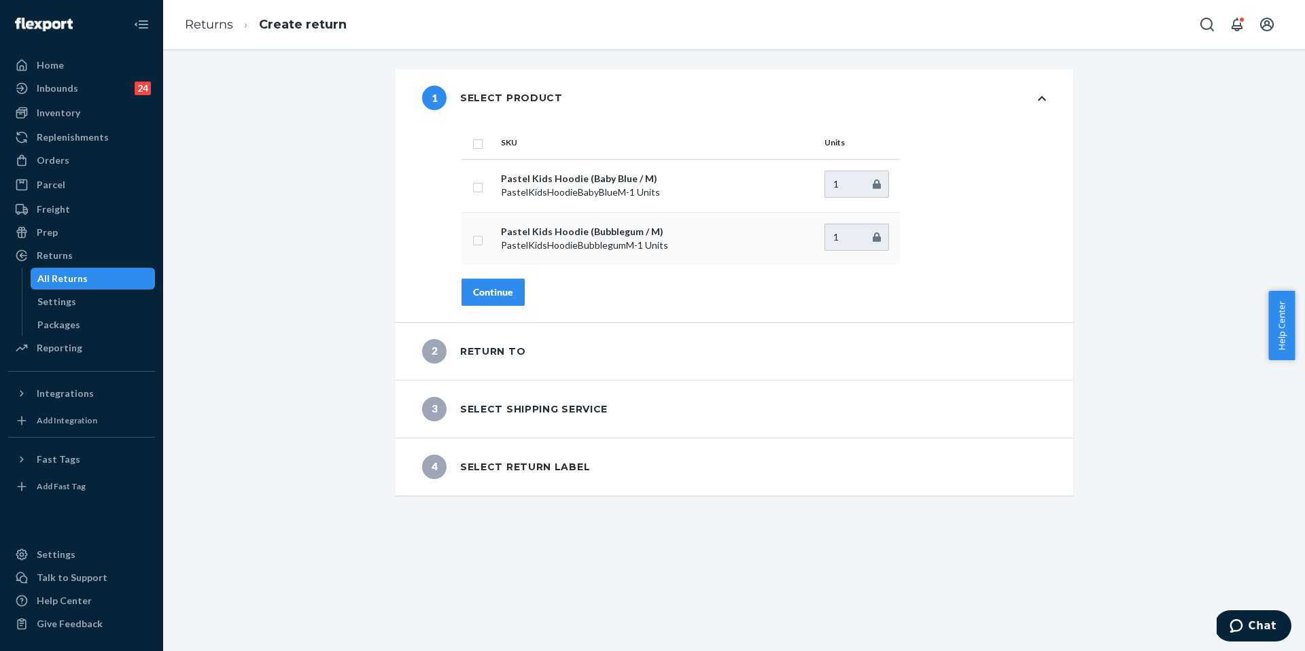
click at [474, 234] on input "checkbox" at bounding box center [477, 239] width 11 height 14
checkbox input "true"
click at [500, 293] on div "Continue" at bounding box center [493, 292] width 40 height 14
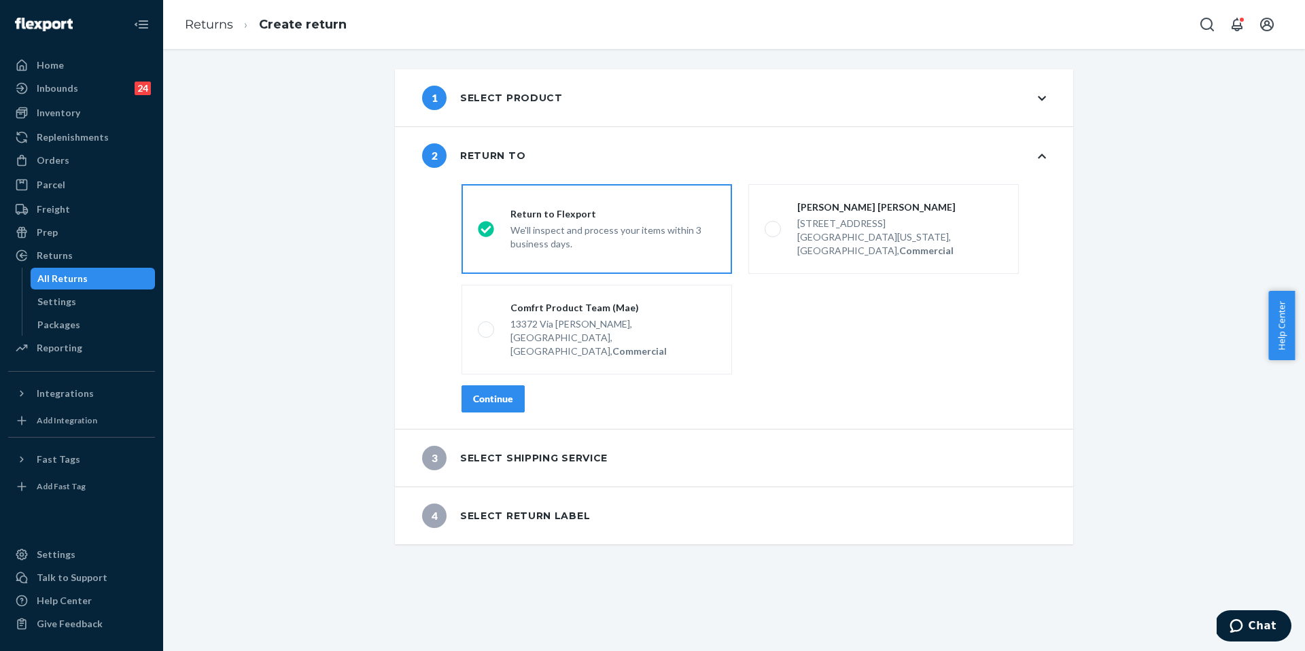
click at [485, 392] on div "Continue" at bounding box center [493, 399] width 40 height 14
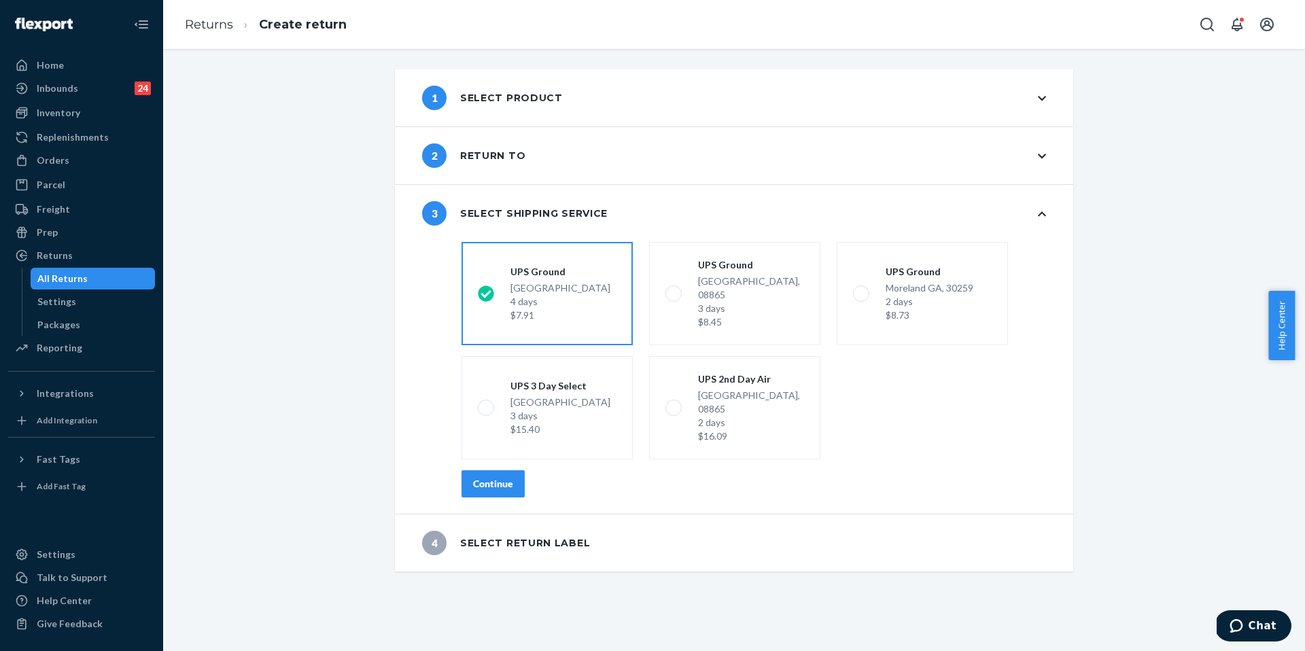
click at [494, 477] on div "Continue" at bounding box center [493, 484] width 40 height 14
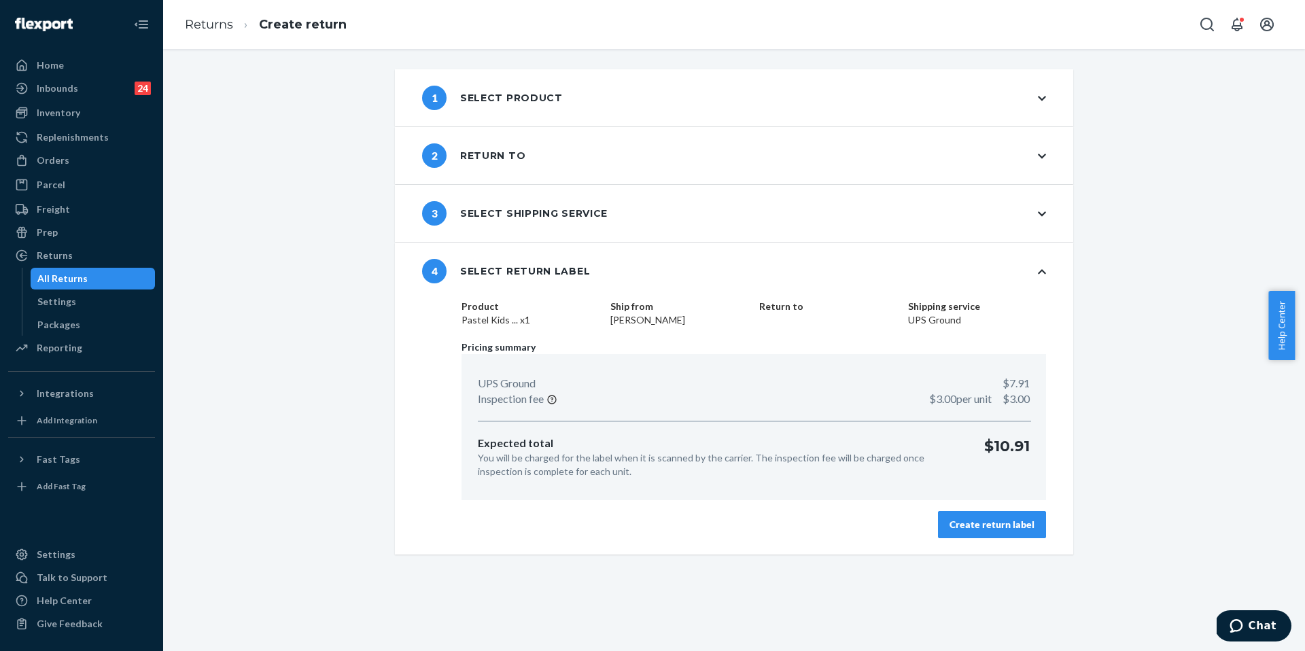
click at [977, 523] on div "Create return label" at bounding box center [991, 525] width 85 height 14
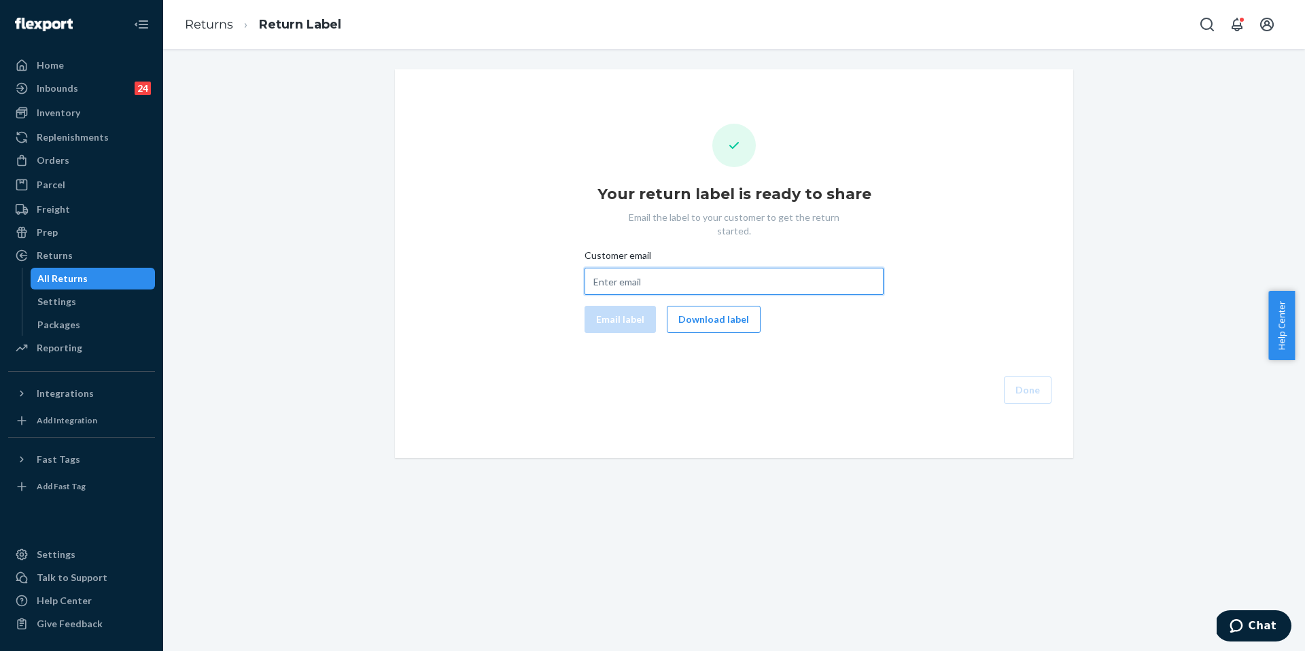
click at [762, 268] on input "Customer email" at bounding box center [734, 281] width 299 height 27
paste input "marissajacoby@yahoo.com"
type input "marissajacoby@yahoo.com"
click at [606, 308] on button "Email label" at bounding box center [620, 319] width 71 height 27
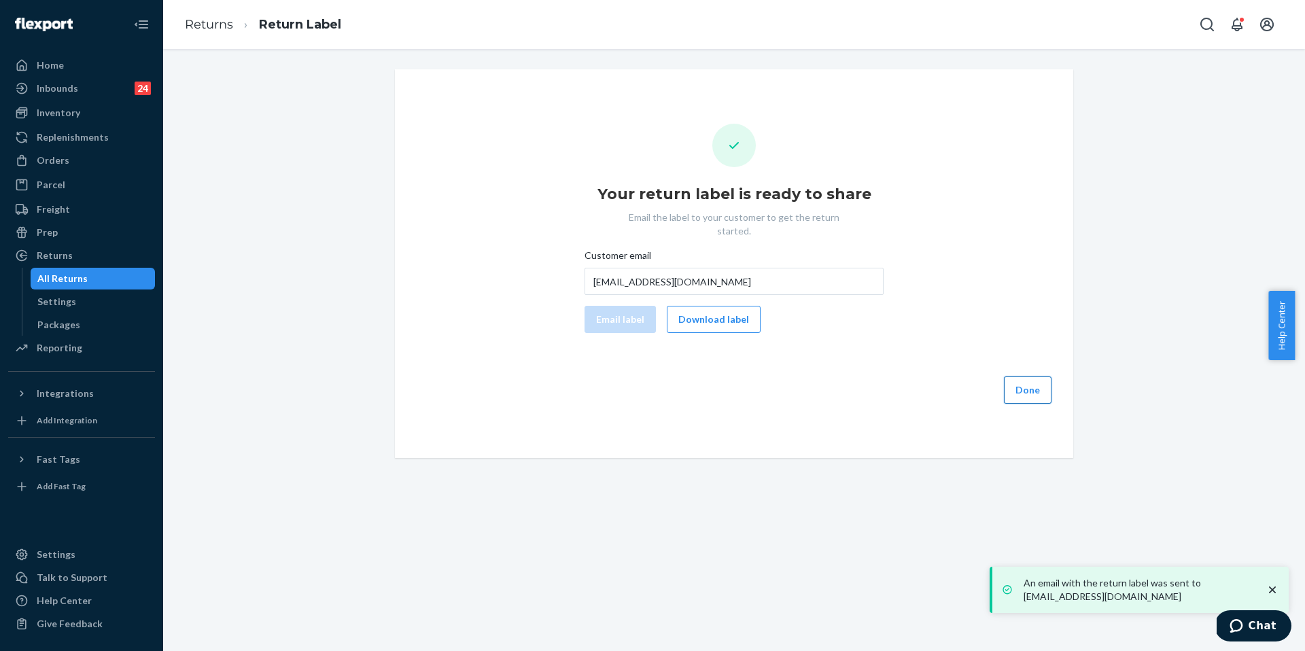
click at [1021, 377] on button "Done" at bounding box center [1028, 390] width 48 height 27
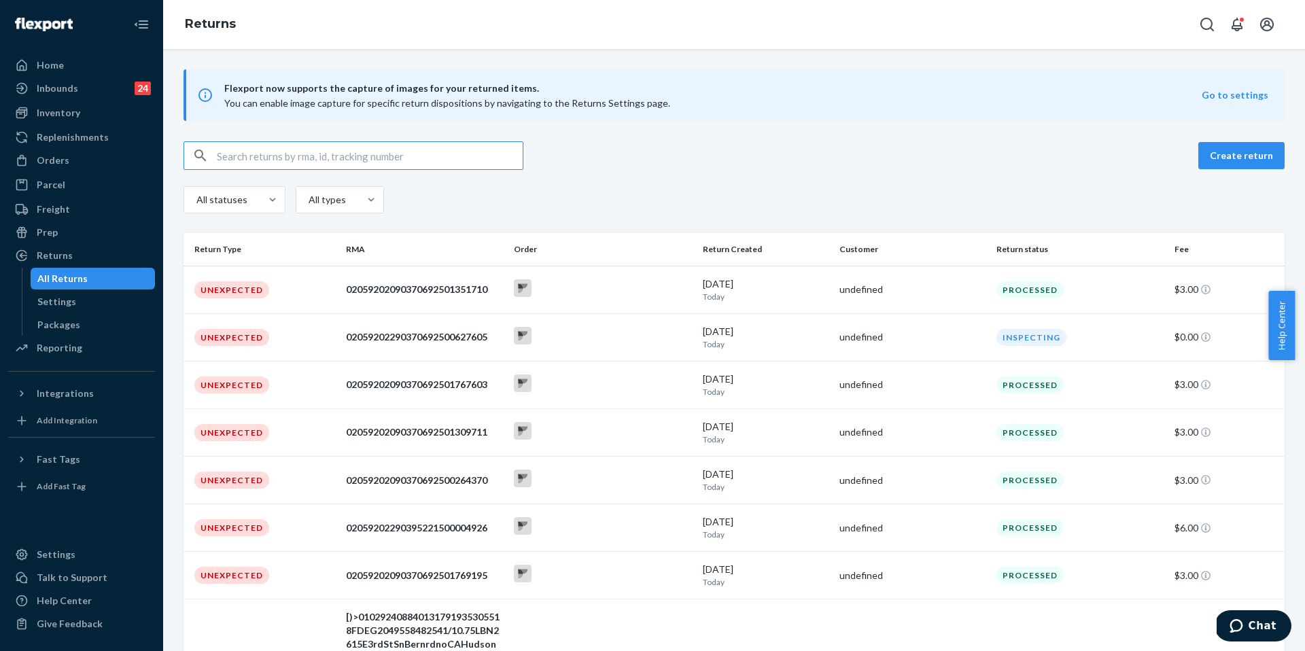
click at [311, 160] on input "text" at bounding box center [370, 155] width 306 height 27
paste input "9434636106023304432803"
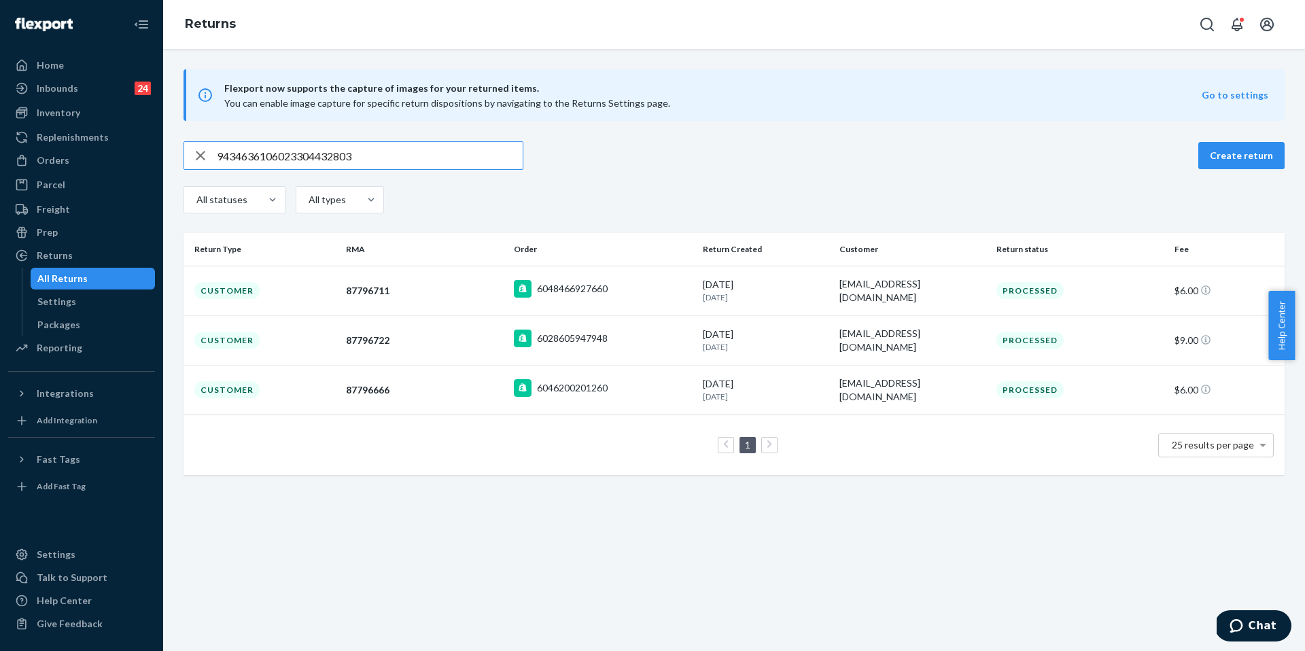
type input "9434636106023304432803"
click at [625, 385] on div "6046200201260" at bounding box center [603, 389] width 178 height 21
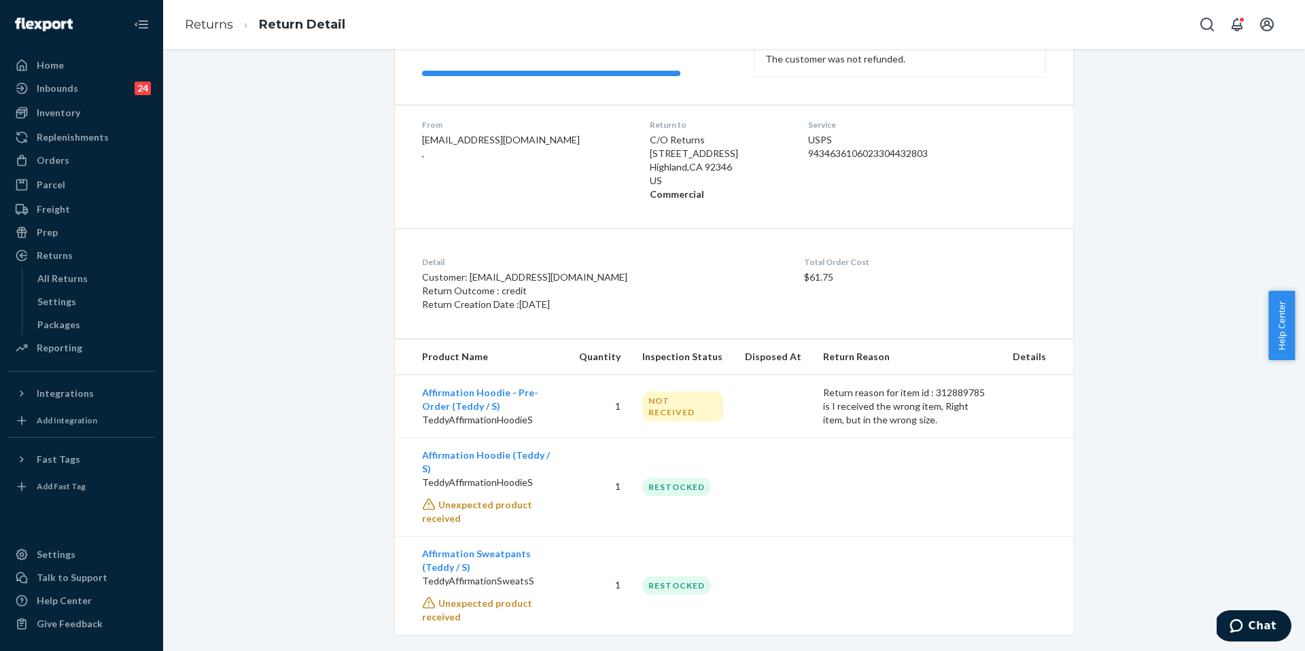
scroll to position [176, 0]
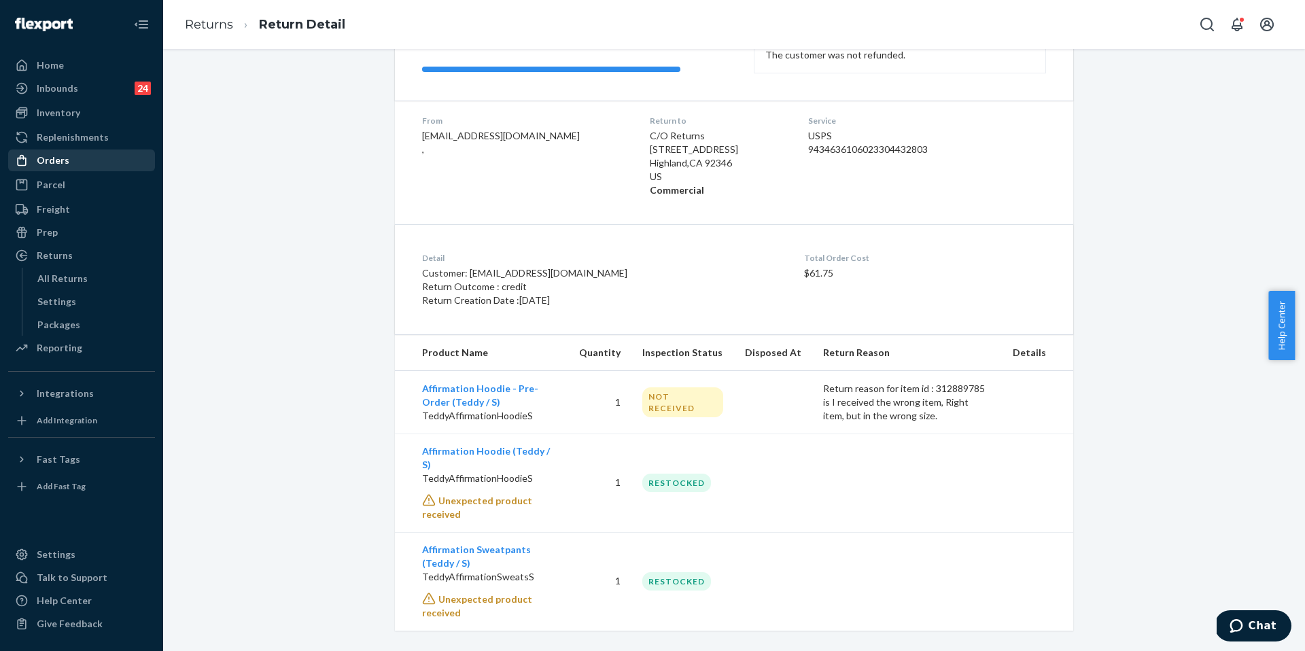
click at [75, 162] on div "Orders" at bounding box center [82, 160] width 144 height 19
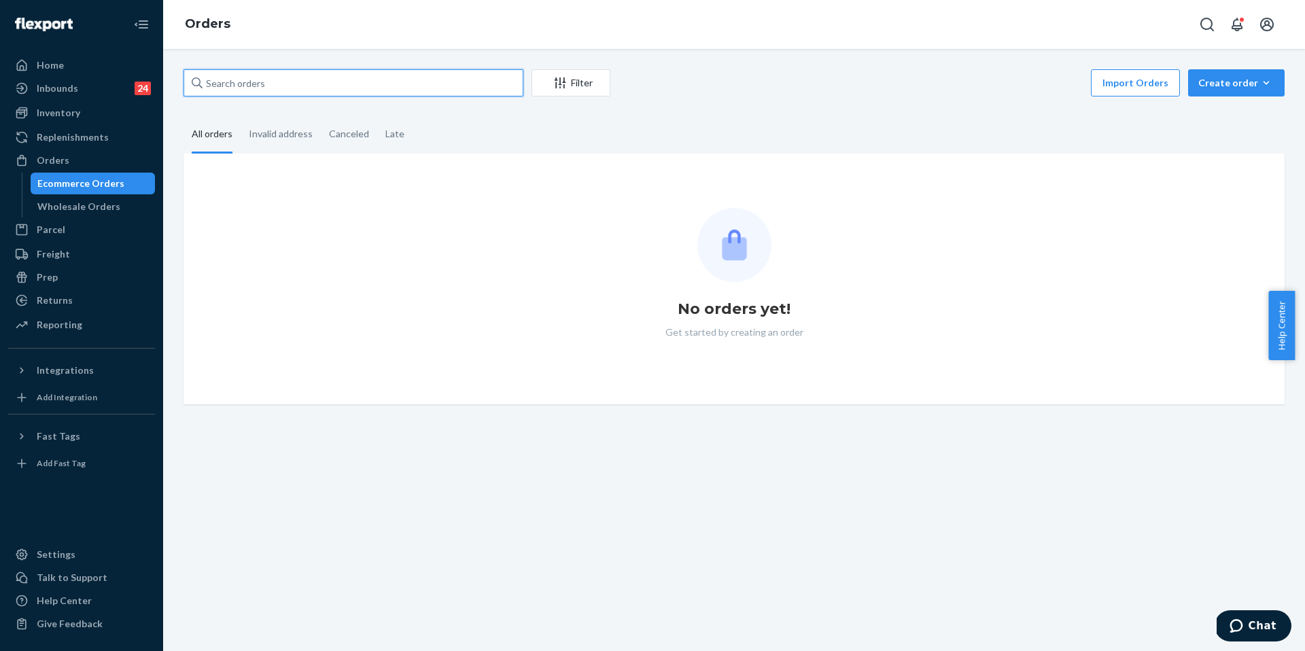
click at [334, 96] on input "text" at bounding box center [354, 82] width 340 height 27
paste input "255170173"
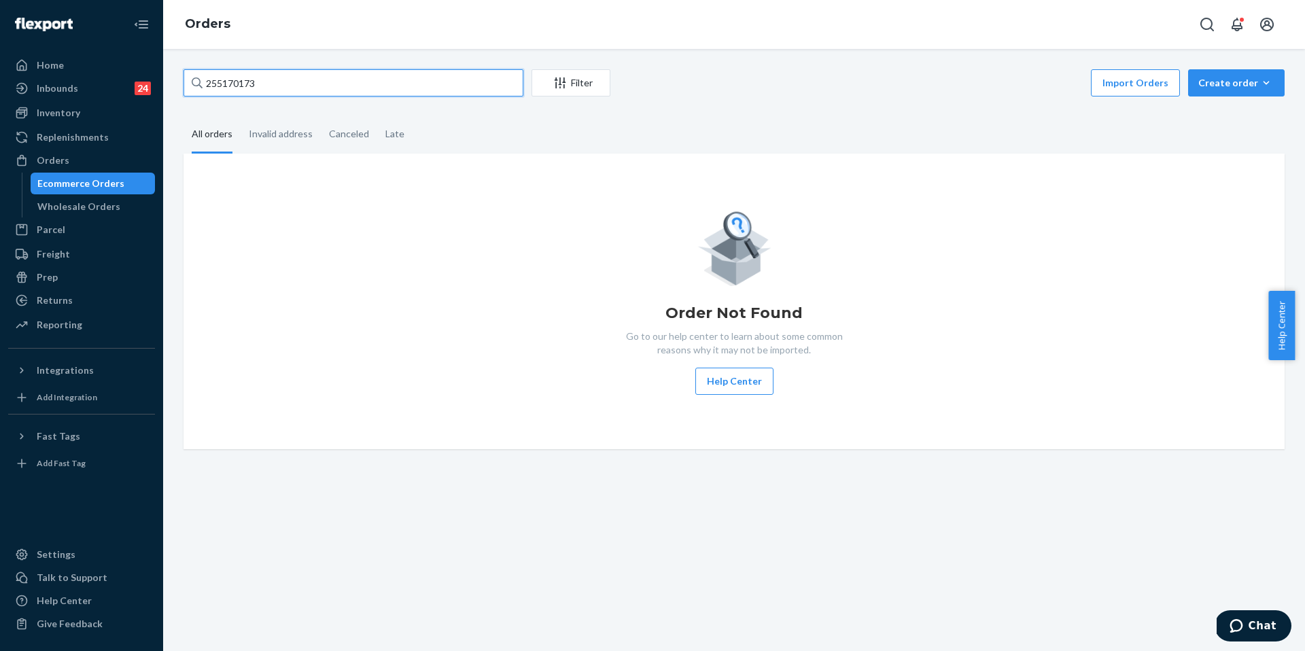
type input "255170173"
click at [377, 73] on input "255170173" at bounding box center [354, 82] width 340 height 27
paste input "text"
drag, startPoint x: 379, startPoint y: 75, endPoint x: 184, endPoint y: 49, distance: 197.4
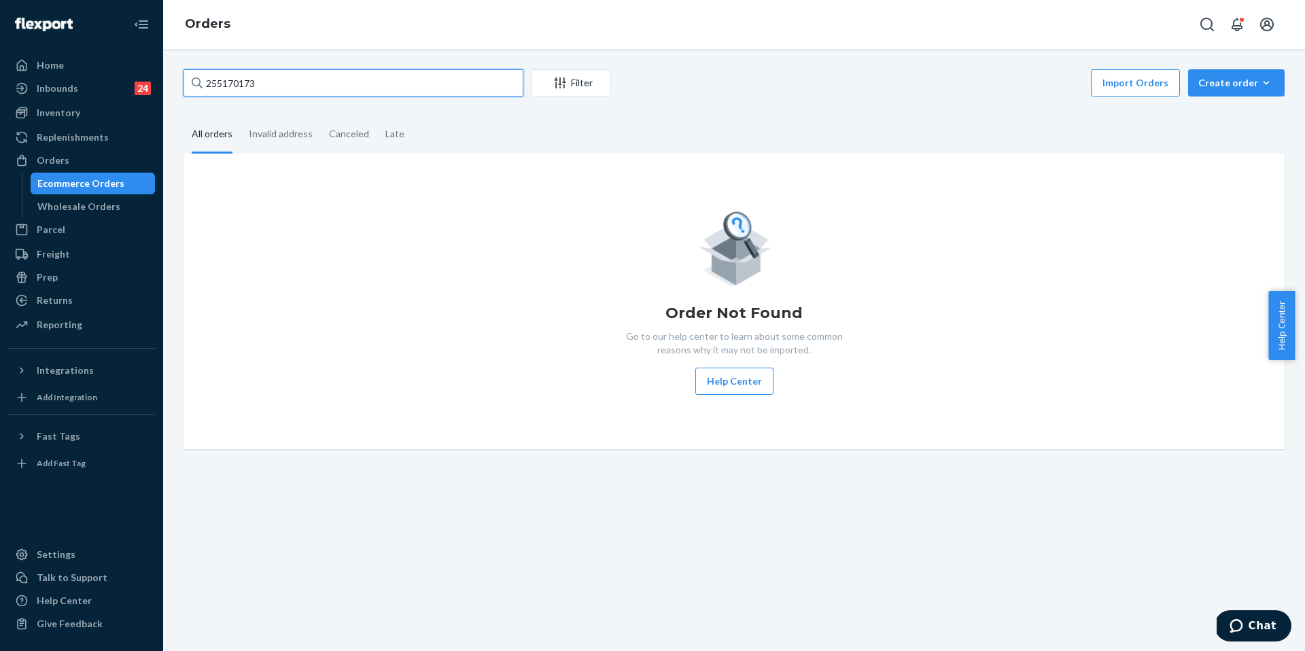
click at [184, 49] on div "255170173 Filter Import Orders Create order Ecommerce order Removal order All o…" at bounding box center [734, 350] width 1142 height 602
drag, startPoint x: 224, startPoint y: 73, endPoint x: 177, endPoint y: 49, distance: 52.9
click at [177, 49] on div "255170173 Filter Import Orders Create order Ecommerce order Removal order All o…" at bounding box center [734, 350] width 1142 height 602
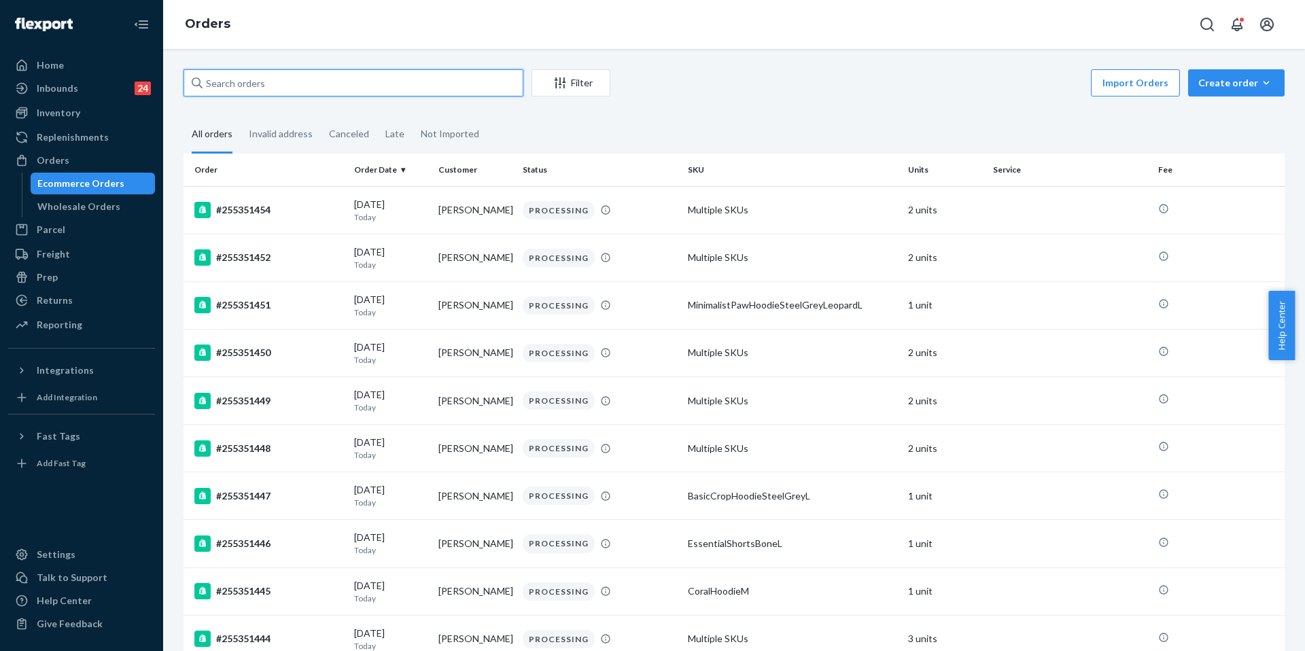
click at [241, 84] on input "text" at bounding box center [354, 82] width 340 height 27
paste input "255170173"
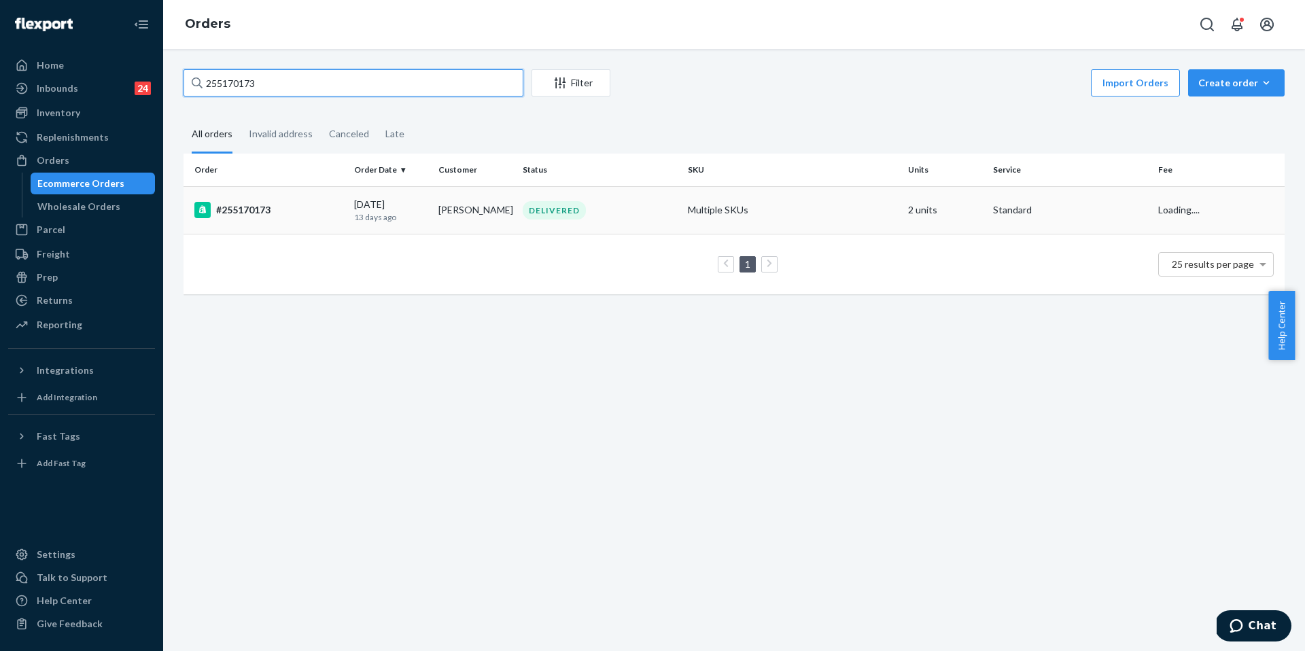
type input "255170173"
click at [324, 186] on td "#255170173" at bounding box center [266, 210] width 165 height 48
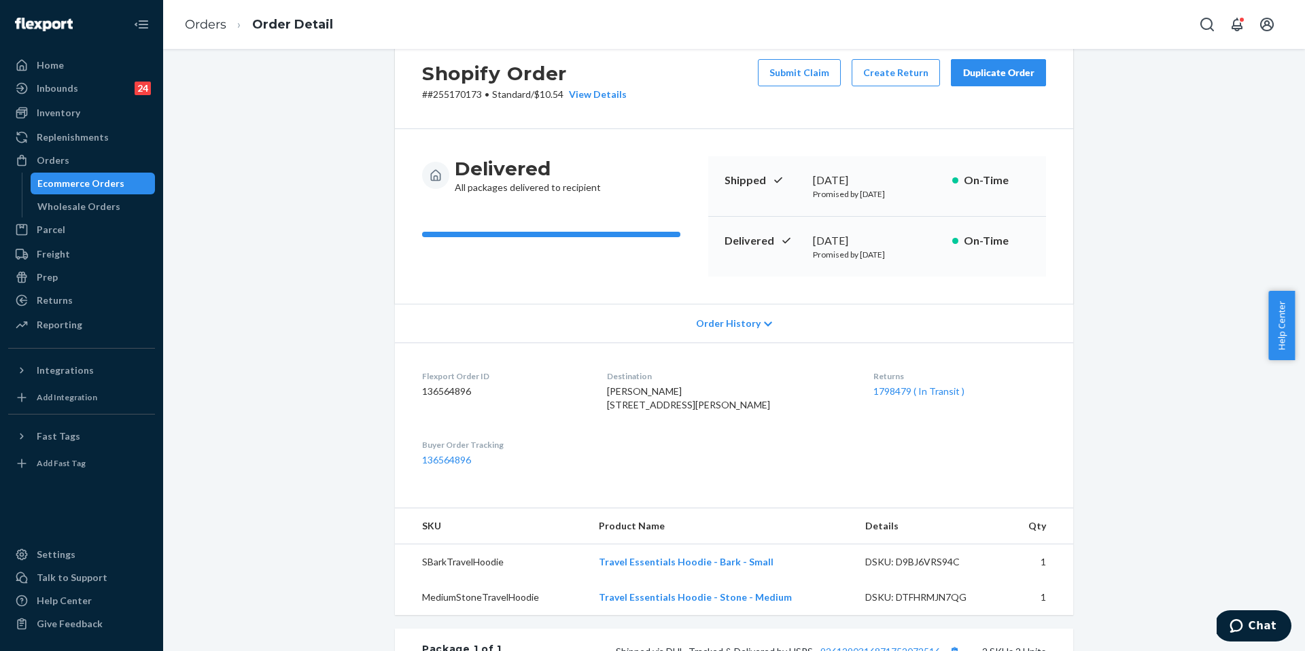
scroll to position [38, 0]
click at [887, 66] on button "Create Return" at bounding box center [896, 71] width 88 height 27
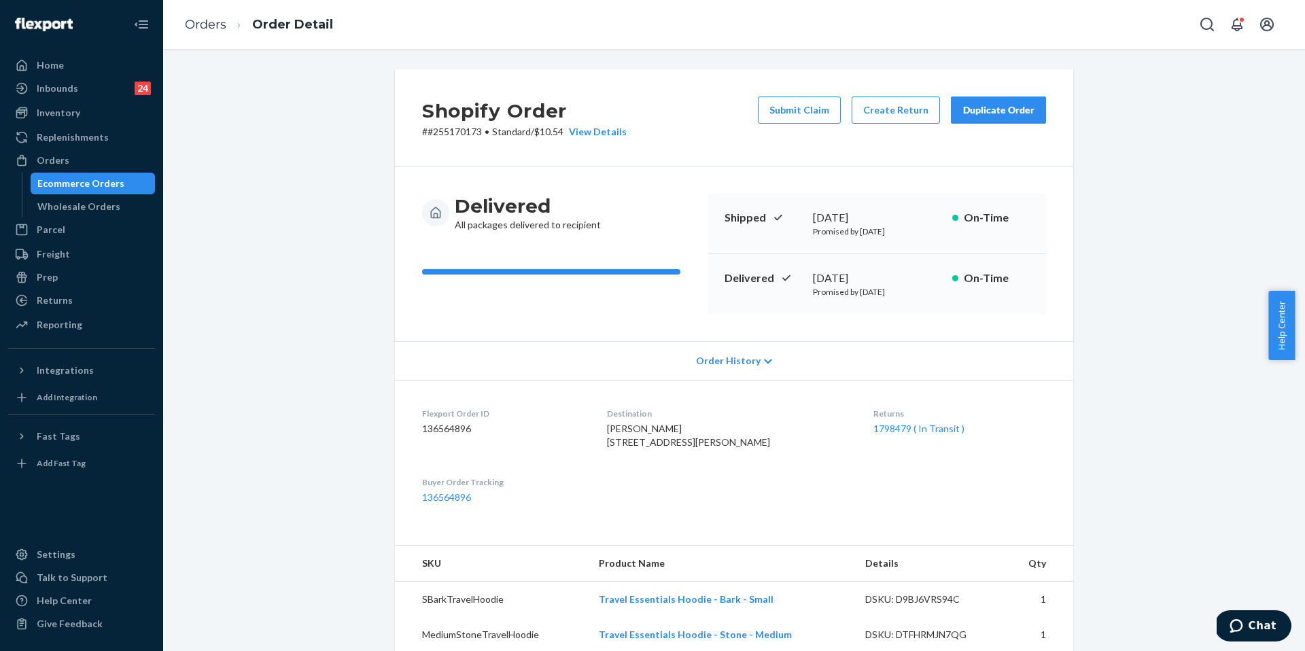
click at [999, 107] on div "Duplicate Order" at bounding box center [998, 110] width 72 height 14
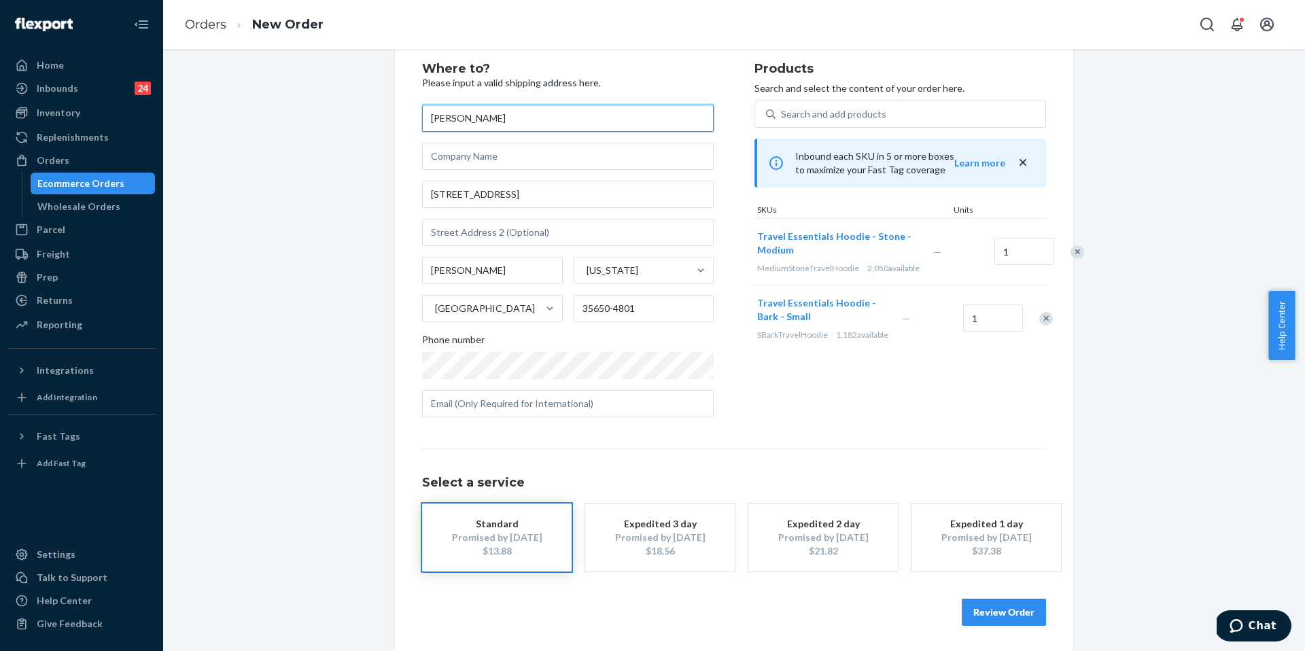
scroll to position [36, 0]
click at [1070, 254] on div "Remove Item" at bounding box center [1077, 250] width 14 height 14
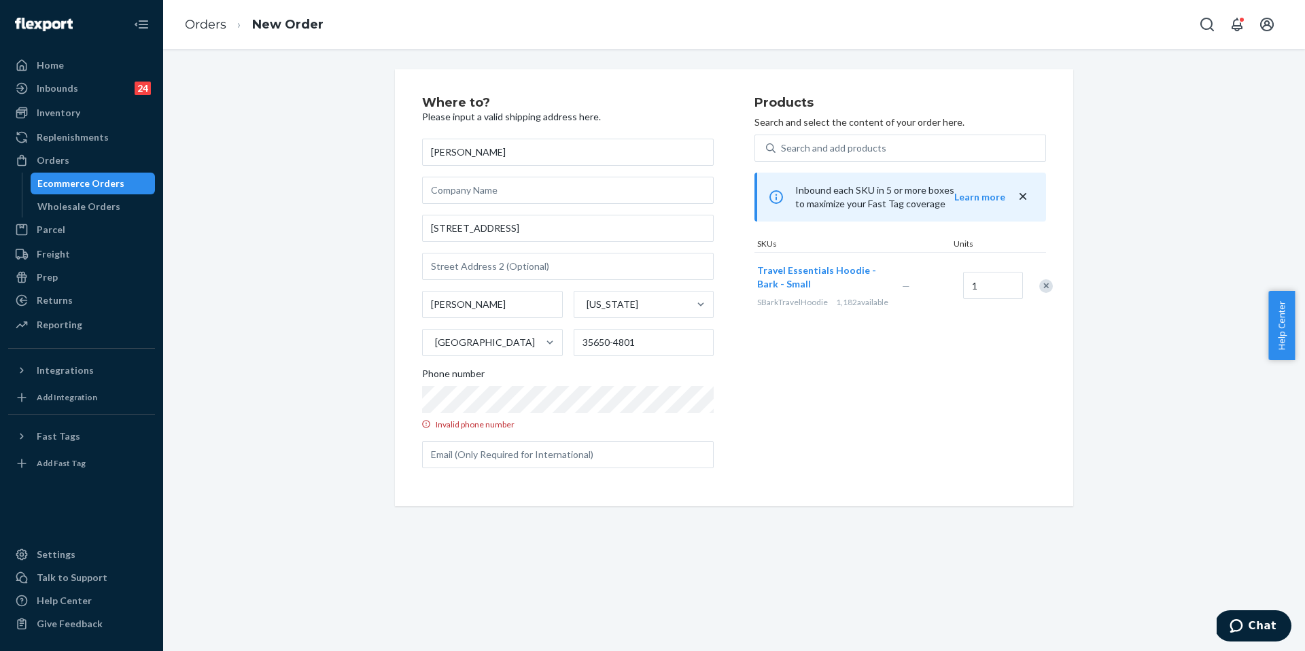
scroll to position [0, 0]
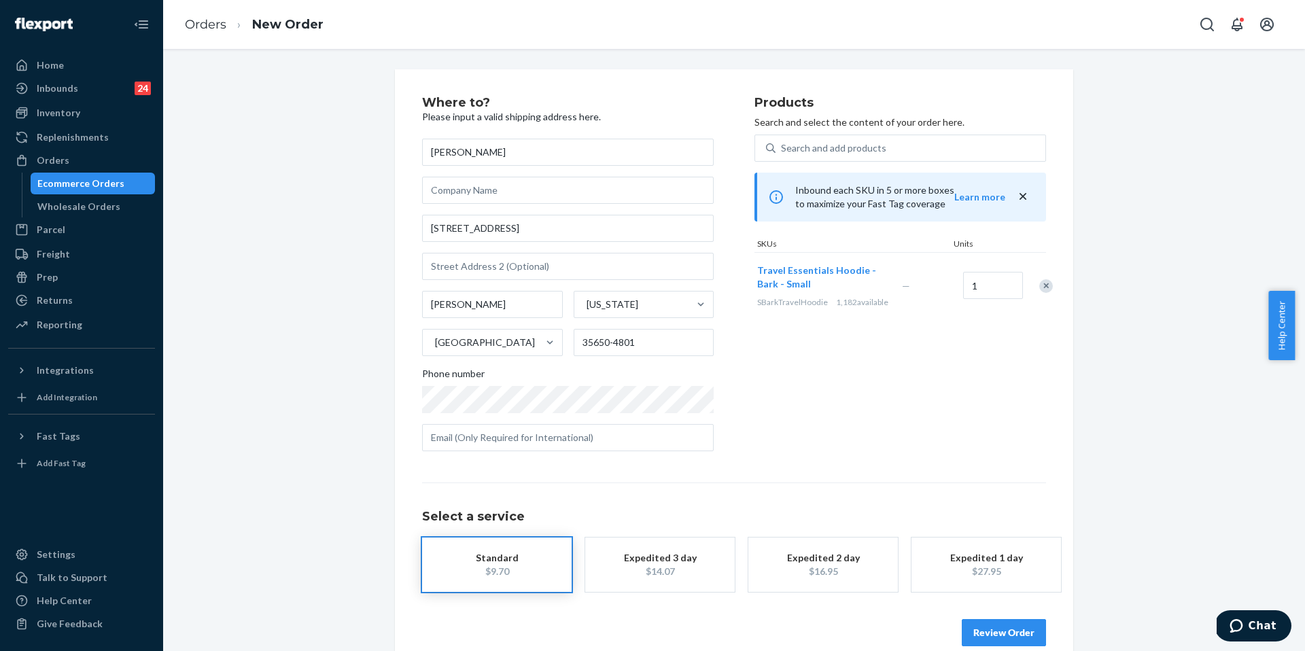
click at [810, 377] on div "Products Search and select the content of your order here. Search and add produ…" at bounding box center [900, 280] width 292 height 366
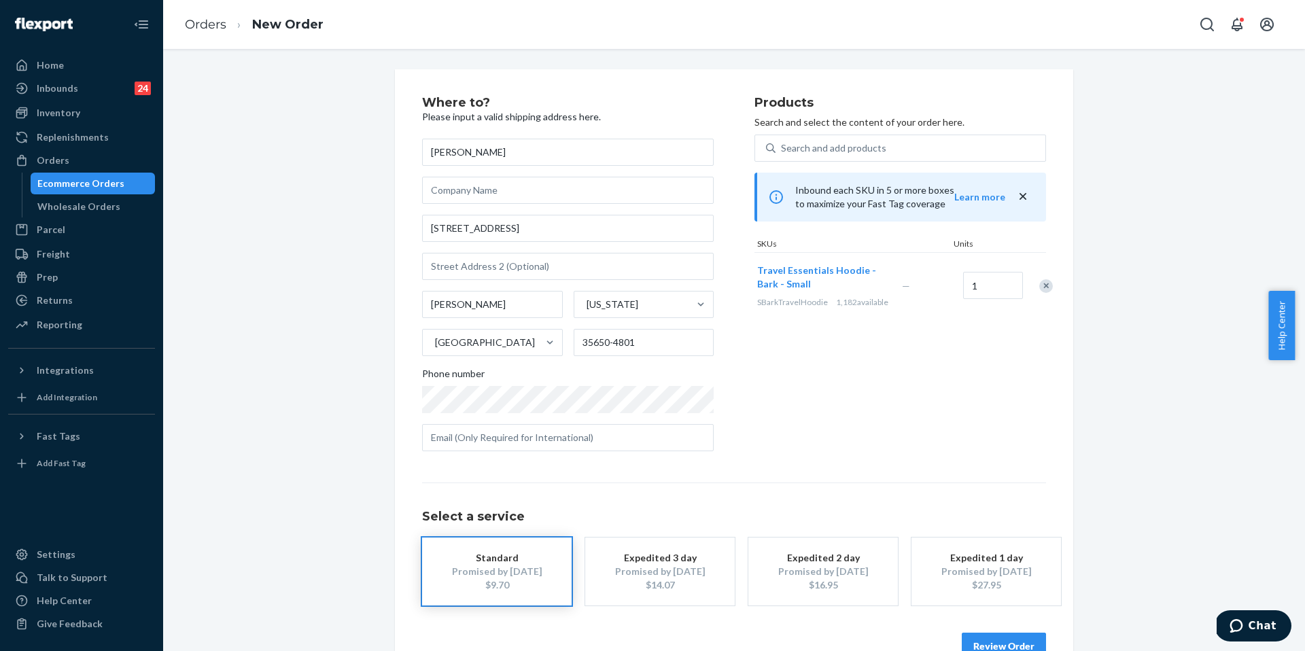
click at [821, 366] on div "Products Search and select the content of your order here. Search and add produ…" at bounding box center [900, 280] width 292 height 366
click at [994, 637] on button "Review Order" at bounding box center [1004, 646] width 84 height 27
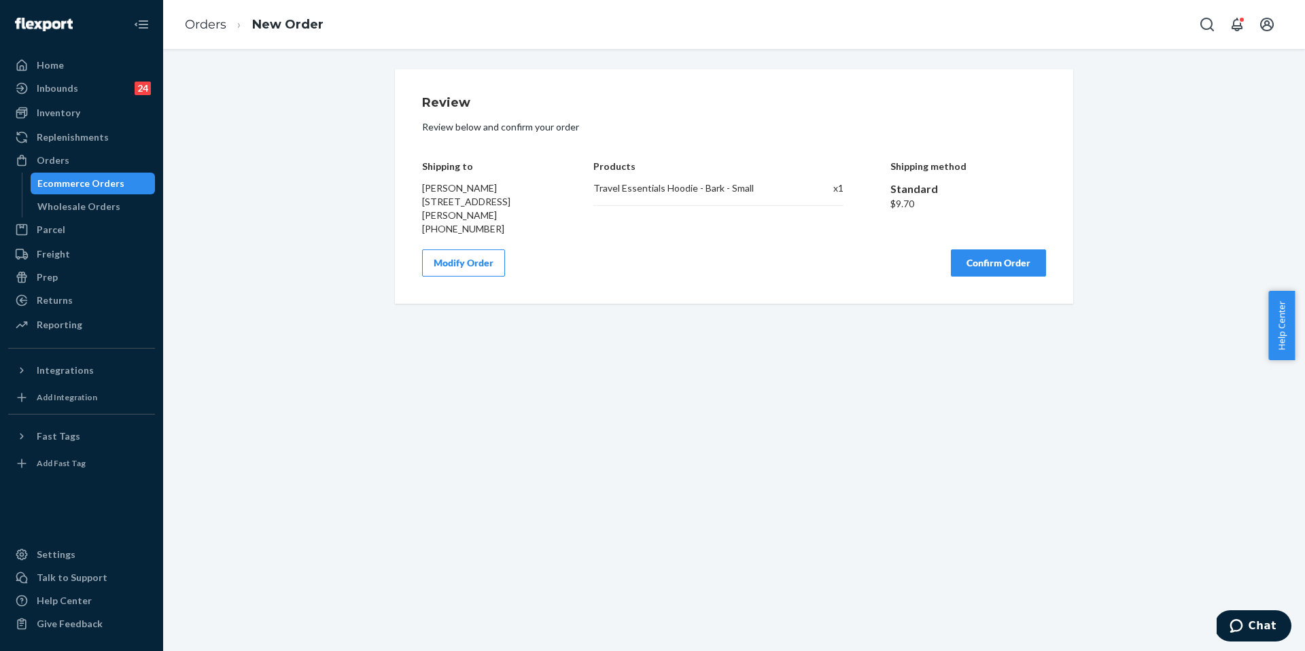
click at [995, 264] on button "Confirm Order" at bounding box center [998, 262] width 95 height 27
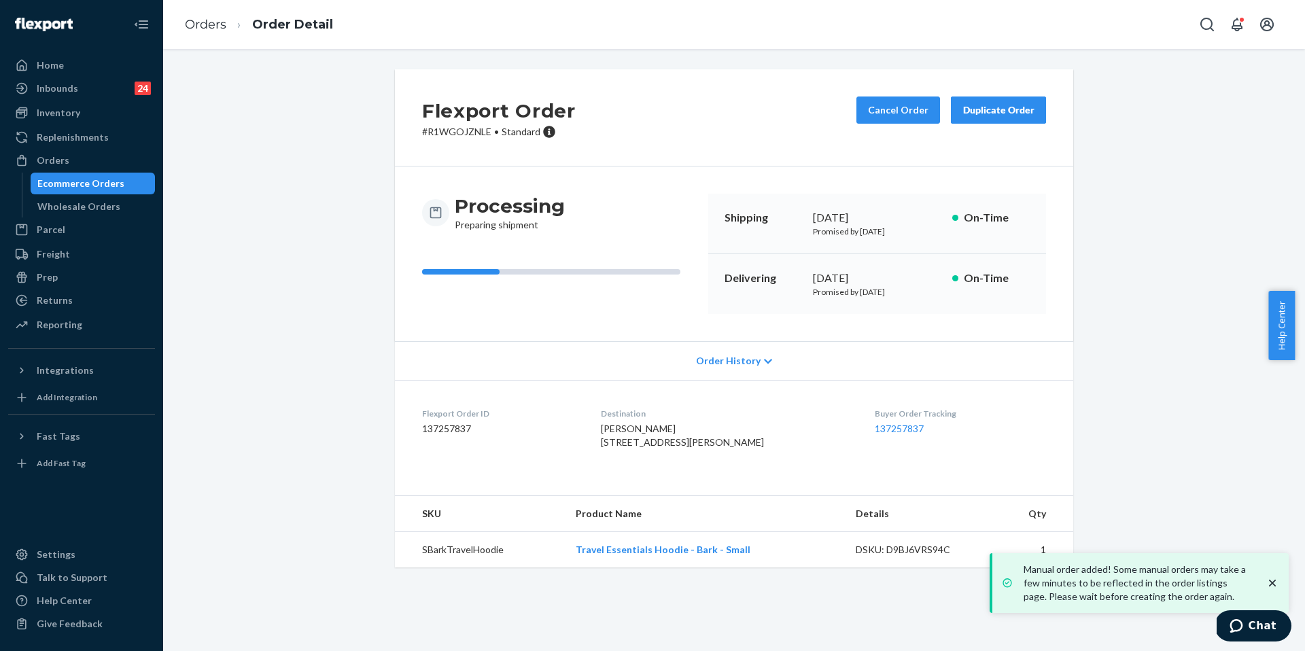
click at [529, 362] on div "Order History" at bounding box center [734, 360] width 678 height 39
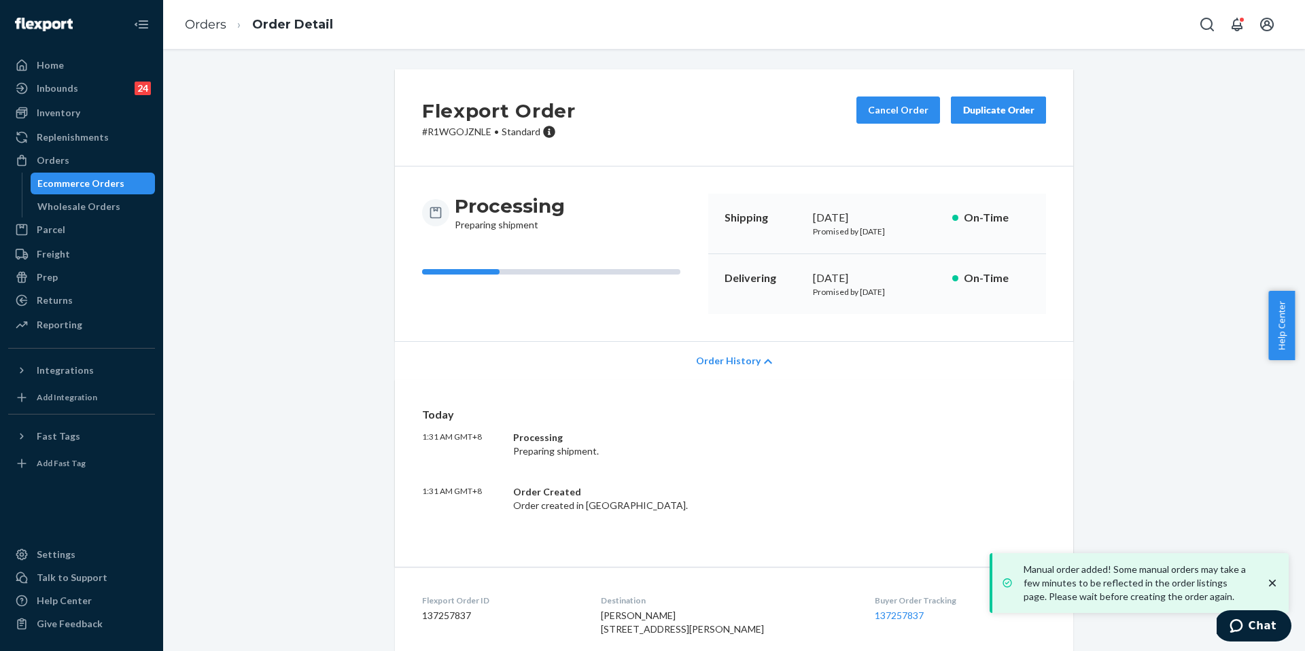
click at [559, 357] on div "Order History" at bounding box center [734, 360] width 678 height 39
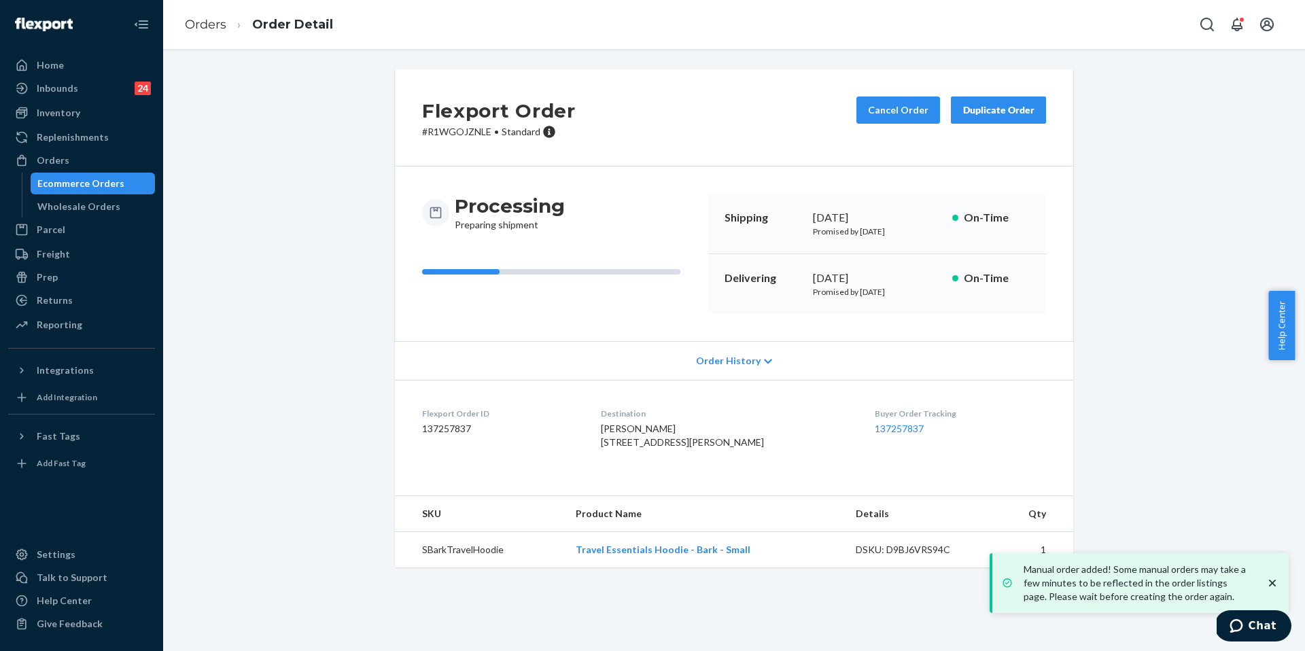
click at [570, 404] on dl "Flexport Order ID 137257837 Destination Savannah Segars 87 County Road 219 Moul…" at bounding box center [734, 431] width 678 height 102
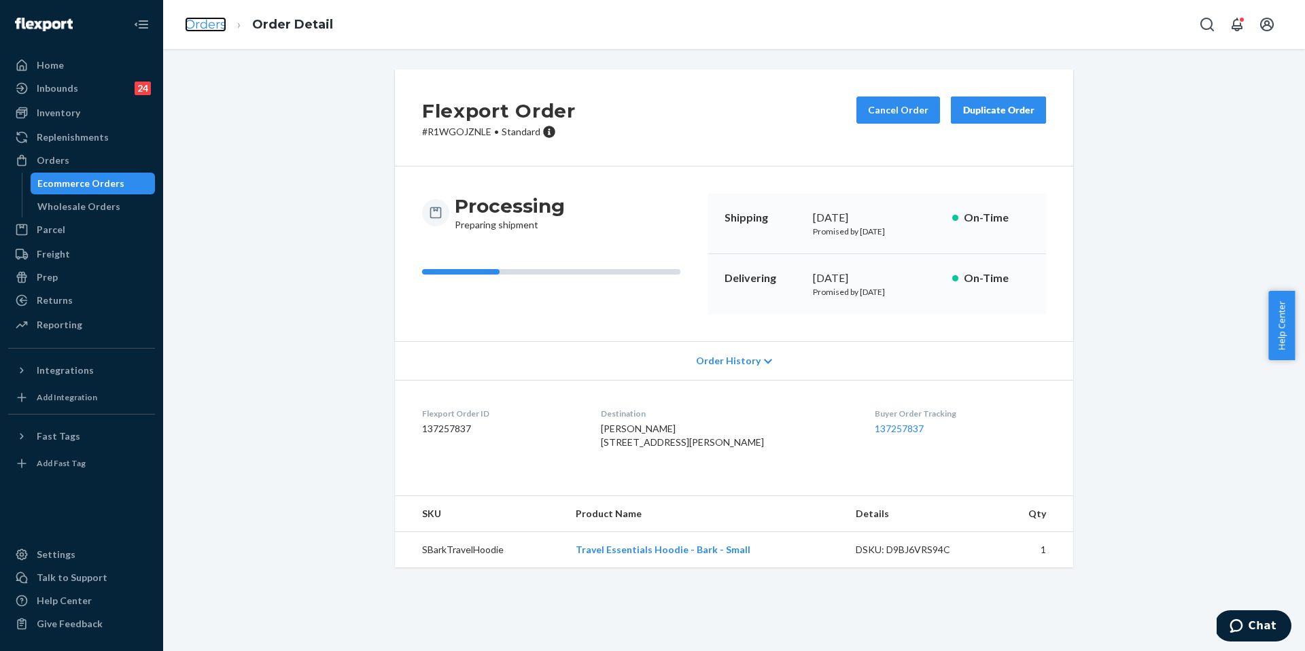
click at [211, 24] on link "Orders" at bounding box center [205, 24] width 41 height 15
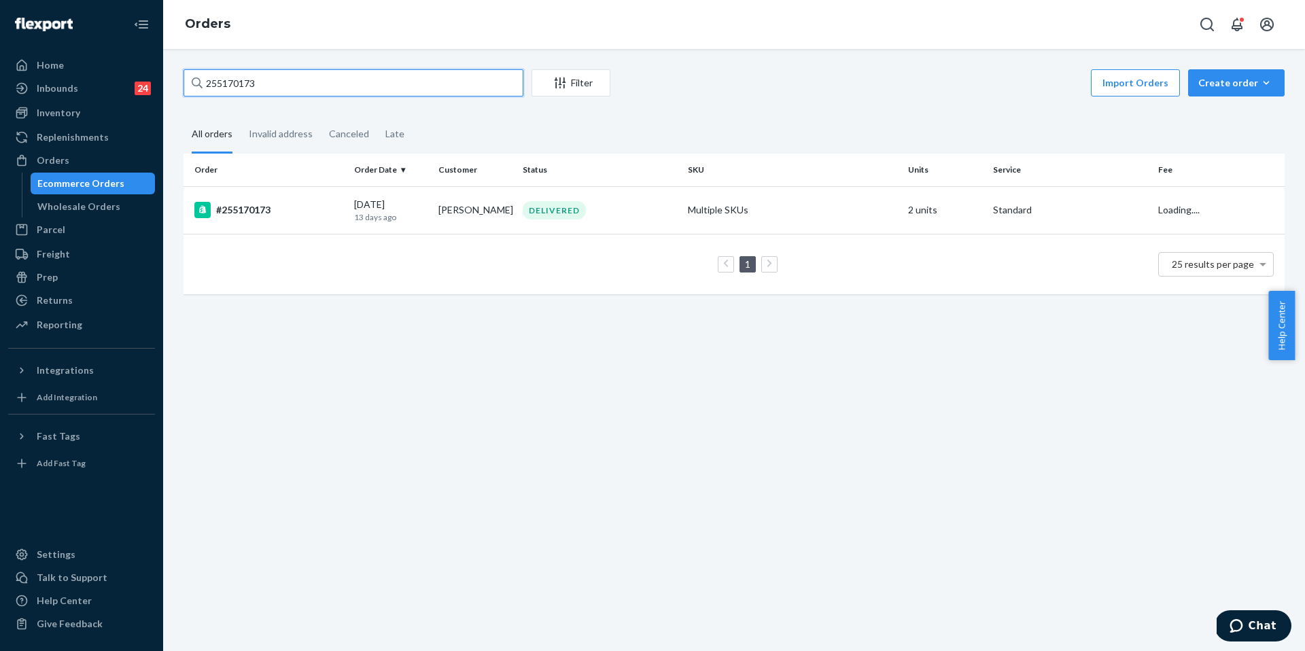
click at [342, 73] on input "255170173" at bounding box center [354, 82] width 340 height 27
click at [343, 74] on input "255170173" at bounding box center [354, 82] width 340 height 27
click at [344, 80] on input "255170173" at bounding box center [354, 82] width 340 height 27
paste input "059950"
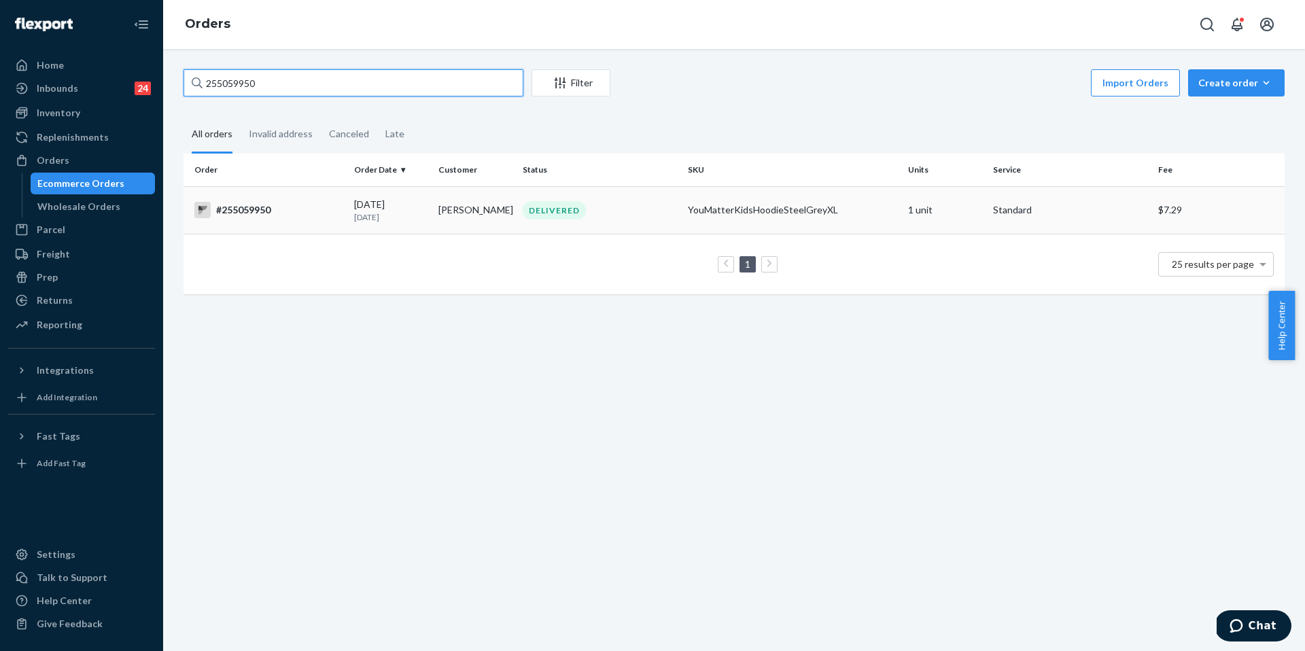
type input "255059950"
click at [260, 215] on div "#255059950" at bounding box center [268, 210] width 149 height 16
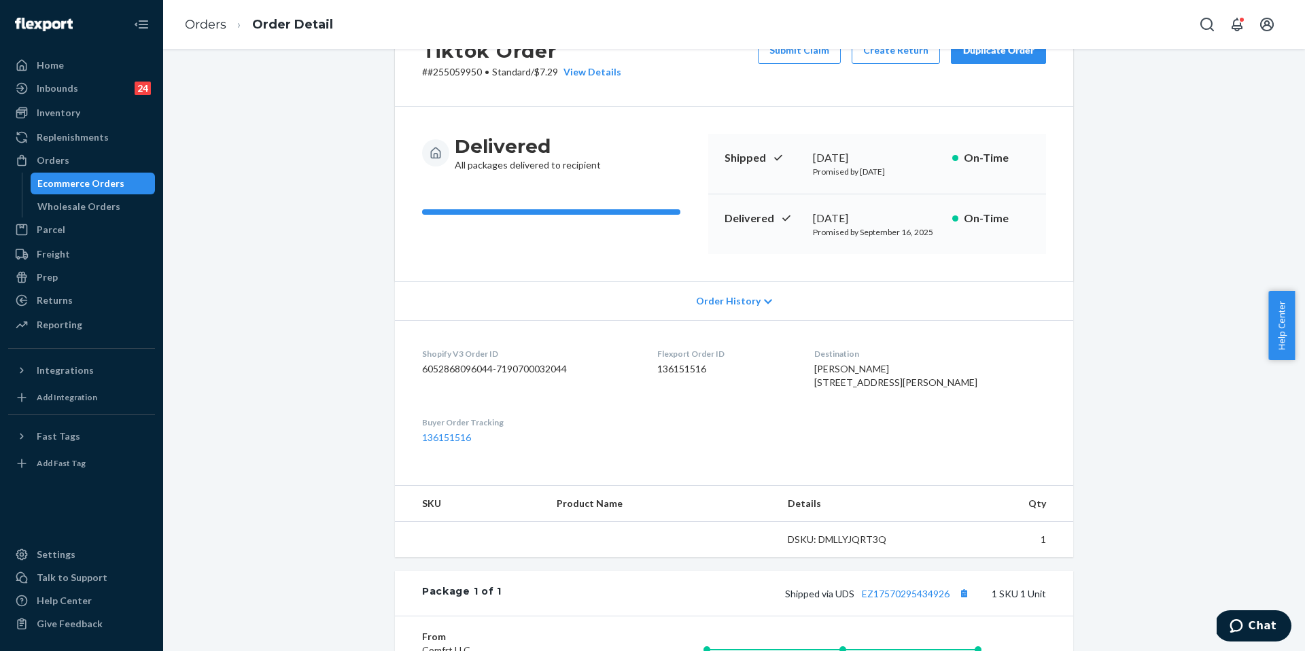
scroll to position [63, 0]
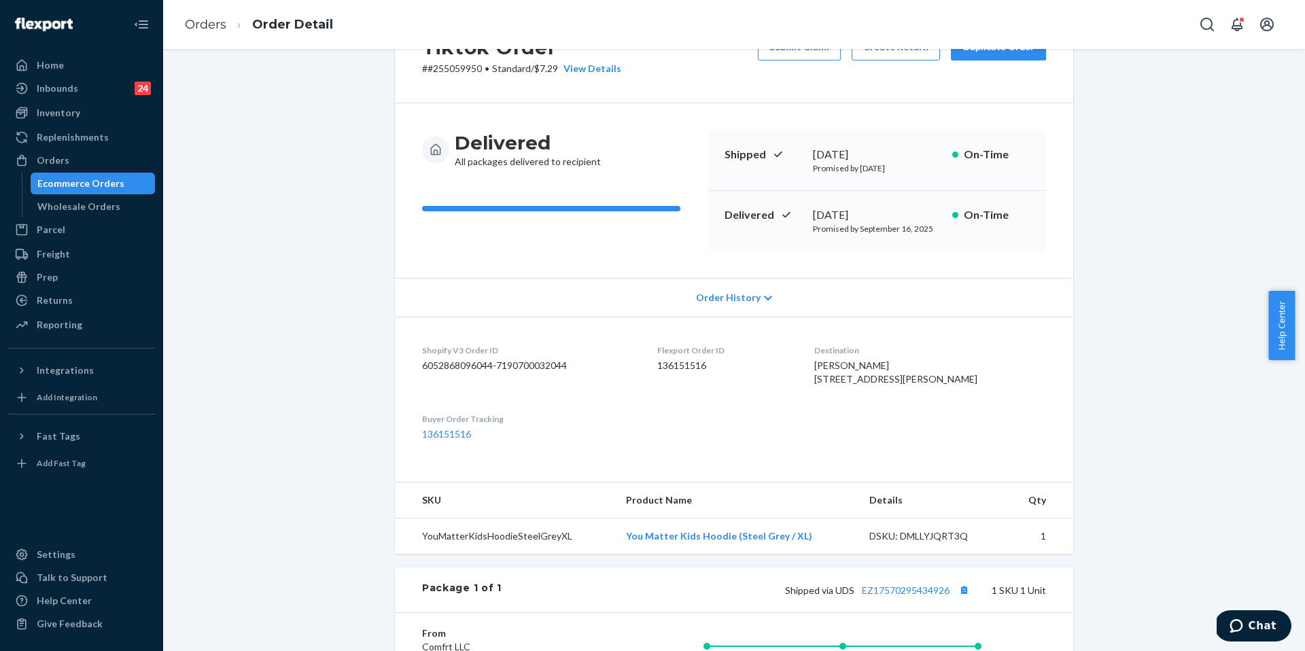
click at [964, 364] on div "mckenzie Boes-Waddell 18 Timber Ln Forsyth, IL 62535-1036 US" at bounding box center [930, 372] width 232 height 27
drag, startPoint x: 962, startPoint y: 364, endPoint x: 850, endPoint y: 365, distance: 112.2
click at [850, 365] on dl "Shopify V3 Order ID 6052868096044-7190700032044 Flexport Order ID 136151516 Des…" at bounding box center [734, 393] width 678 height 152
copy span "mckenzie Boes-Waddell"
click at [78, 294] on div "Returns" at bounding box center [82, 300] width 144 height 19
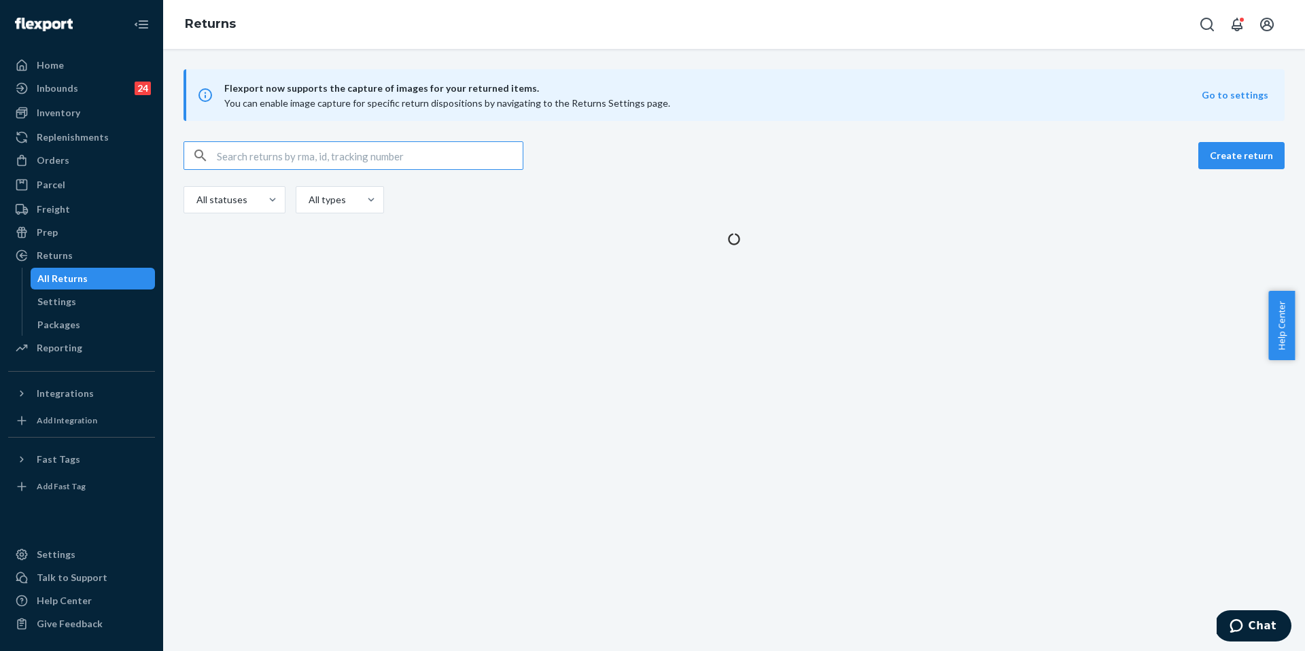
click at [246, 162] on input "text" at bounding box center [370, 155] width 306 height 27
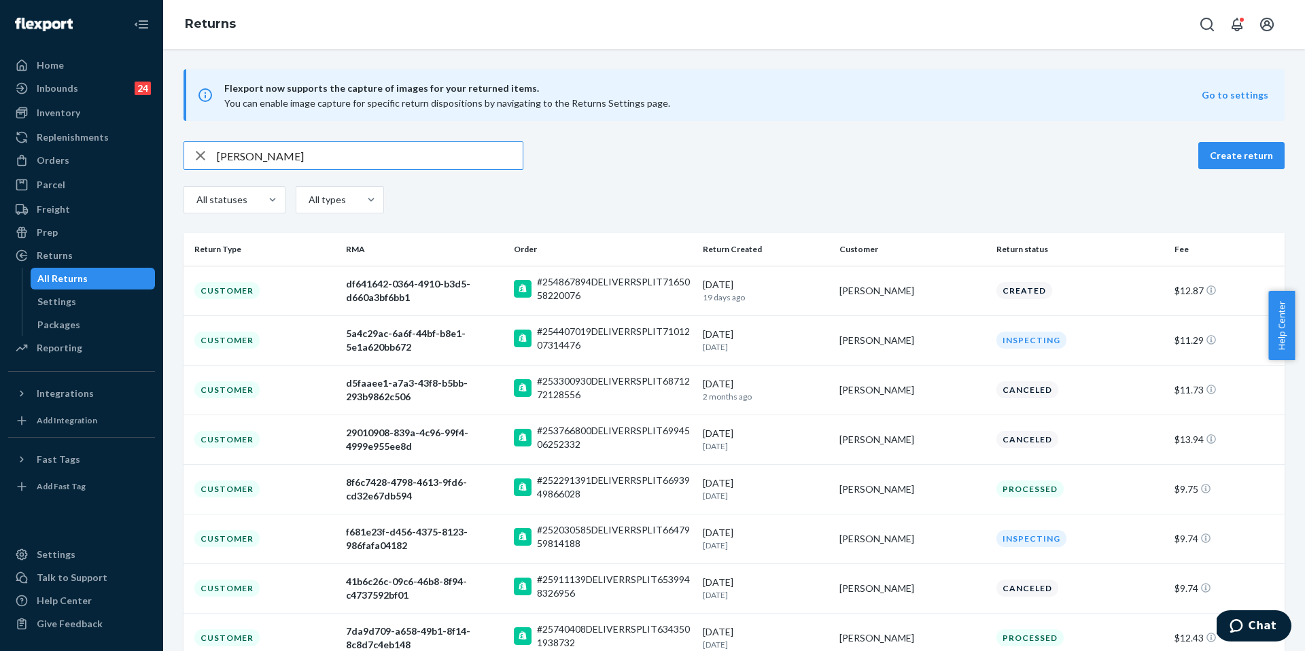
type input "mckenzie Boes-Waddell"
click at [84, 153] on div "Orders" at bounding box center [82, 160] width 144 height 19
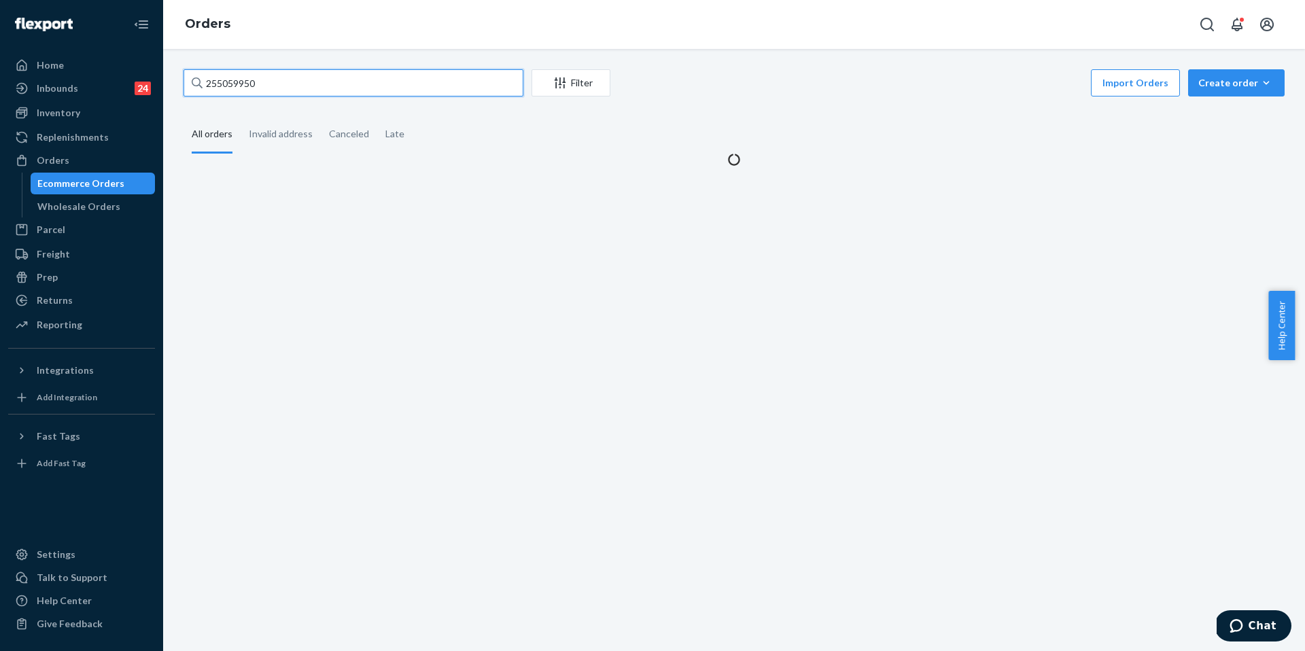
click at [263, 81] on input "255059950" at bounding box center [354, 82] width 340 height 27
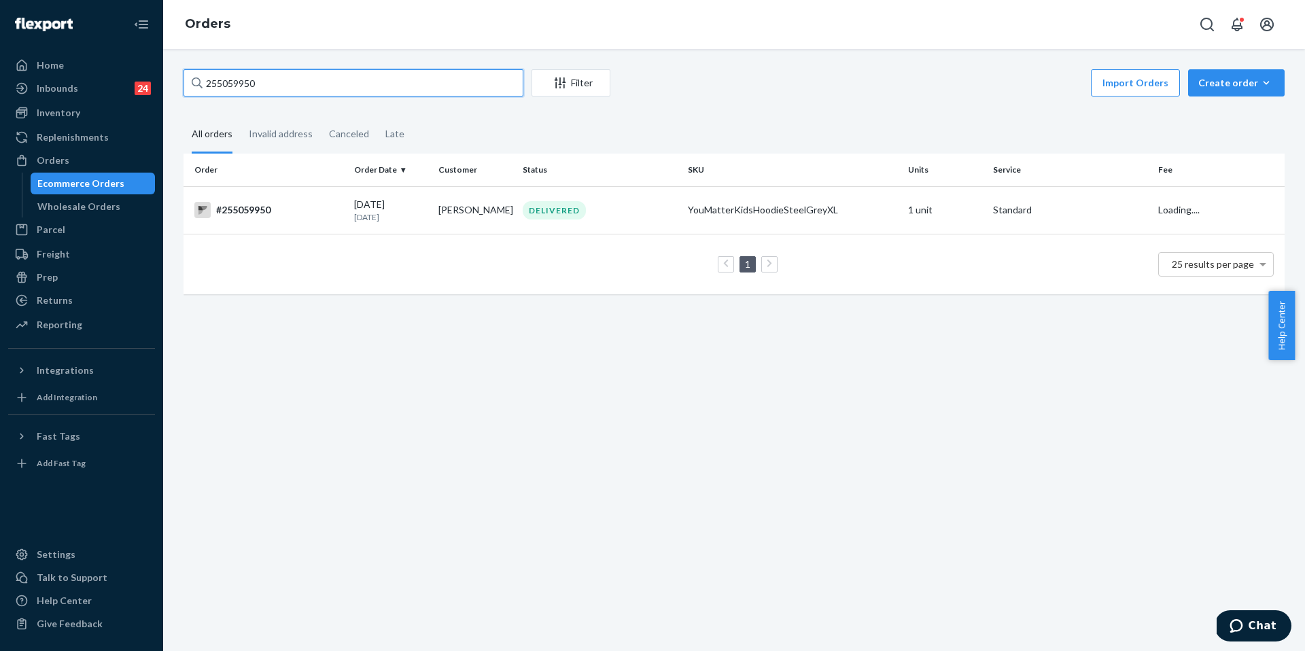
paste input "9261290357482646433466"
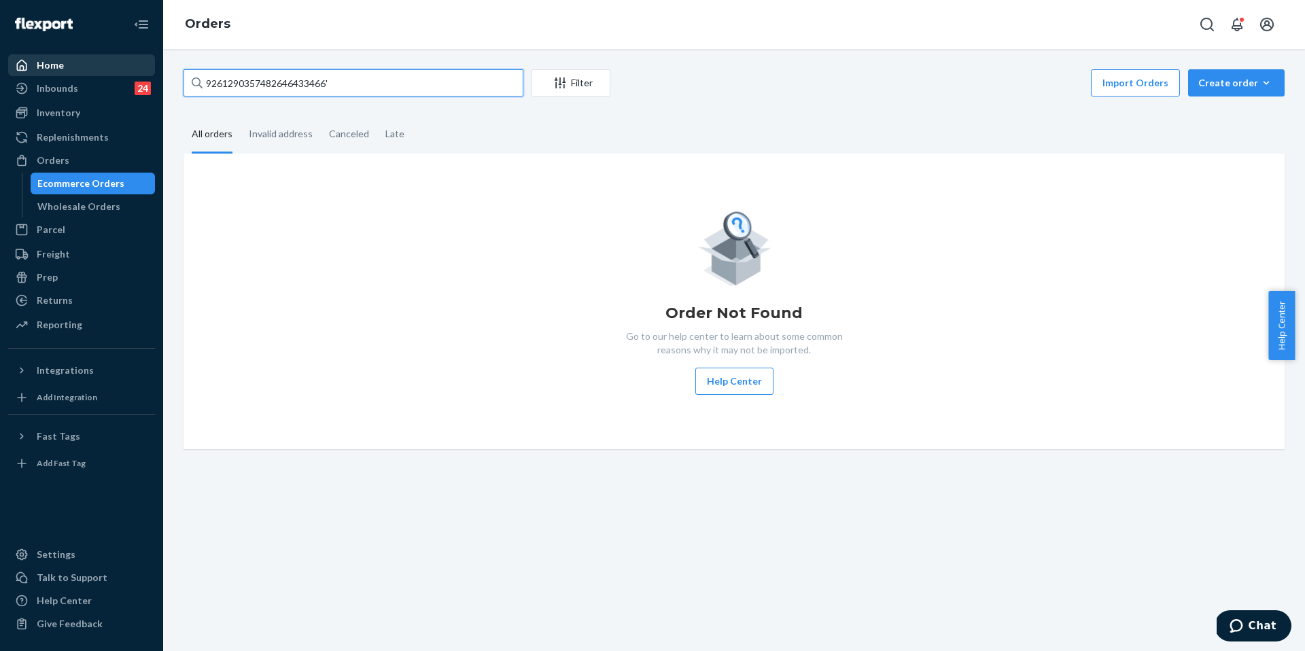
drag, startPoint x: 347, startPoint y: 82, endPoint x: 128, endPoint y: 71, distance: 219.2
click at [128, 71] on div "Home Inbounds 24 Shipping Plans Problems 24 Inventory Products Replenishments O…" at bounding box center [652, 325] width 1305 height 651
click at [363, 80] on input "9261290357482646433466'" at bounding box center [354, 82] width 340 height 27
type input "9261290357482646433466"
click at [364, 86] on input "9261290357482646433466" at bounding box center [354, 82] width 340 height 27
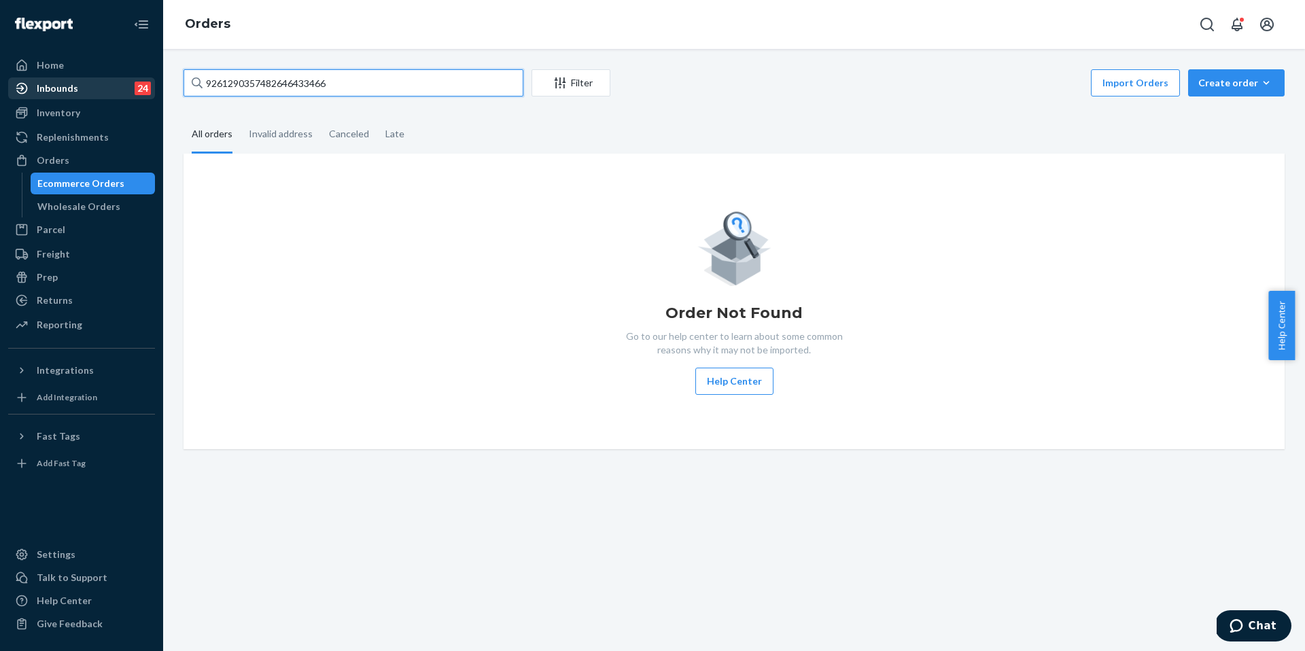
drag, startPoint x: 87, startPoint y: 78, endPoint x: 72, endPoint y: 77, distance: 15.0
click at [72, 77] on div "Home Inbounds 24 Shipping Plans Problems 24 Inventory Products Replenishments O…" at bounding box center [652, 325] width 1305 height 651
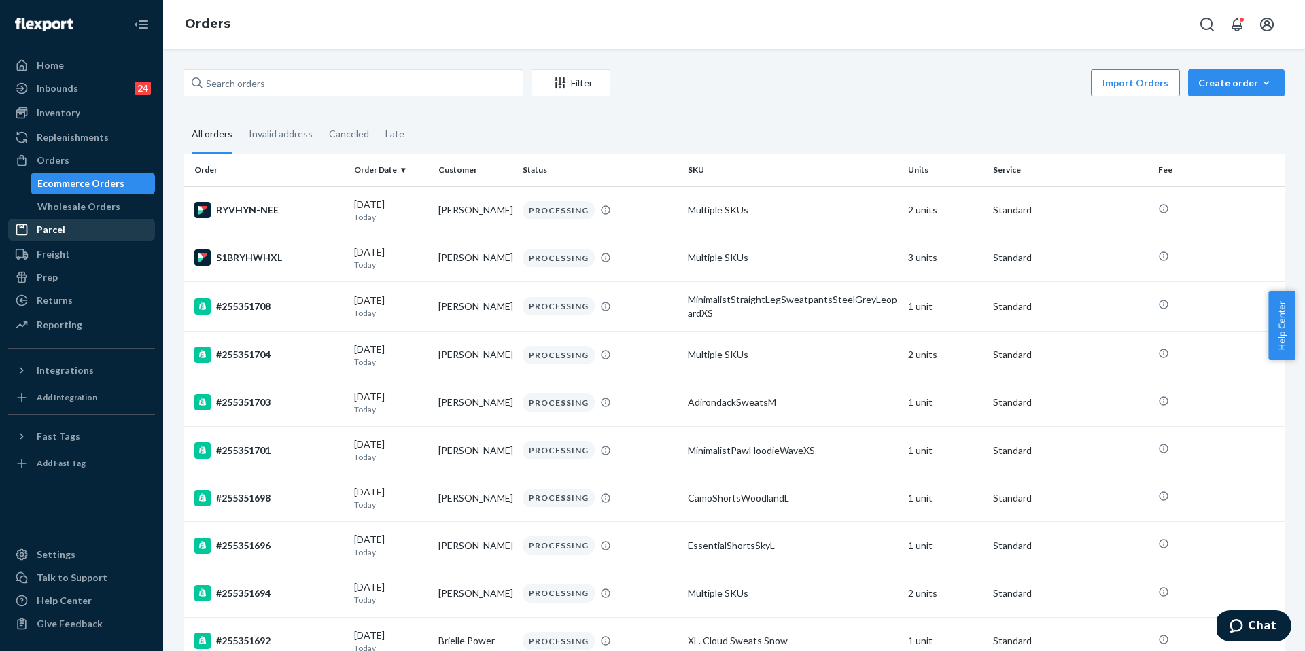
click at [80, 233] on div "Parcel" at bounding box center [82, 229] width 144 height 19
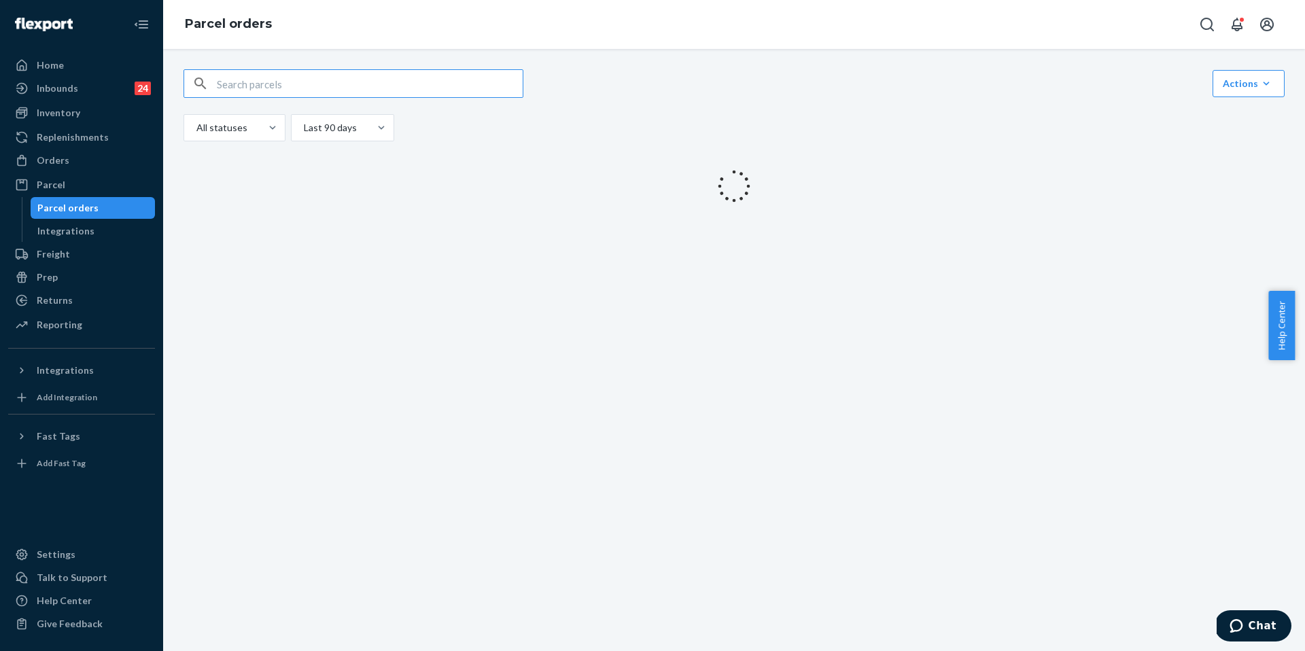
click at [271, 92] on input "text" at bounding box center [370, 83] width 306 height 27
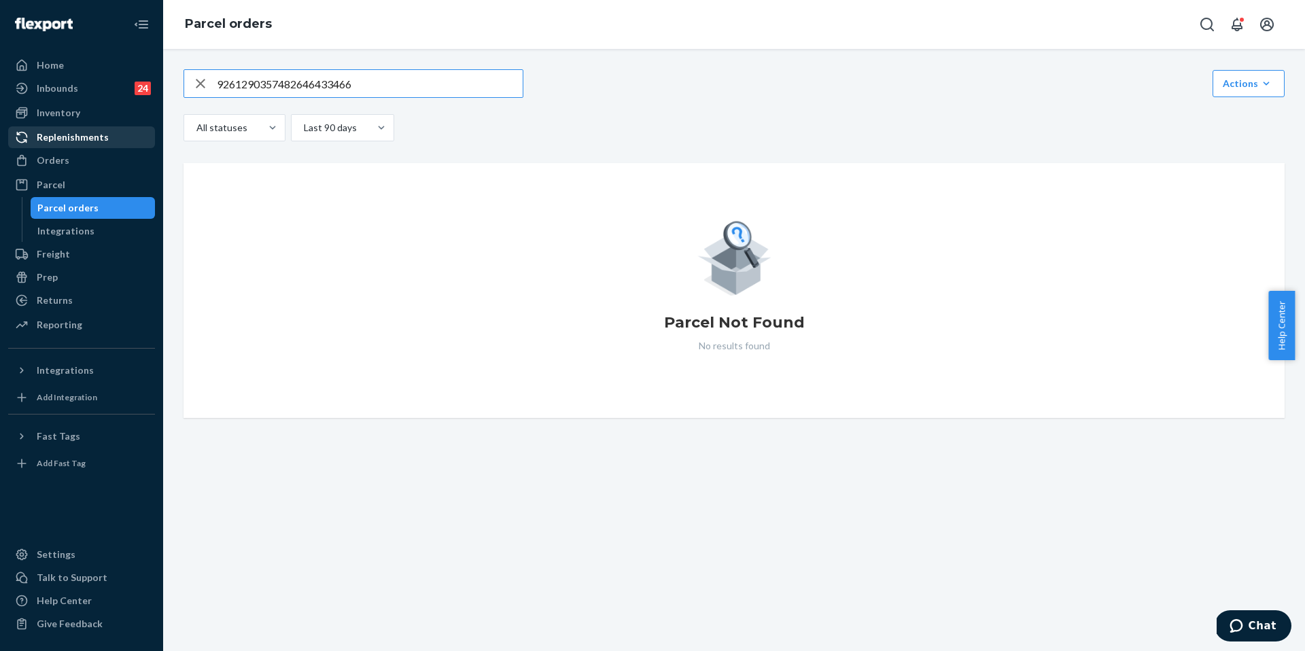
type input "9261290357482646433466"
click at [78, 159] on div "Orders" at bounding box center [82, 160] width 144 height 19
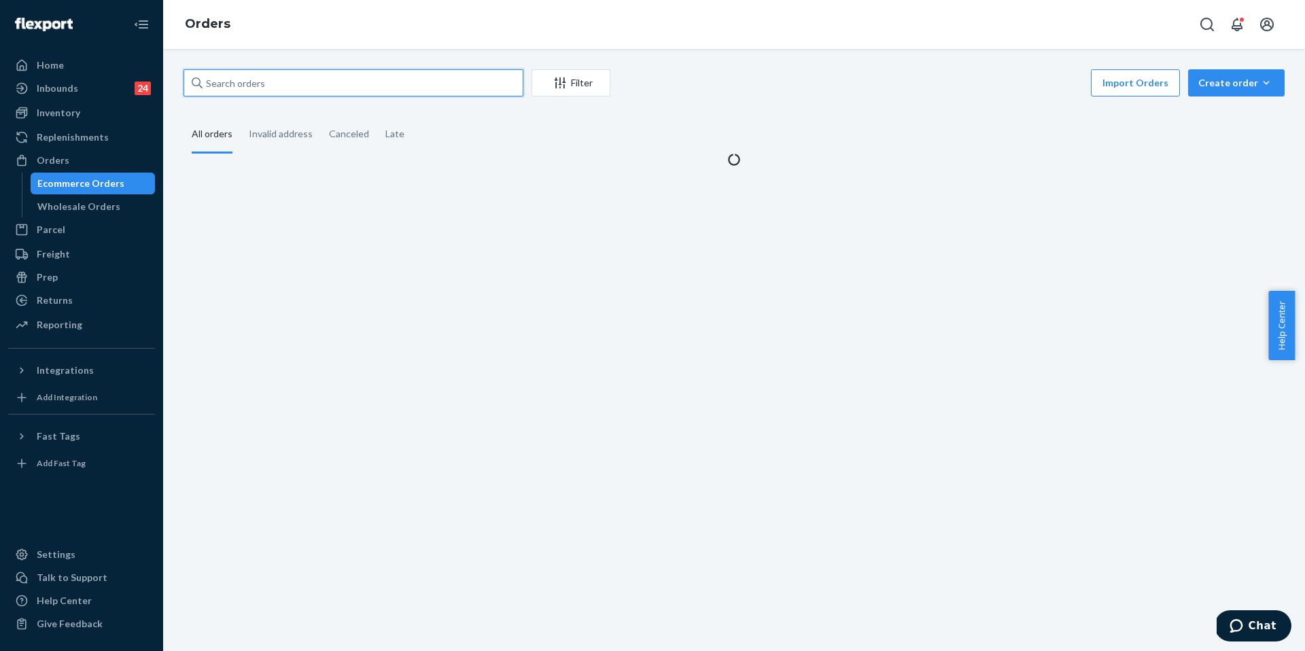
click at [294, 79] on input "text" at bounding box center [354, 82] width 340 height 27
paste input "9261290357482646433466"
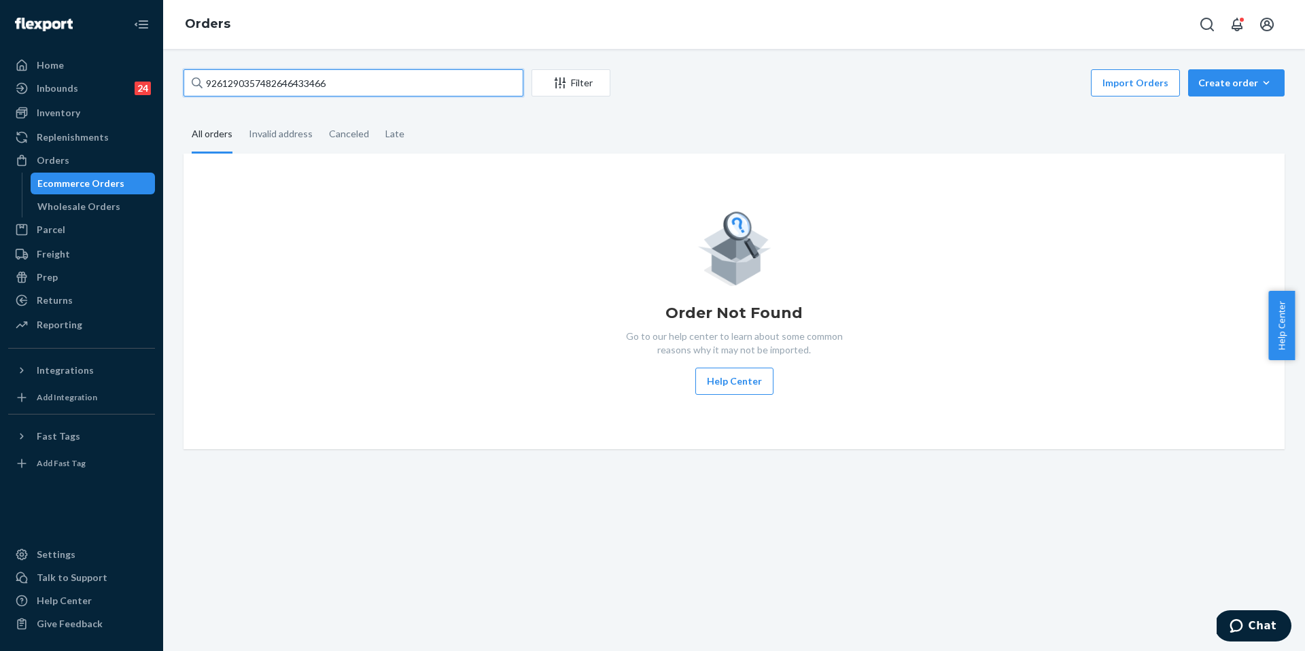
drag, startPoint x: 383, startPoint y: 86, endPoint x: 159, endPoint y: 67, distance: 224.4
click at [159, 67] on div "Home Inbounds 24 Shipping Plans Problems 24 Inventory Products Replenishments O…" at bounding box center [652, 325] width 1305 height 651
paste input "255171544"
type input "255171544"
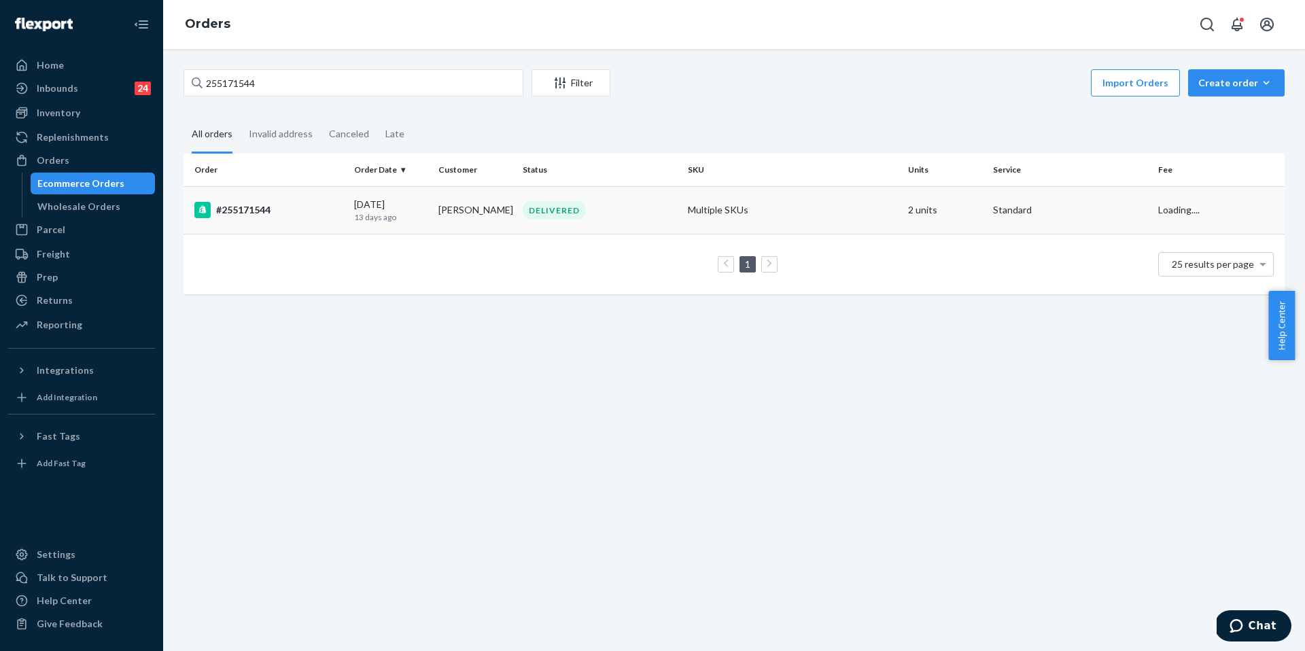
click at [283, 206] on div "#255171544" at bounding box center [268, 210] width 149 height 16
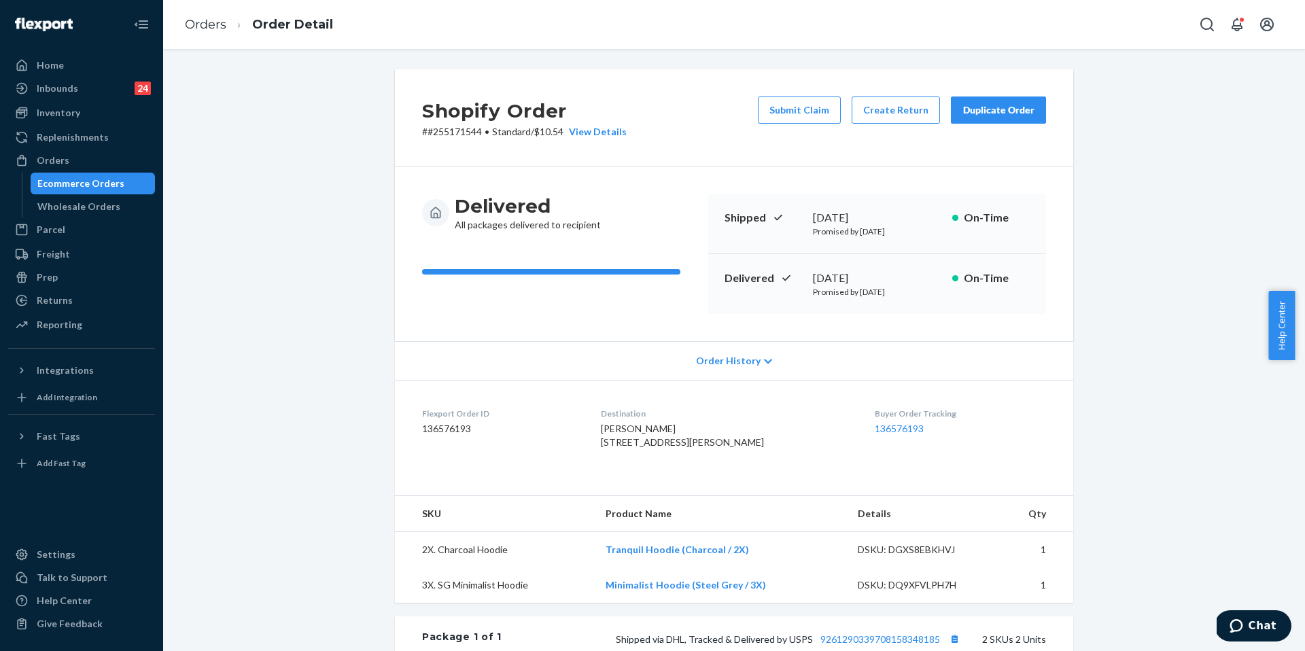
click at [455, 135] on p "# #255171544 • Standard / $10.54 View Details" at bounding box center [524, 132] width 205 height 14
copy p "255171544"
click at [220, 22] on link "Orders" at bounding box center [205, 24] width 41 height 15
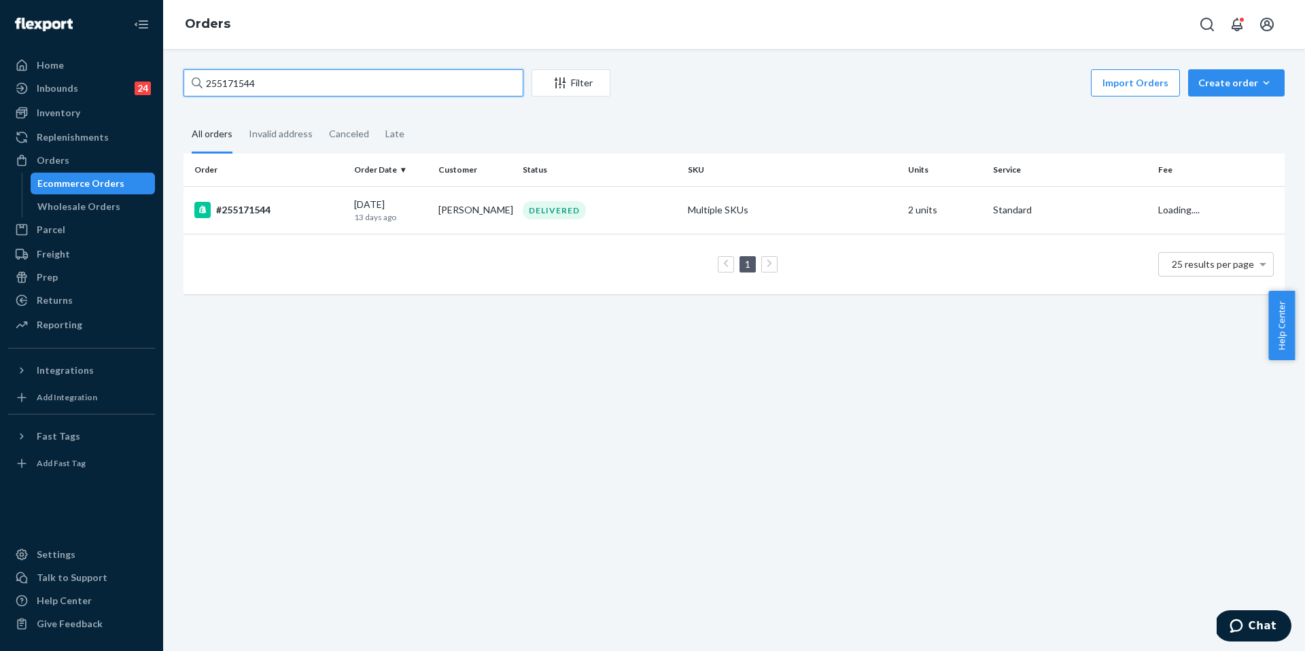
click at [290, 86] on input "255171544" at bounding box center [354, 82] width 340 height 27
paste input "3280580"
type input "253280580"
click at [279, 226] on td "#253280580" at bounding box center [266, 210] width 165 height 48
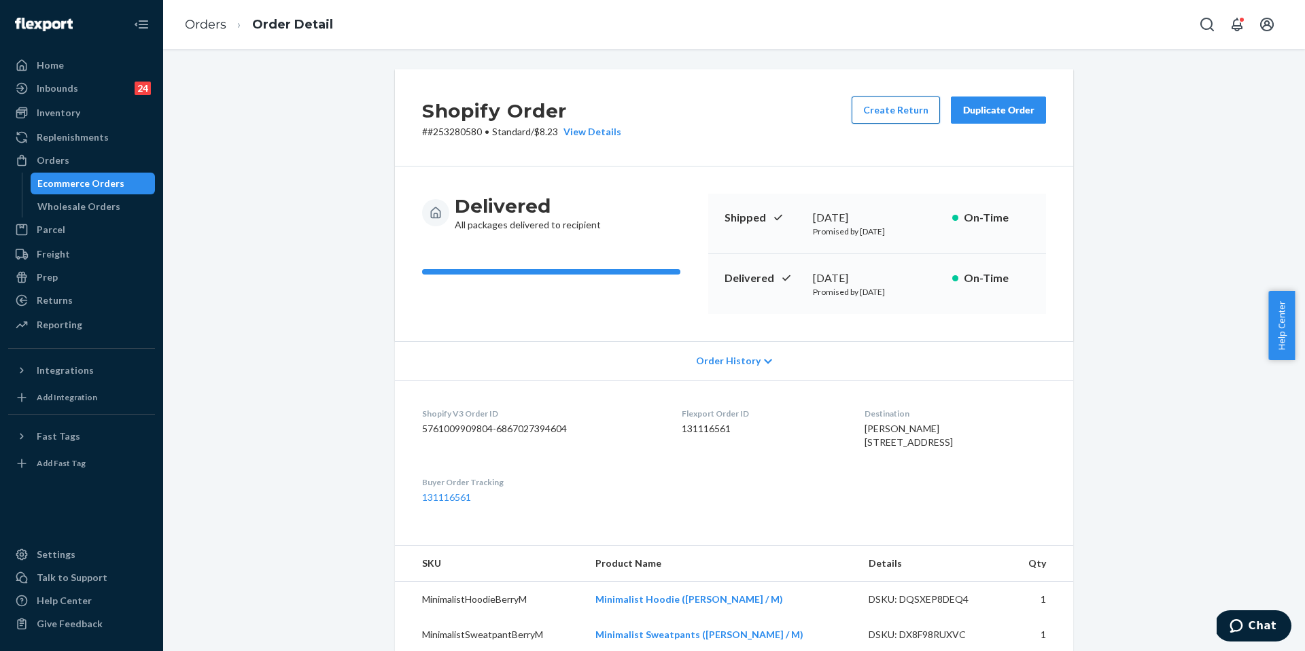
click at [890, 113] on button "Create Return" at bounding box center [896, 110] width 88 height 27
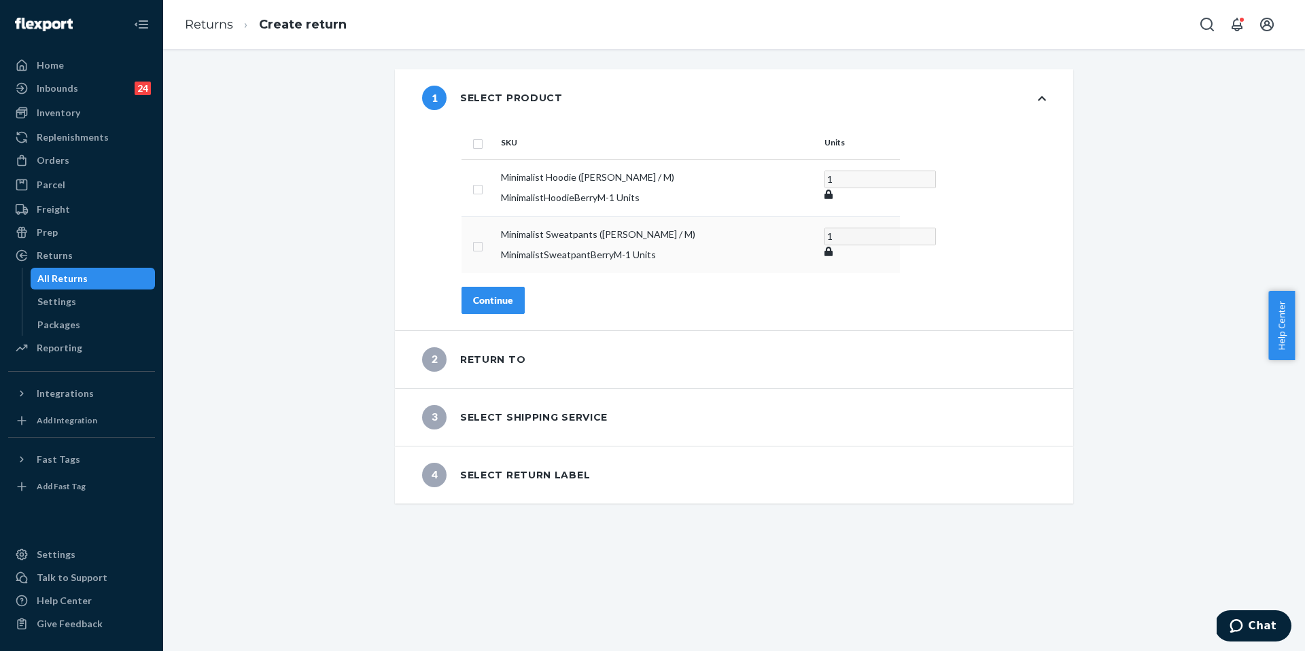
click at [474, 241] on input "checkbox" at bounding box center [477, 245] width 11 height 14
checkbox input "true"
click at [498, 294] on div "Continue" at bounding box center [493, 300] width 40 height 14
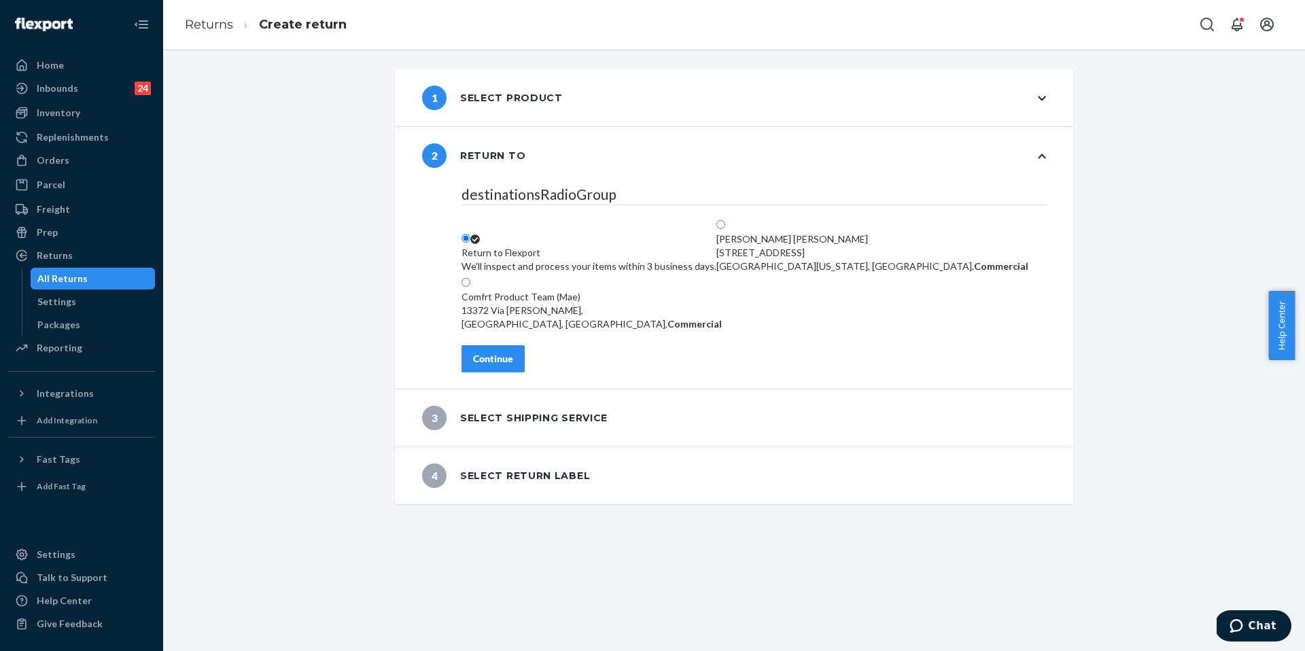
click at [485, 366] on div "Continue" at bounding box center [493, 359] width 40 height 14
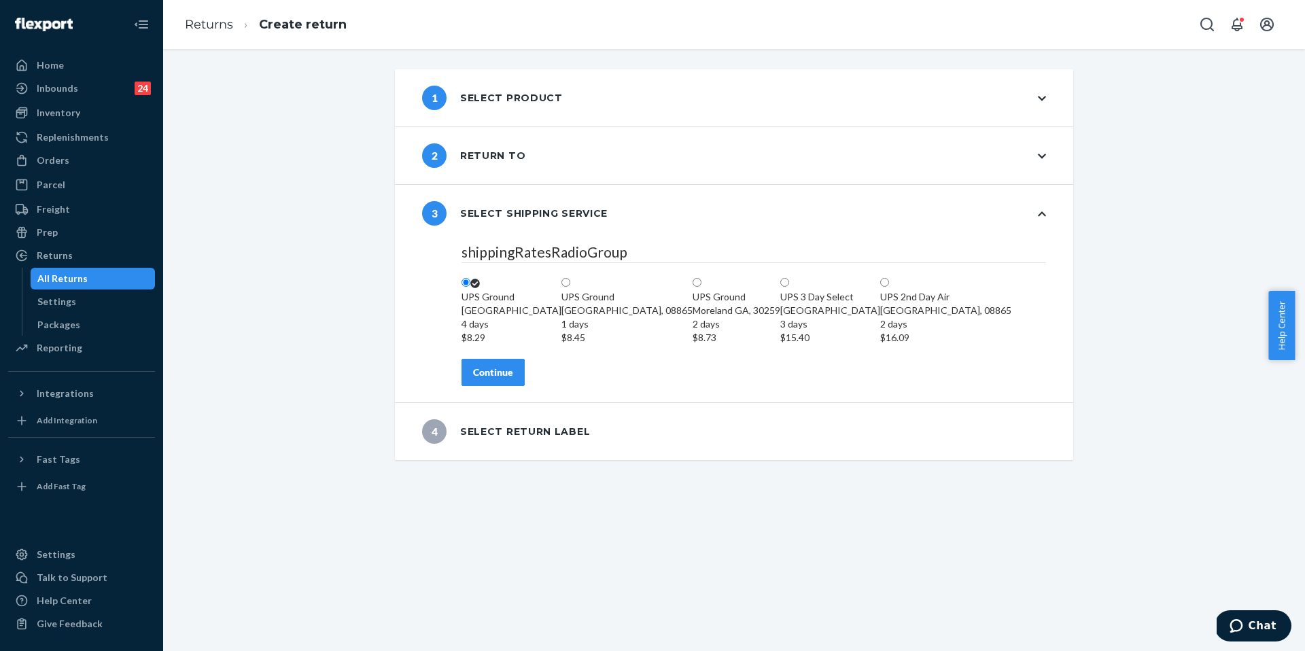
click at [499, 379] on div "Continue" at bounding box center [493, 373] width 40 height 14
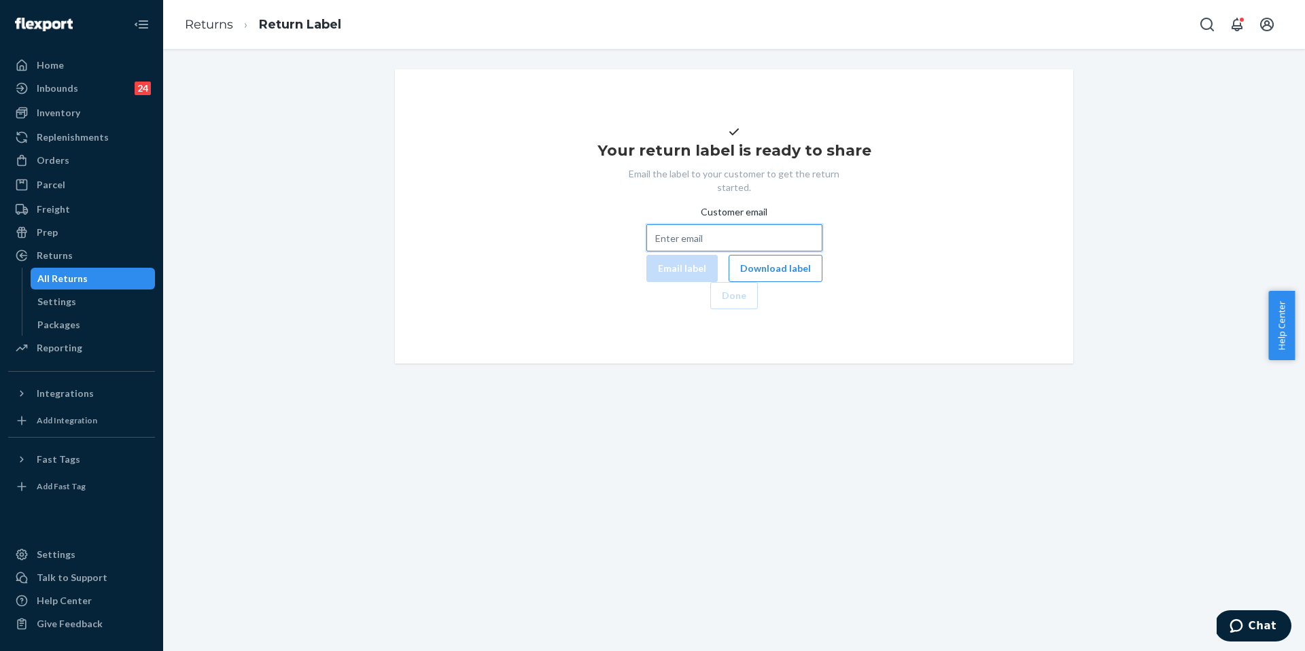
click at [693, 251] on input "Customer email" at bounding box center [734, 237] width 176 height 27
paste input "givler_amy@yahoo.com"
type input "givler_amy@yahoo.com"
click at [646, 282] on button "Email label" at bounding box center [681, 268] width 71 height 27
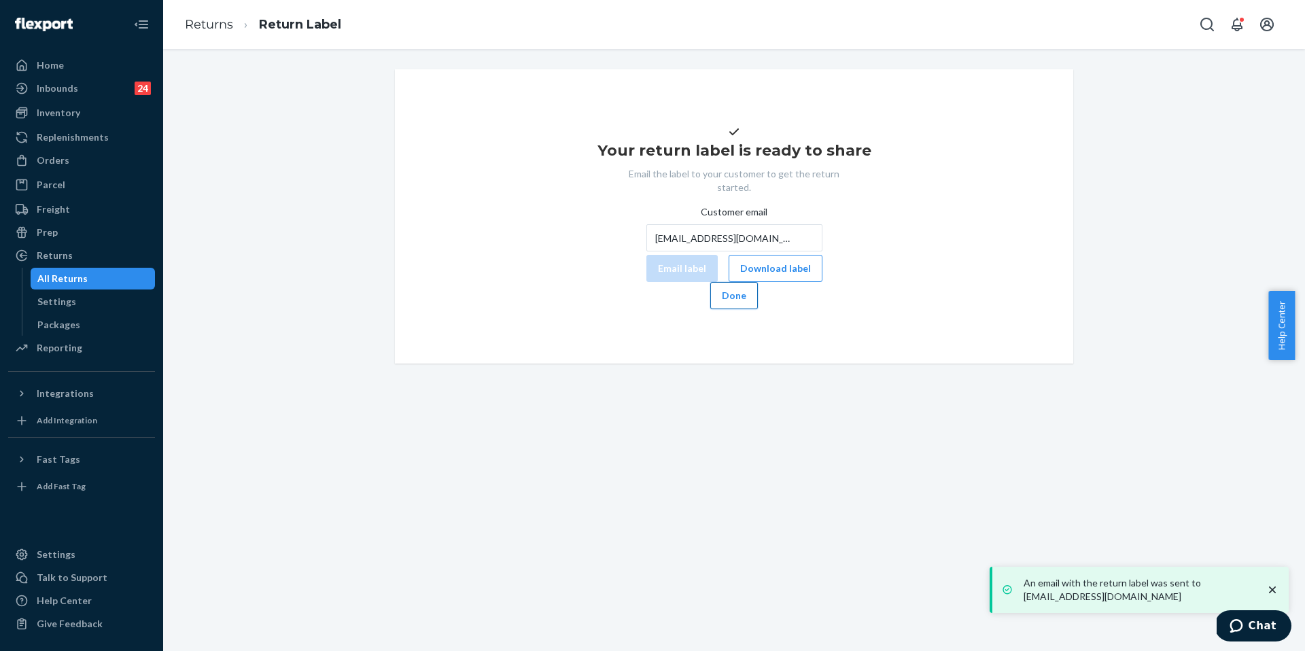
click at [758, 309] on button "Done" at bounding box center [734, 295] width 48 height 27
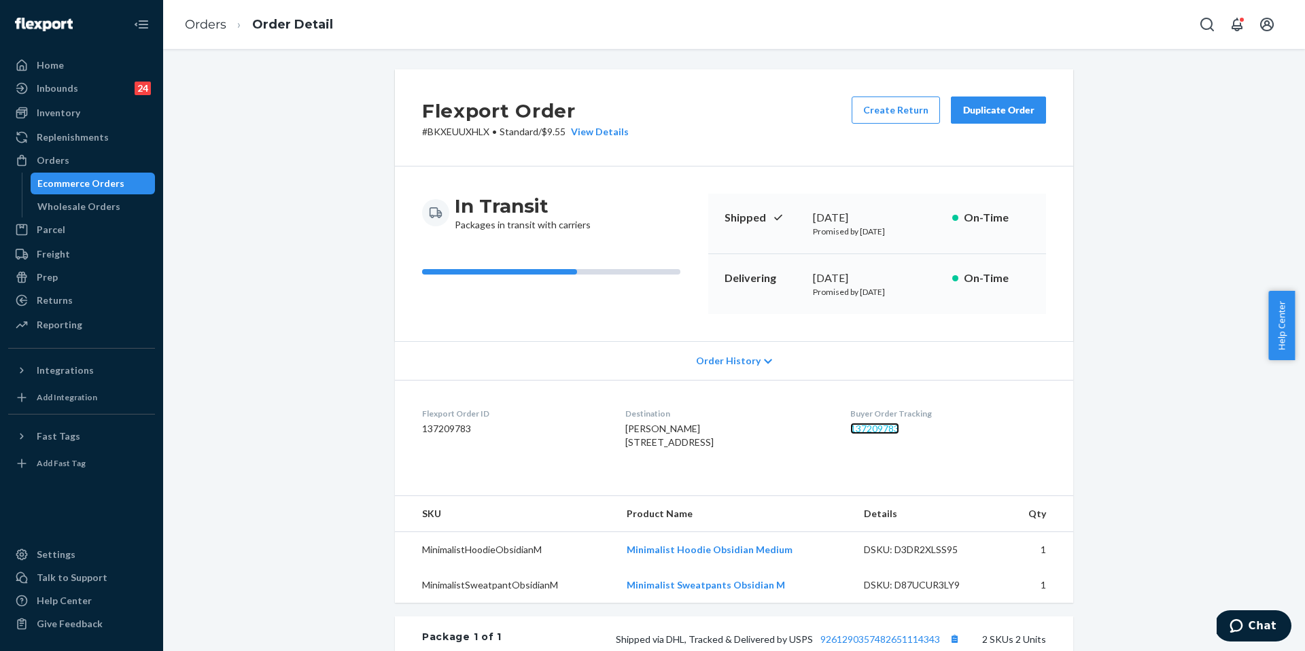
click at [875, 428] on link "137209783" at bounding box center [874, 429] width 49 height 12
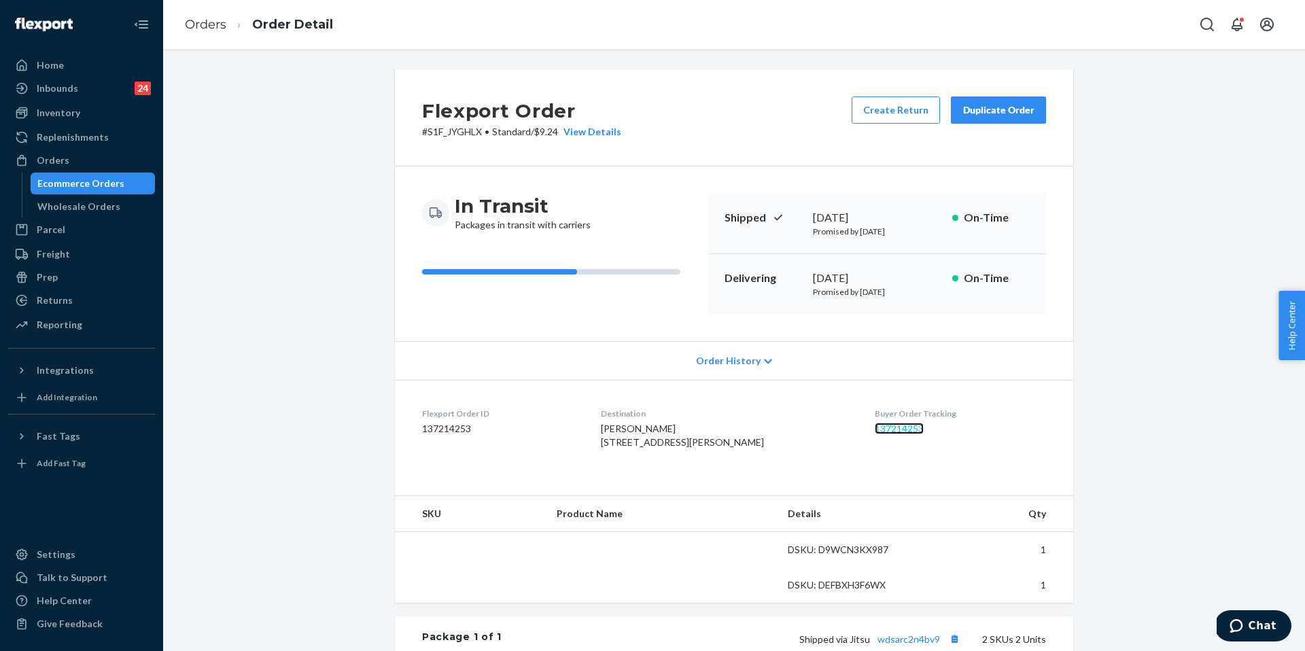
click at [886, 429] on link "137214253" at bounding box center [899, 429] width 49 height 12
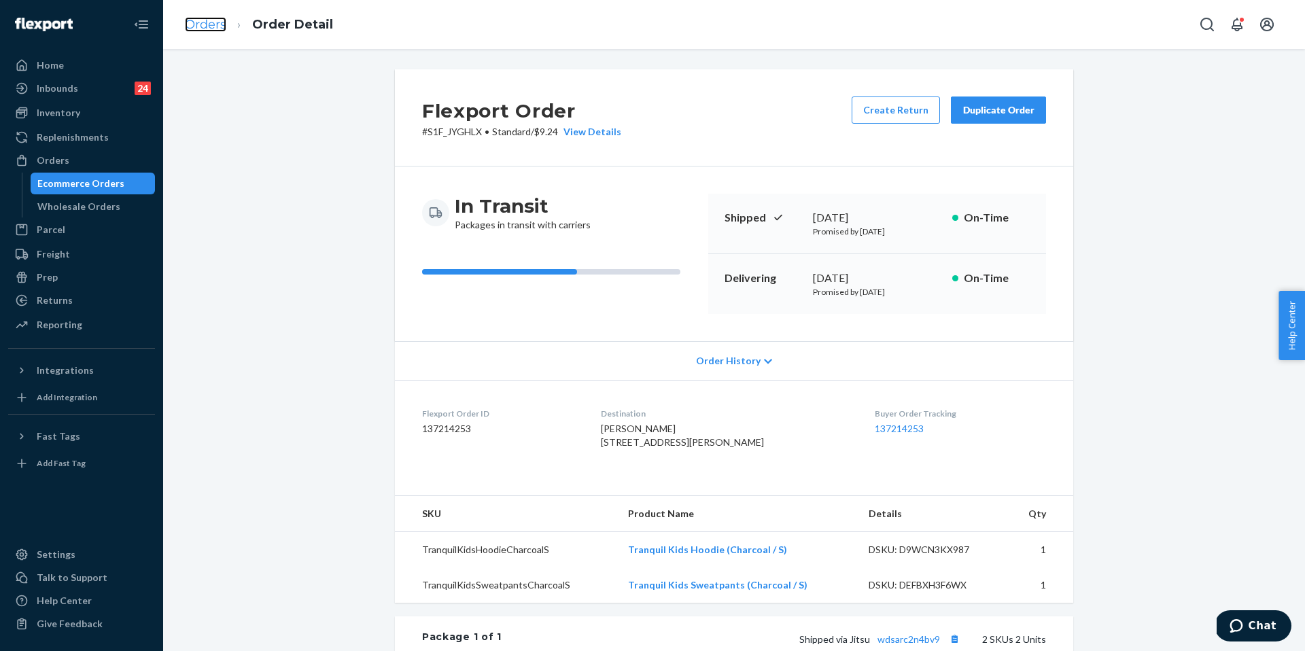
click at [214, 24] on link "Orders" at bounding box center [205, 24] width 41 height 15
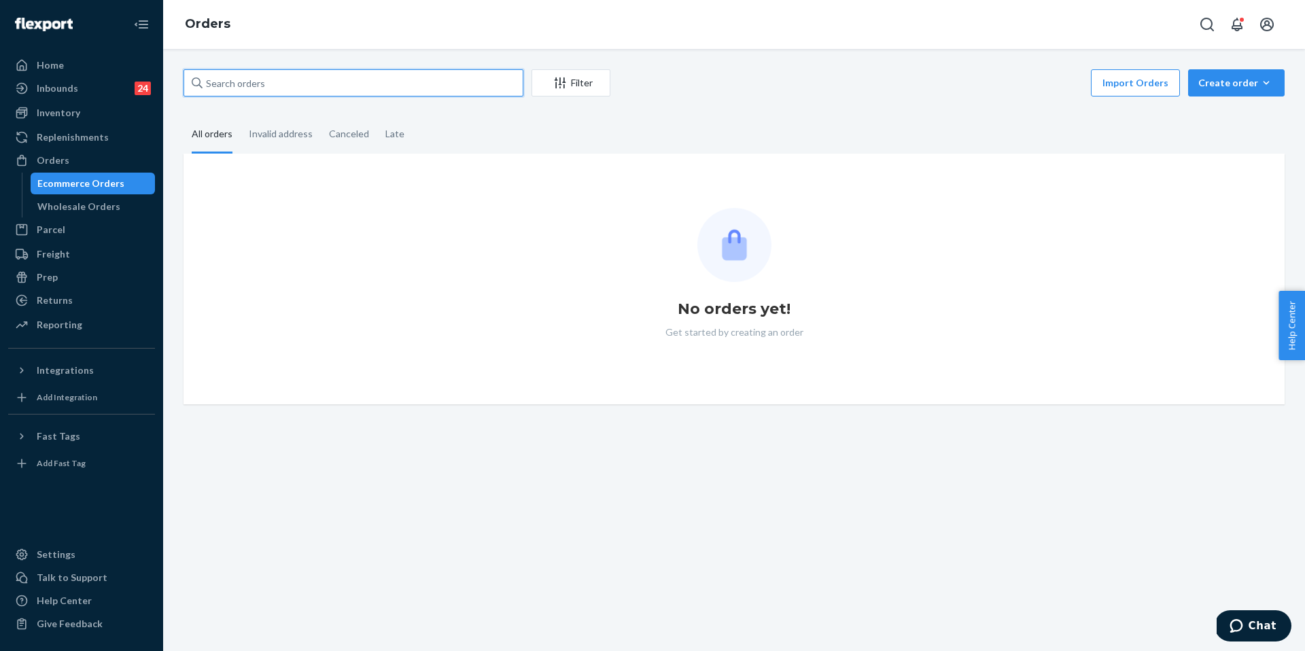
click at [321, 87] on input "text" at bounding box center [354, 82] width 340 height 27
paste input "255169500"
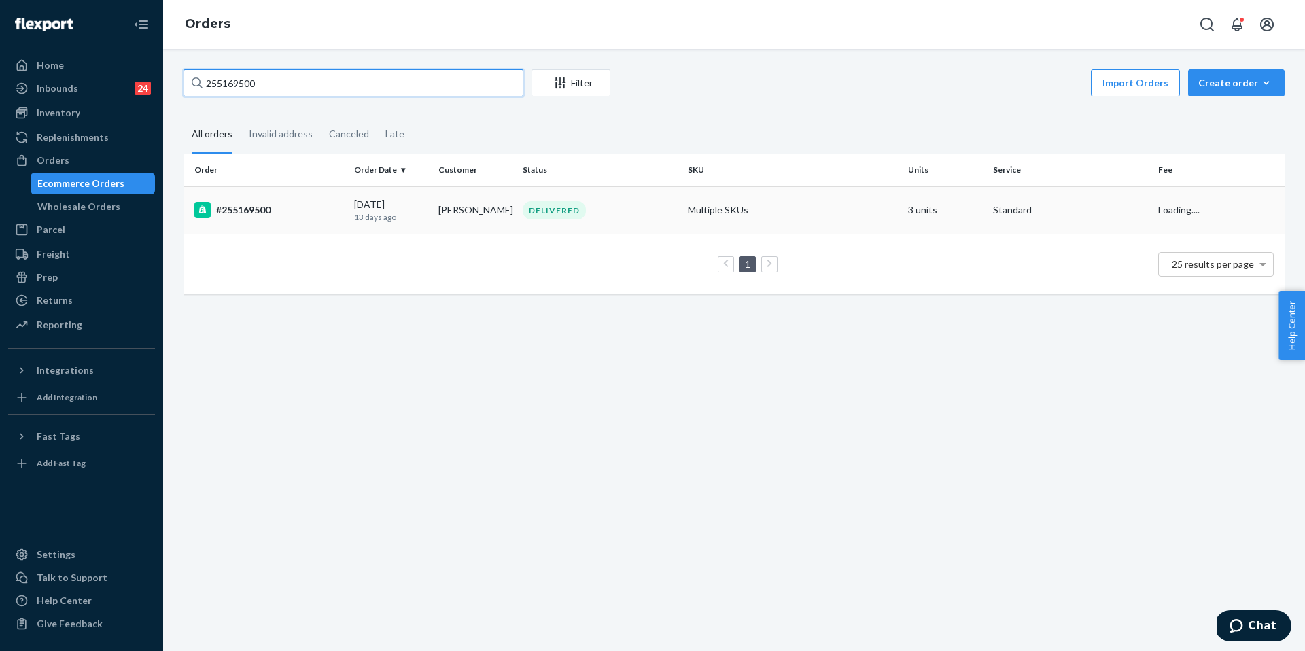
type input "255169500"
click at [319, 200] on td "#255169500" at bounding box center [266, 210] width 165 height 48
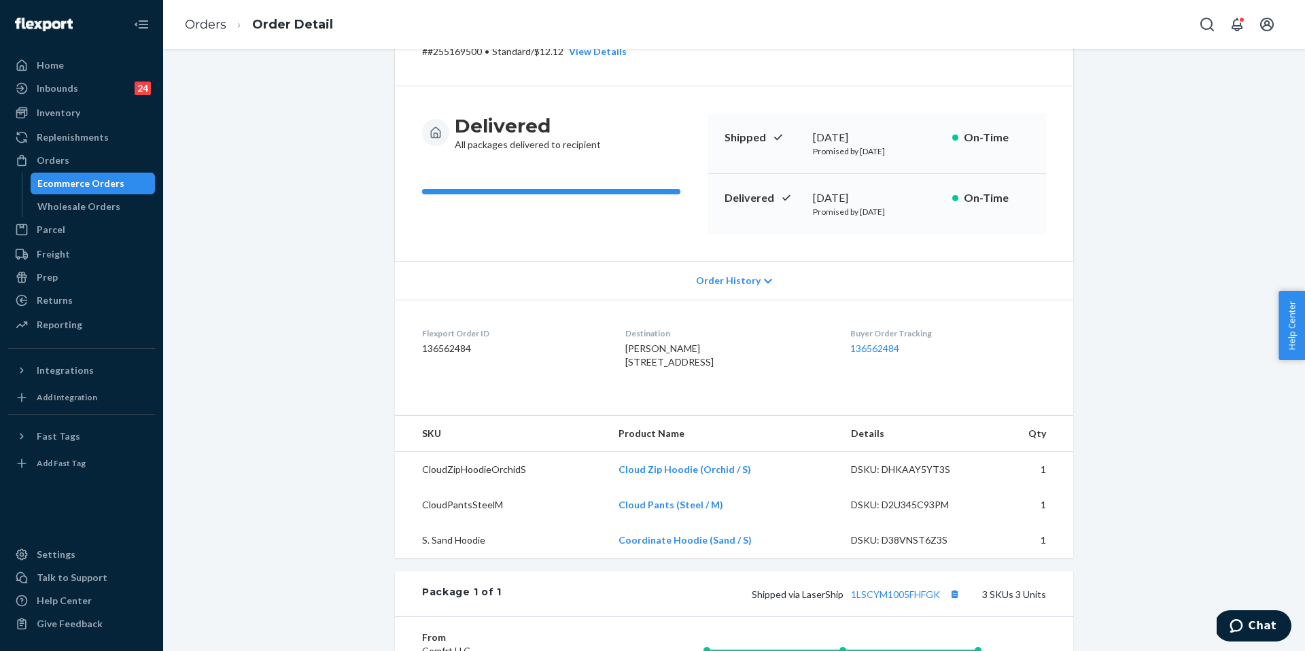
scroll to position [81, 0]
click at [46, 302] on div "Returns" at bounding box center [55, 301] width 36 height 14
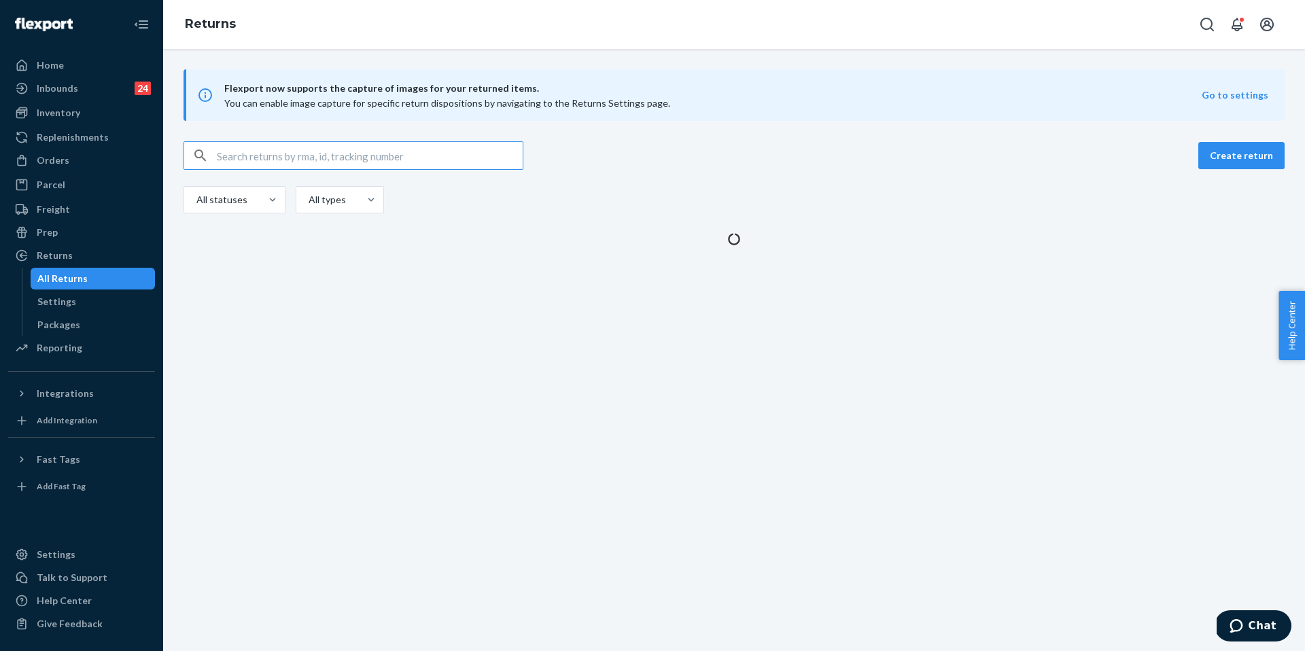
click at [298, 152] on input "text" at bounding box center [370, 155] width 306 height 27
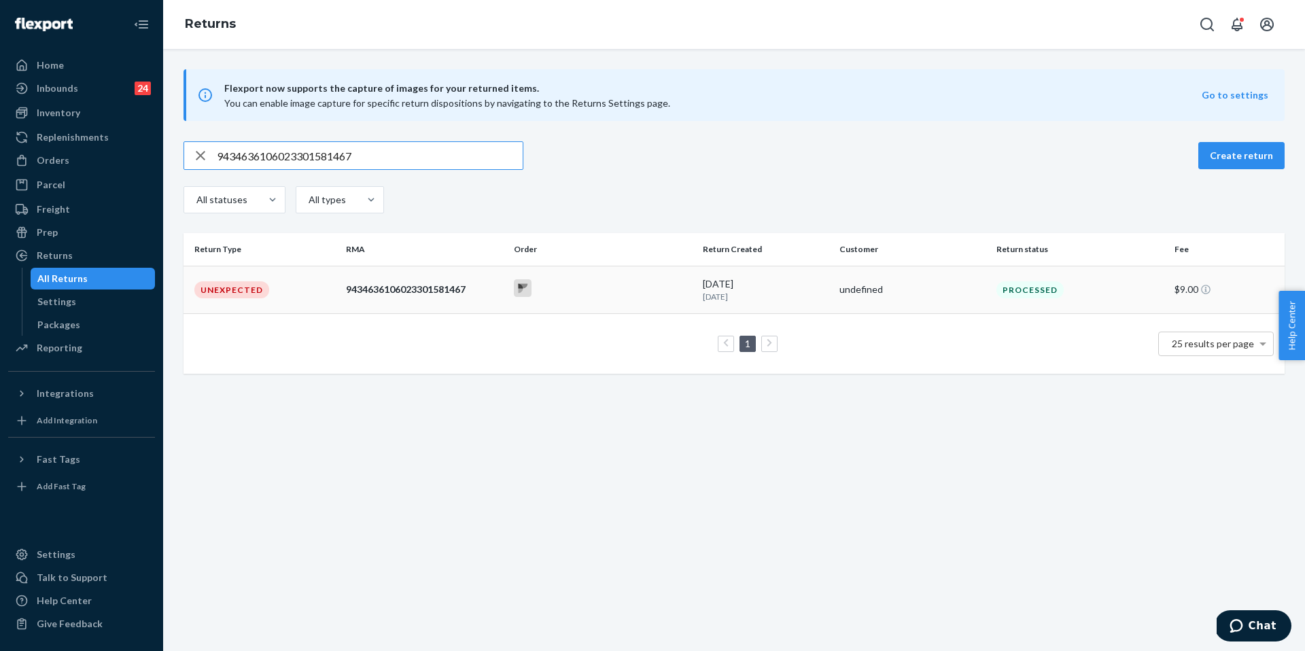
type input "9434636106023301581467"
click at [307, 301] on td "Unexpected" at bounding box center [262, 290] width 157 height 48
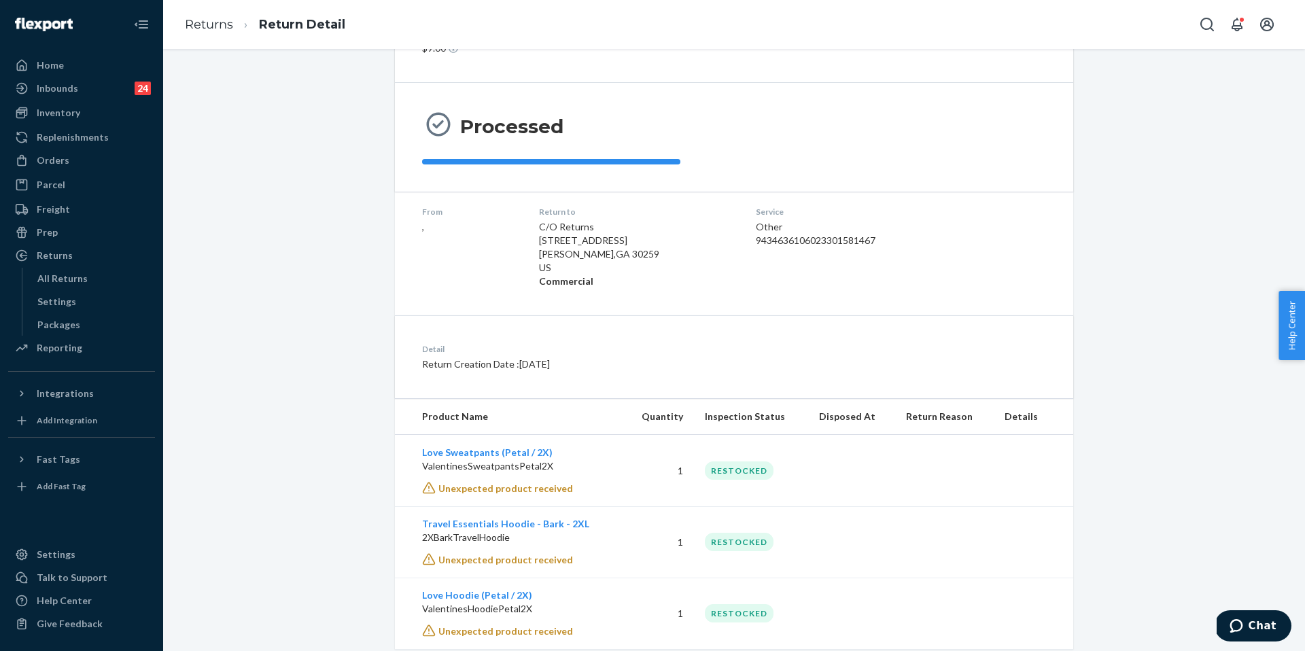
scroll to position [116, 0]
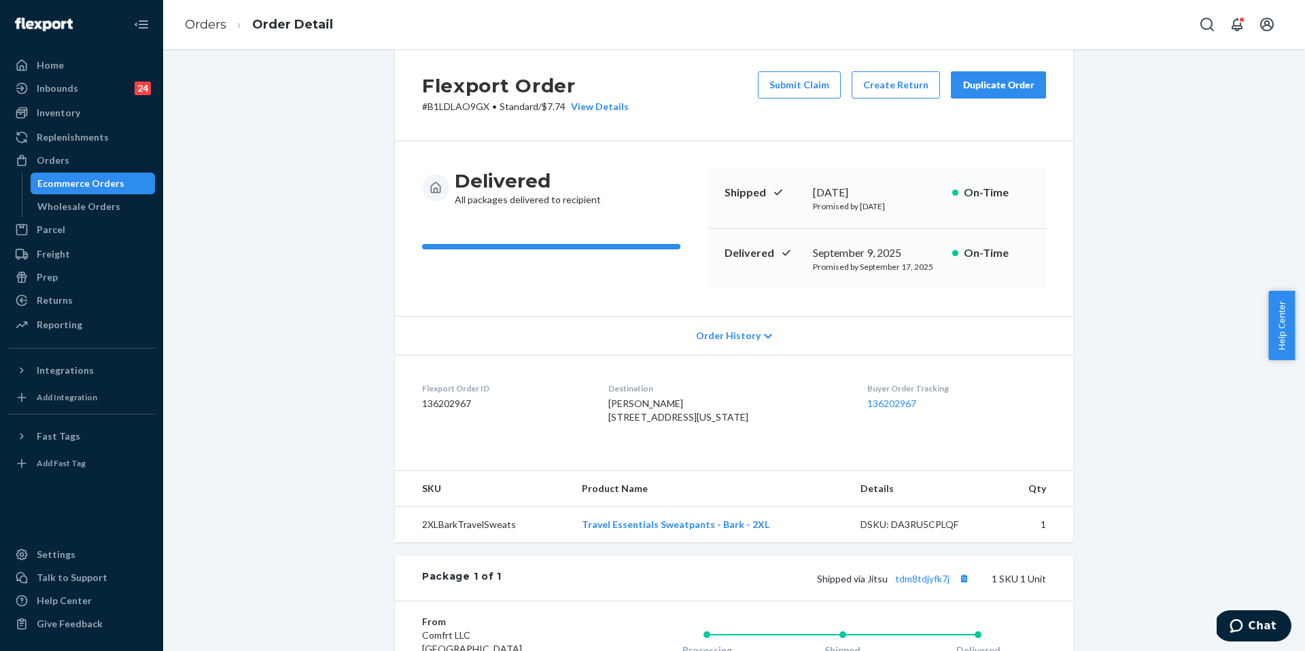
scroll to position [229, 0]
